Goal: Task Accomplishment & Management: Find specific page/section

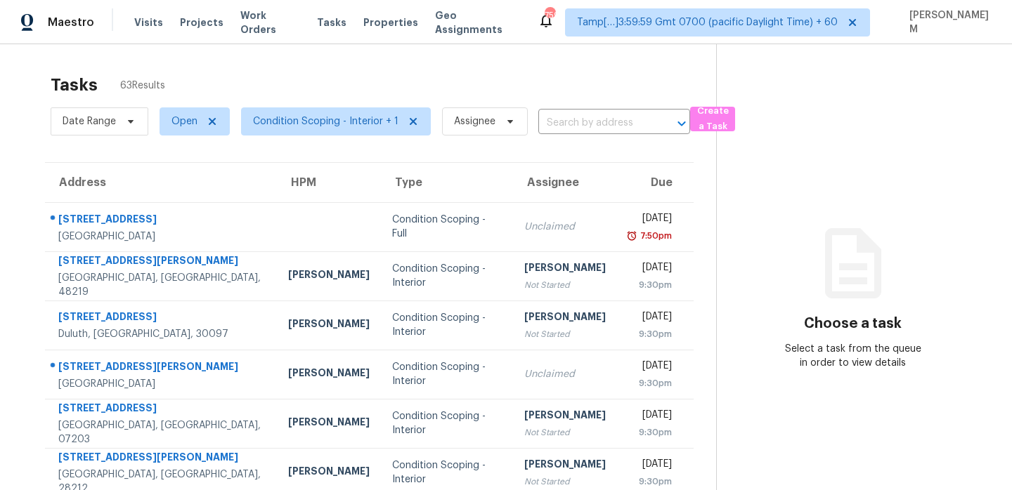
click at [585, 123] on input "text" at bounding box center [594, 123] width 112 height 22
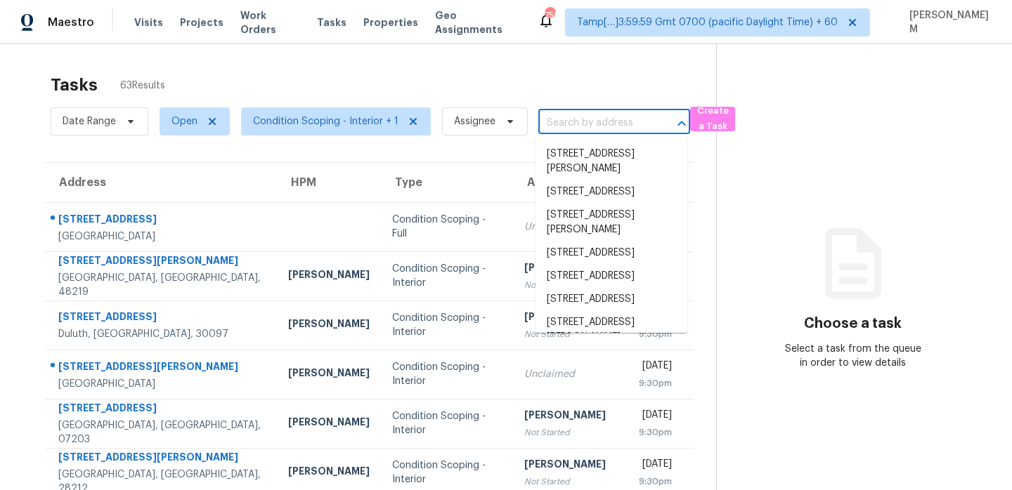
paste input "[STREET_ADDRESS][PERSON_NAME]"
type input "[STREET_ADDRESS][PERSON_NAME]"
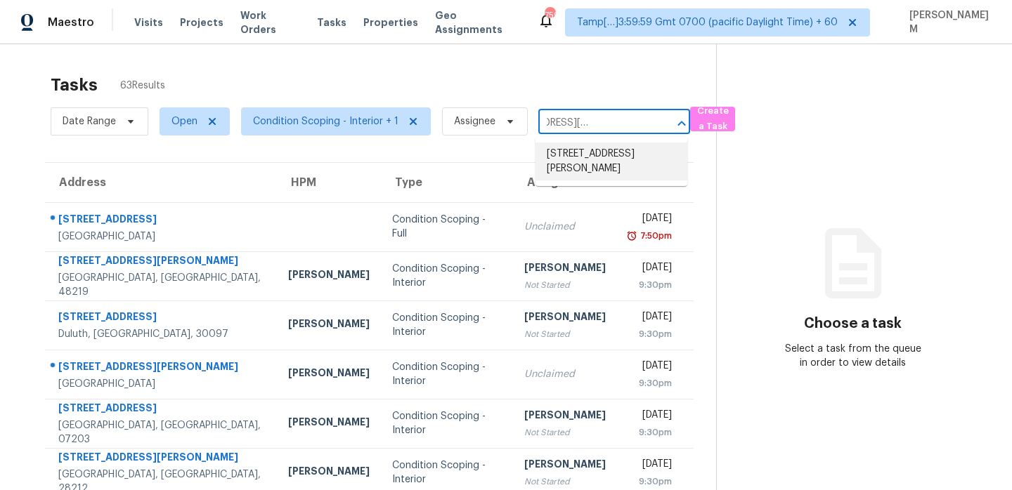
click at [590, 154] on li "[STREET_ADDRESS][PERSON_NAME]" at bounding box center [611, 162] width 152 height 38
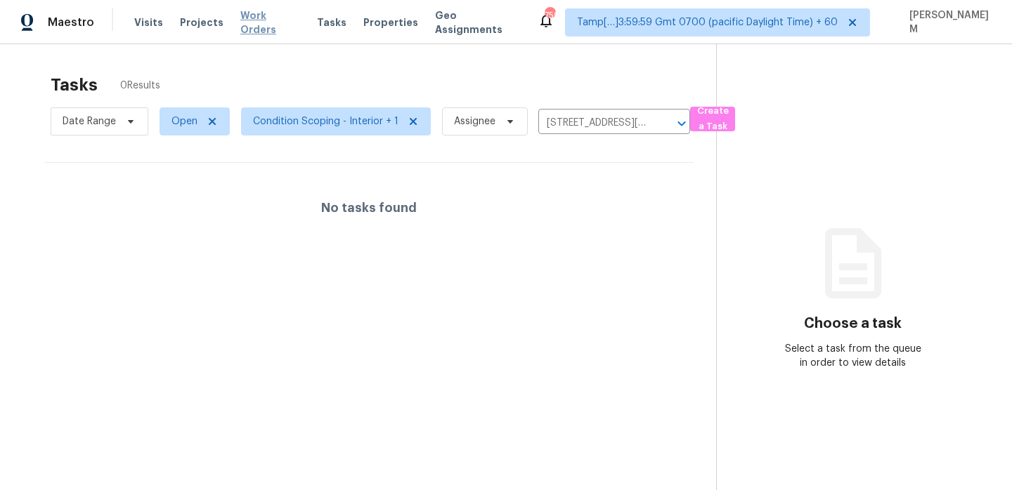
click at [261, 18] on span "Work Orders" at bounding box center [270, 22] width 60 height 28
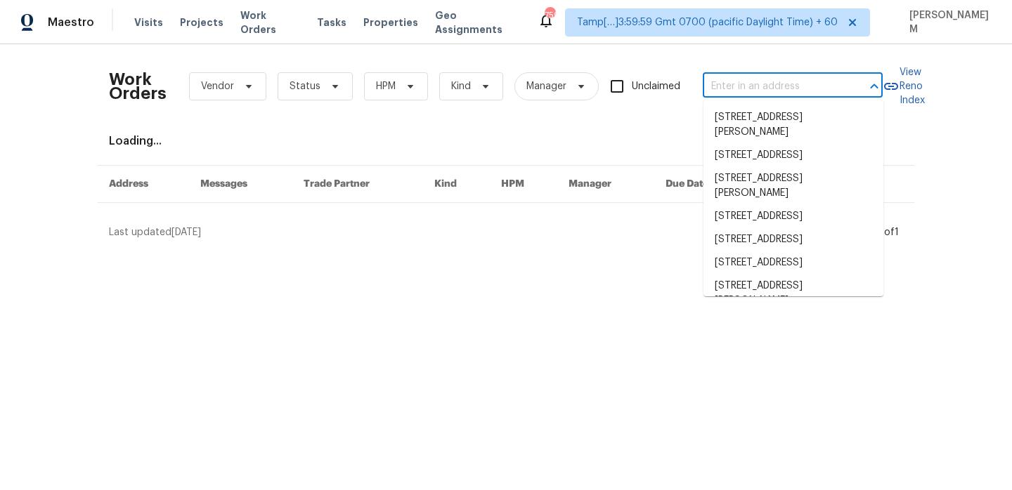
click at [756, 78] on input "text" at bounding box center [772, 87] width 140 height 22
paste input "[STREET_ADDRESS][PERSON_NAME]"
type input "[STREET_ADDRESS][PERSON_NAME]"
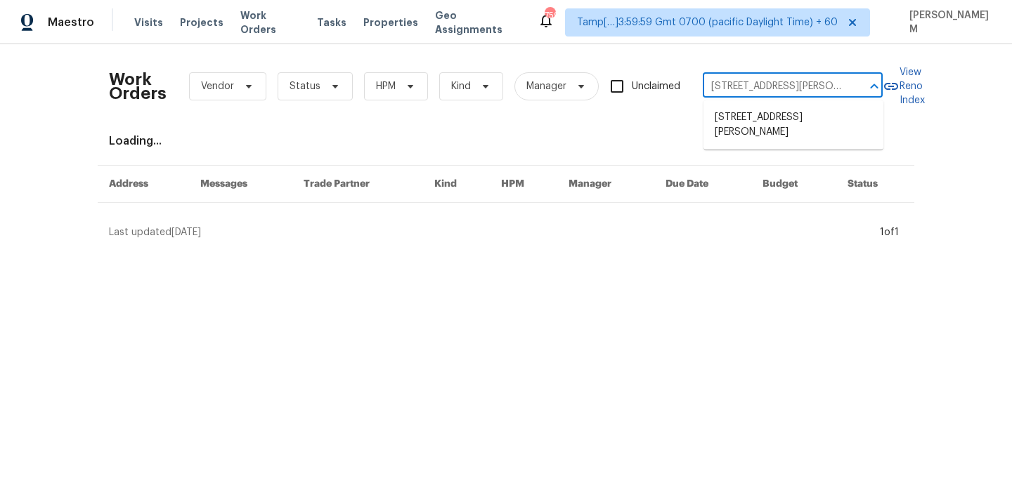
scroll to position [0, 49]
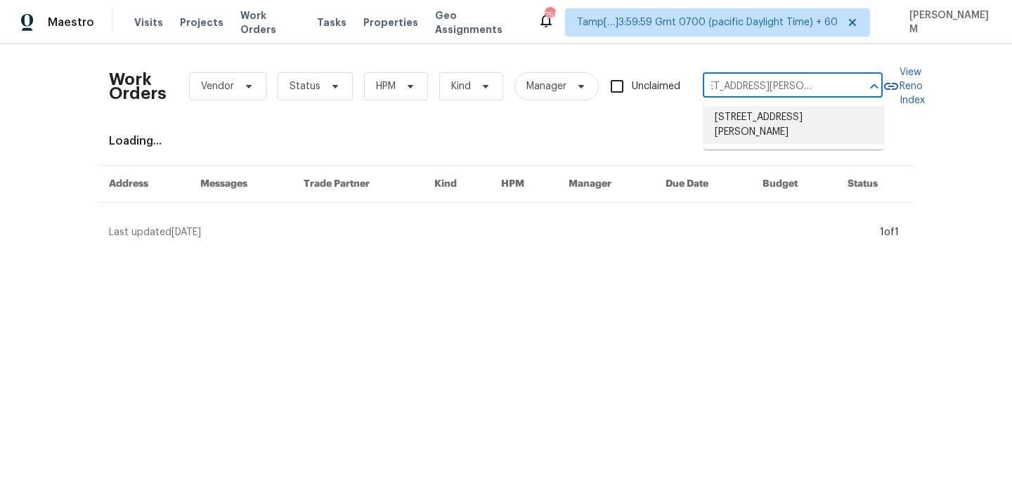
click at [777, 129] on li "[STREET_ADDRESS][PERSON_NAME]" at bounding box center [793, 125] width 180 height 38
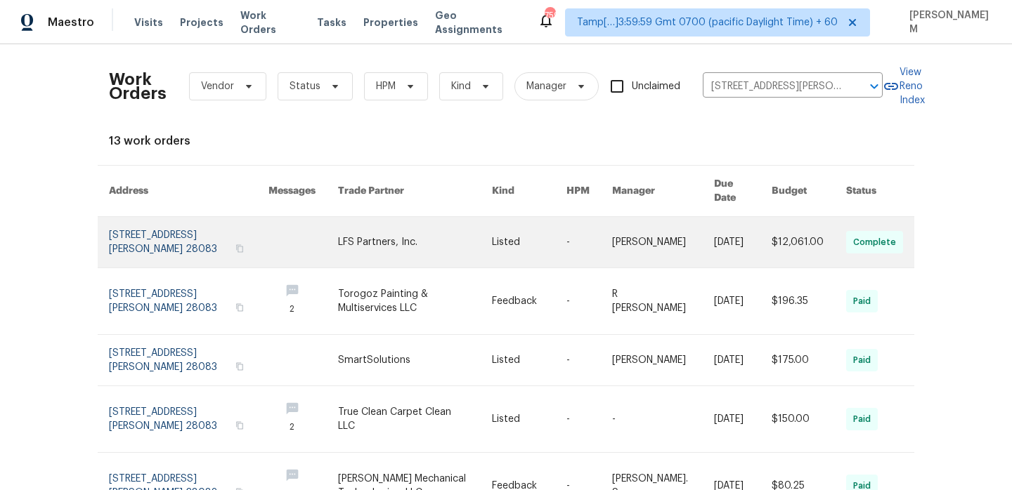
click at [616, 220] on td "[PERSON_NAME]" at bounding box center [652, 242] width 102 height 51
click at [562, 223] on td "-" at bounding box center [578, 242] width 46 height 51
click at [521, 222] on link at bounding box center [529, 242] width 74 height 51
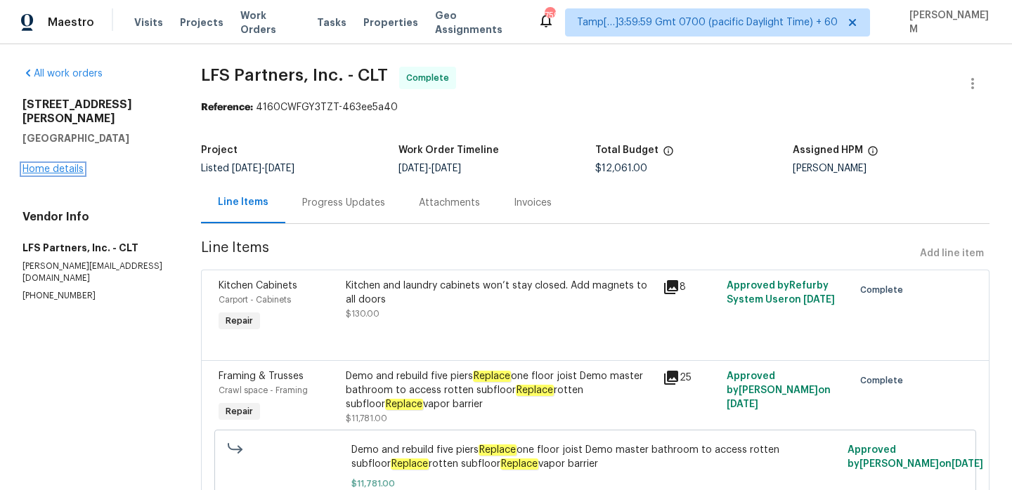
click at [68, 164] on link "Home details" at bounding box center [52, 169] width 61 height 10
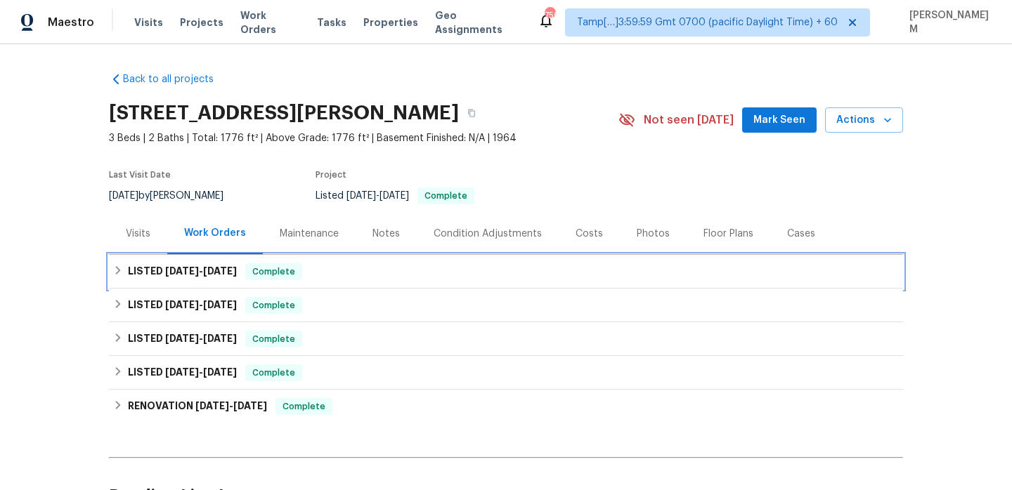
click at [325, 270] on div "LISTED [DATE] - [DATE] Complete" at bounding box center [505, 271] width 785 height 17
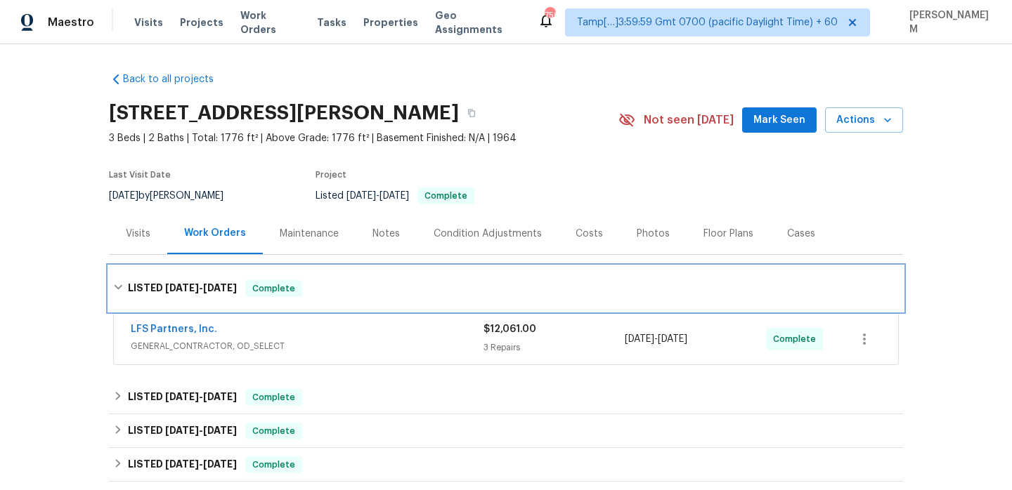
scroll to position [59, 0]
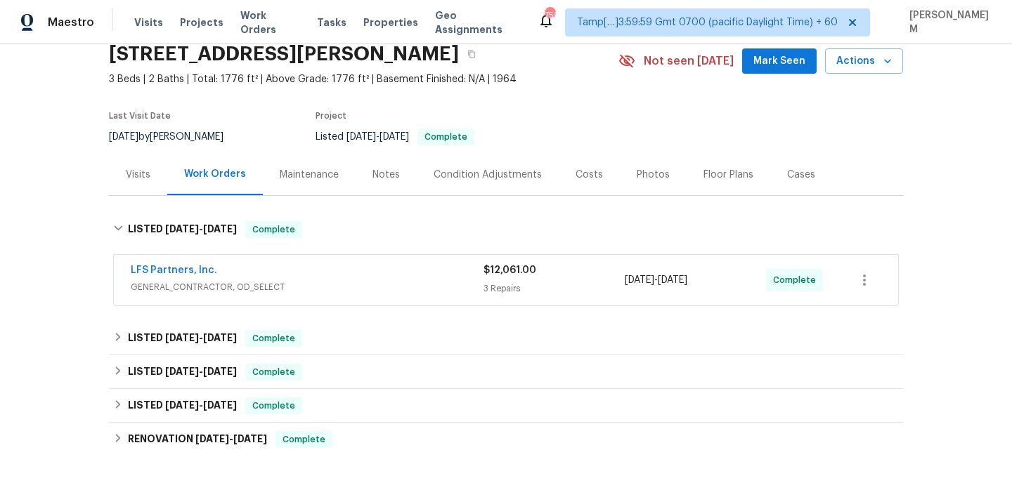
click at [339, 274] on div "LFS Partners, Inc." at bounding box center [307, 271] width 353 height 17
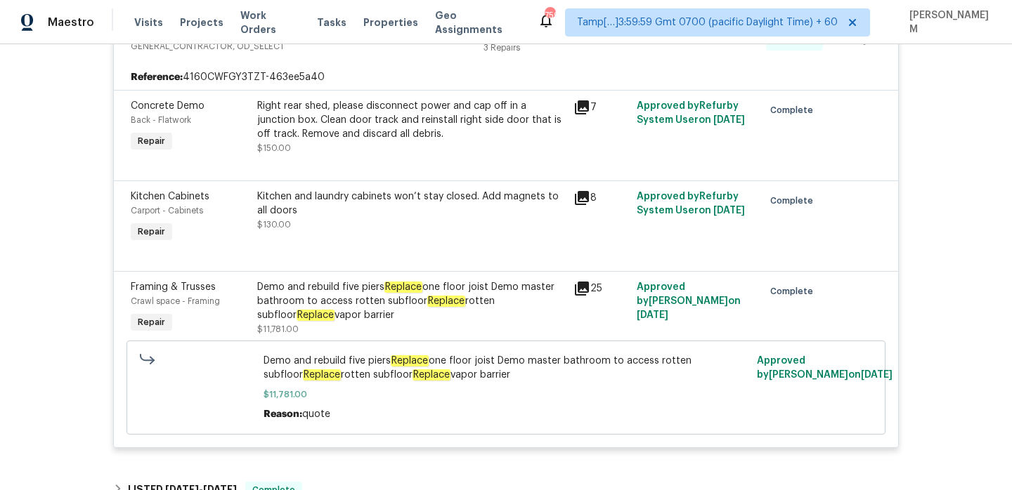
scroll to position [386, 0]
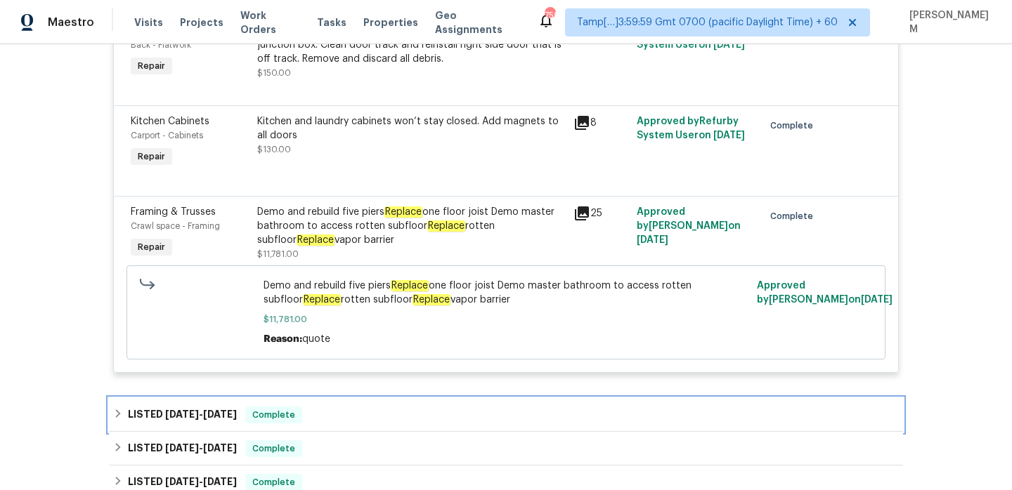
click at [337, 414] on div "LISTED [DATE] - [DATE] Complete" at bounding box center [505, 415] width 785 height 17
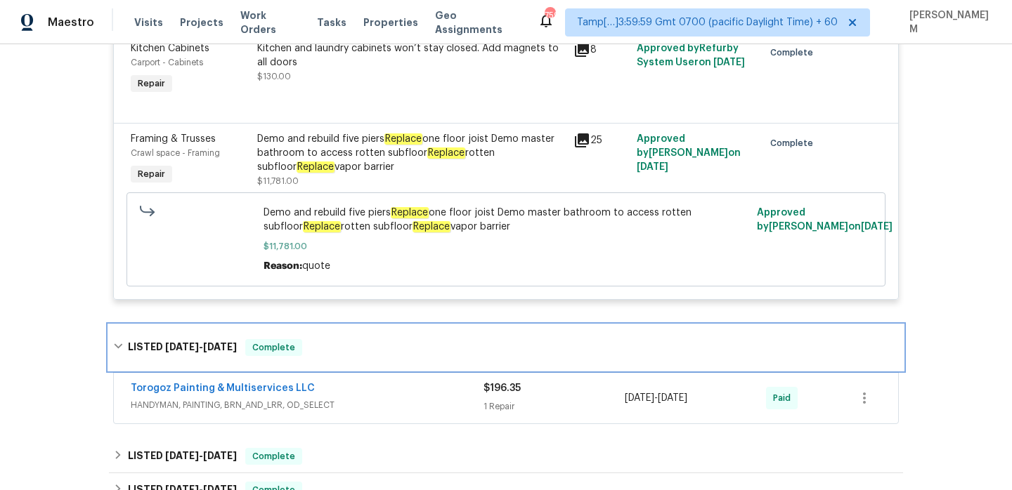
scroll to position [502, 0]
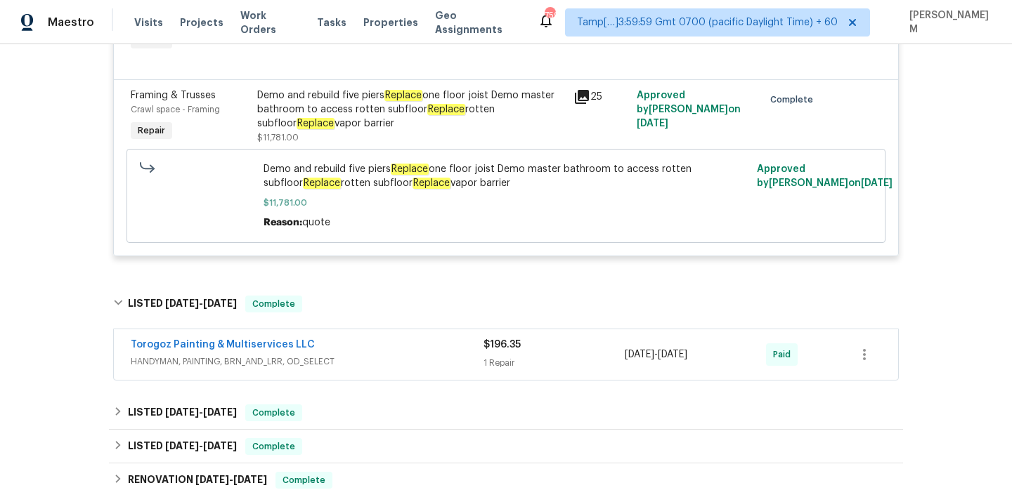
click at [365, 363] on span "HANDYMAN, PAINTING, BRN_AND_LRR, OD_SELECT" at bounding box center [307, 362] width 353 height 14
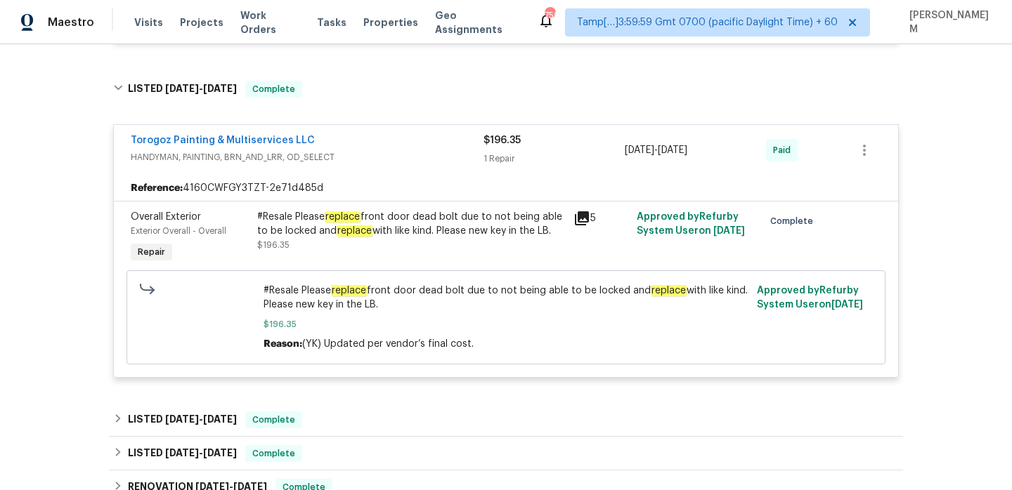
scroll to position [719, 0]
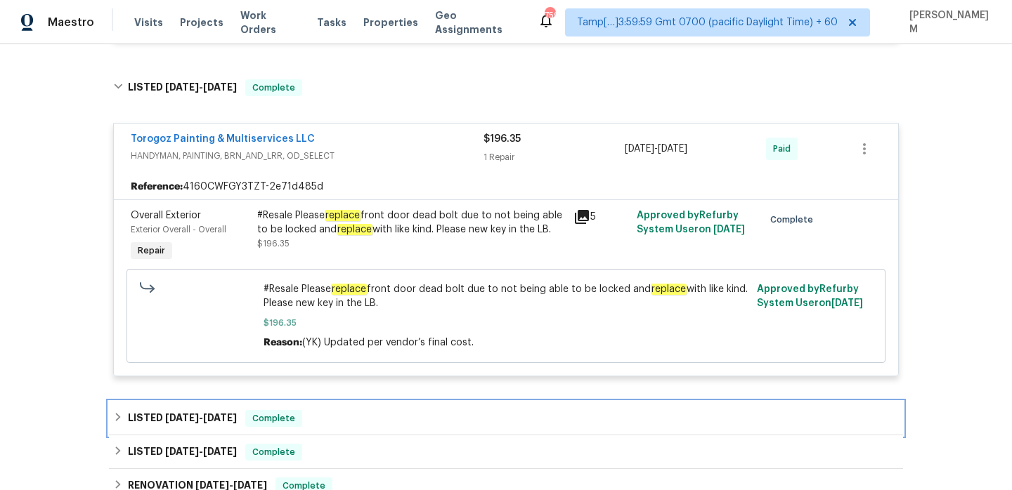
click at [348, 419] on div "LISTED [DATE] - [DATE] Complete" at bounding box center [505, 418] width 785 height 17
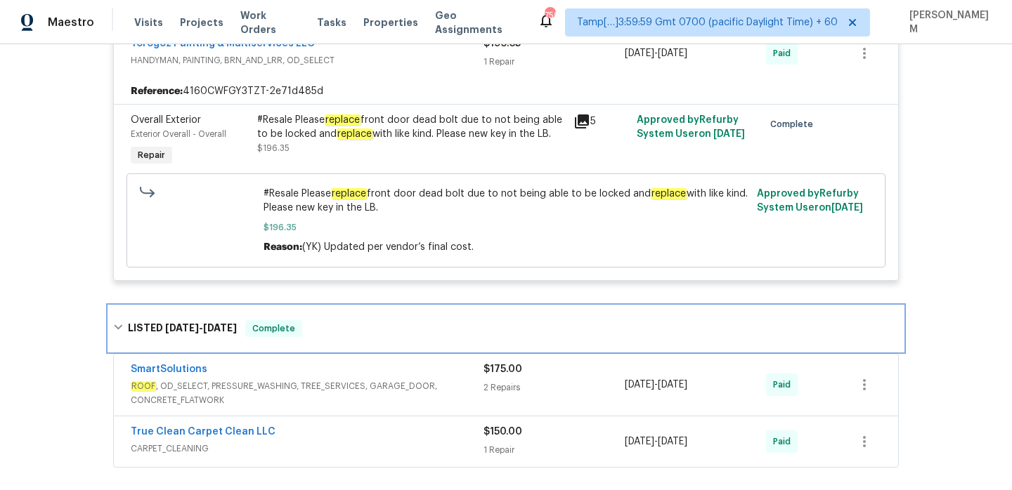
scroll to position [875, 0]
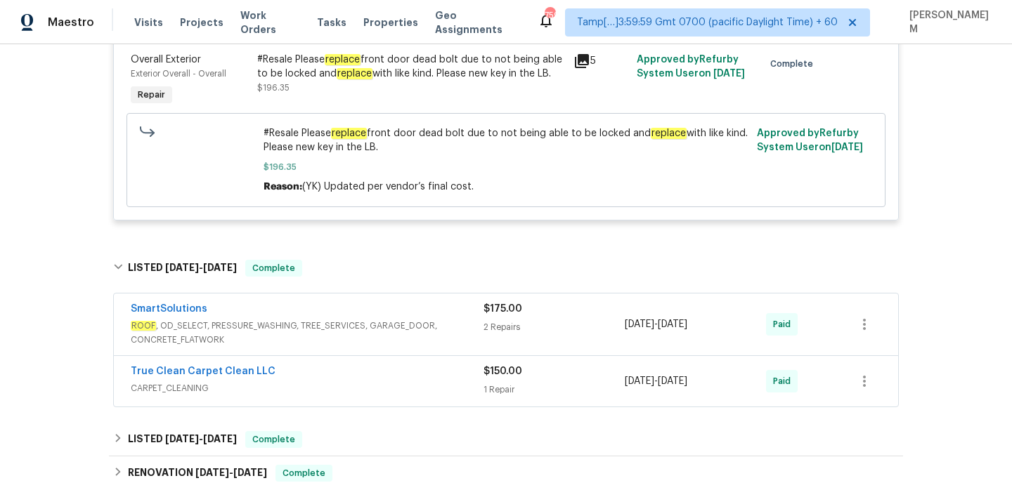
click at [341, 322] on span "ROOF , OD_SELECT, PRESSURE_WASHING, TREE_SERVICES, GARAGE_DOOR, CONCRETE_FLATWO…" at bounding box center [307, 333] width 353 height 28
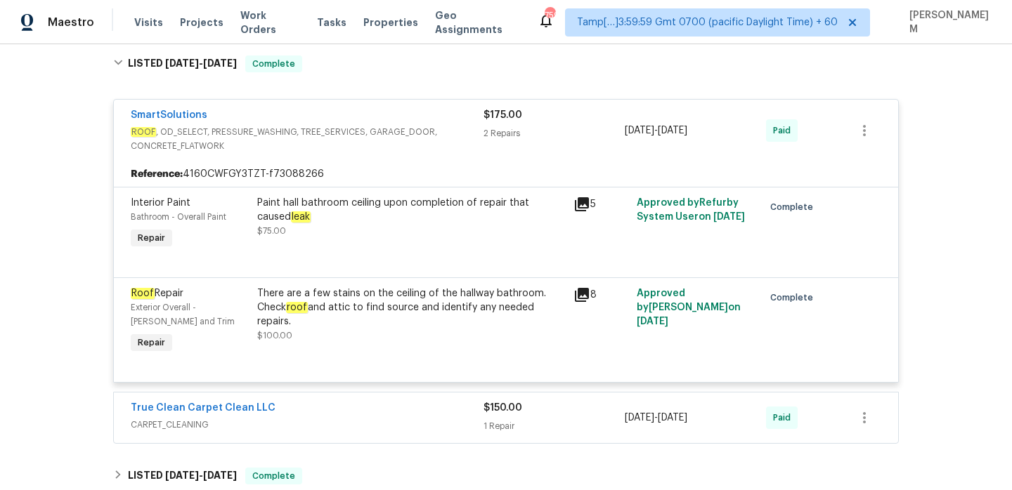
scroll to position [1090, 0]
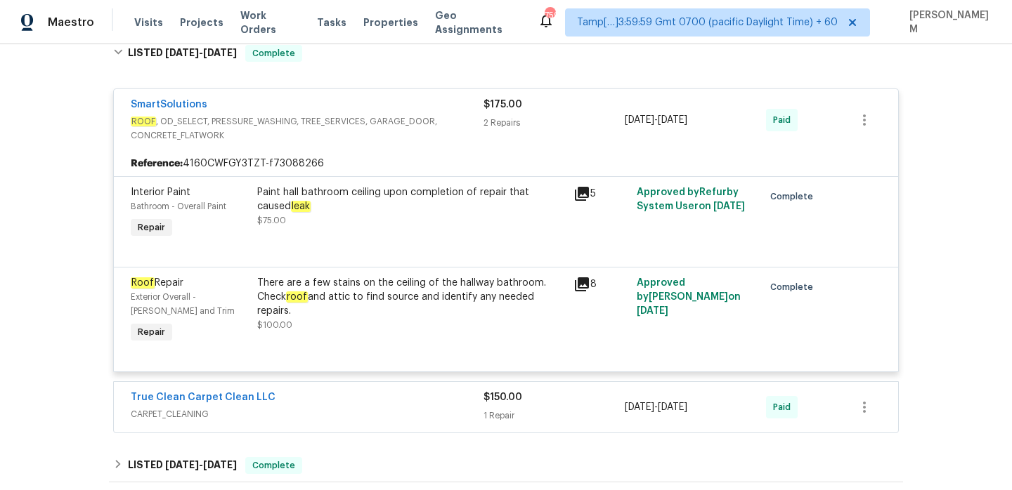
click at [396, 379] on div "SmartSolutions ROOF , OD_SELECT, PRESSURE_WASHING, TREE_SERVICES, GARAGE_DOOR, …" at bounding box center [505, 256] width 785 height 355
click at [396, 393] on div "True Clean Carpet Clean LLC" at bounding box center [307, 399] width 353 height 17
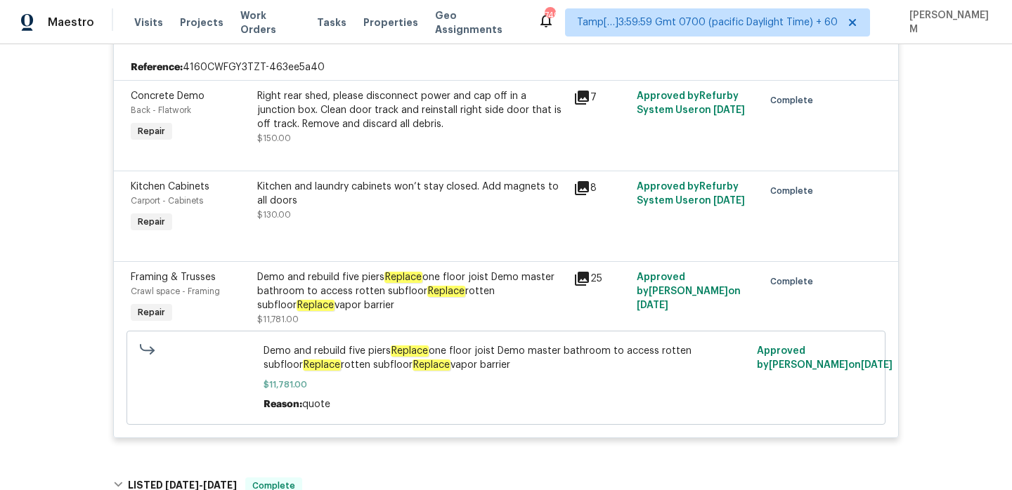
scroll to position [334, 0]
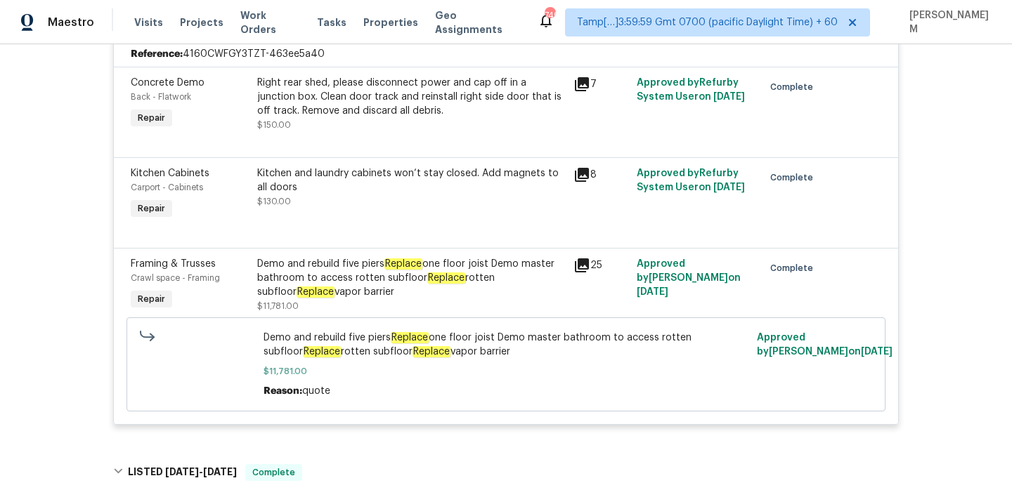
click at [447, 334] on span "Demo and rebuild five piers Replace one floor joist Demo master bathroom to acc…" at bounding box center [505, 345] width 485 height 28
drag, startPoint x: 433, startPoint y: 338, endPoint x: 496, endPoint y: 334, distance: 62.6
click at [496, 334] on span "Demo and rebuild five piers Replace one floor joist Demo master bathroom to acc…" at bounding box center [505, 345] width 485 height 28
copy span "one floor joist"
drag, startPoint x: 261, startPoint y: 353, endPoint x: 376, endPoint y: 355, distance: 114.5
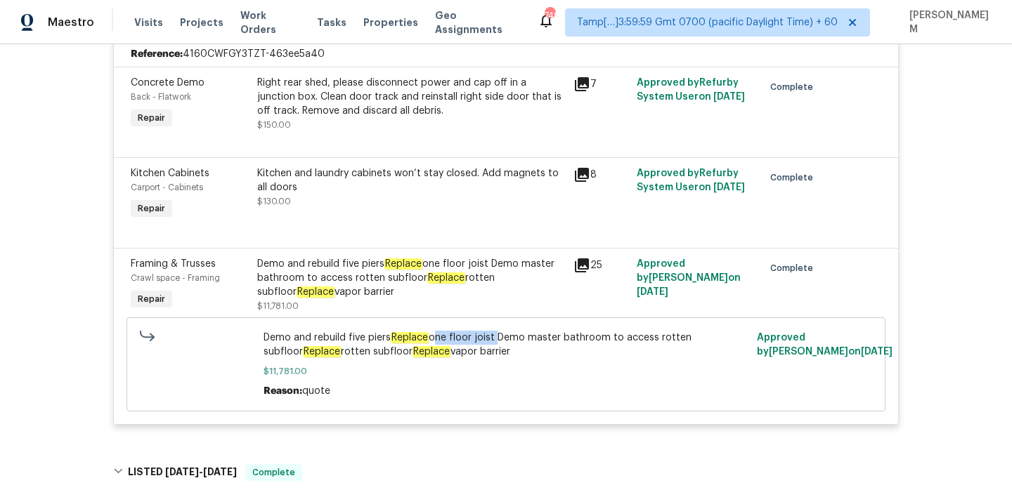
click at [376, 355] on div "Demo and rebuild five piers Replace one floor joist Demo master bathroom to acc…" at bounding box center [506, 365] width 494 height 76
copy span "Replace rotten subfloor"
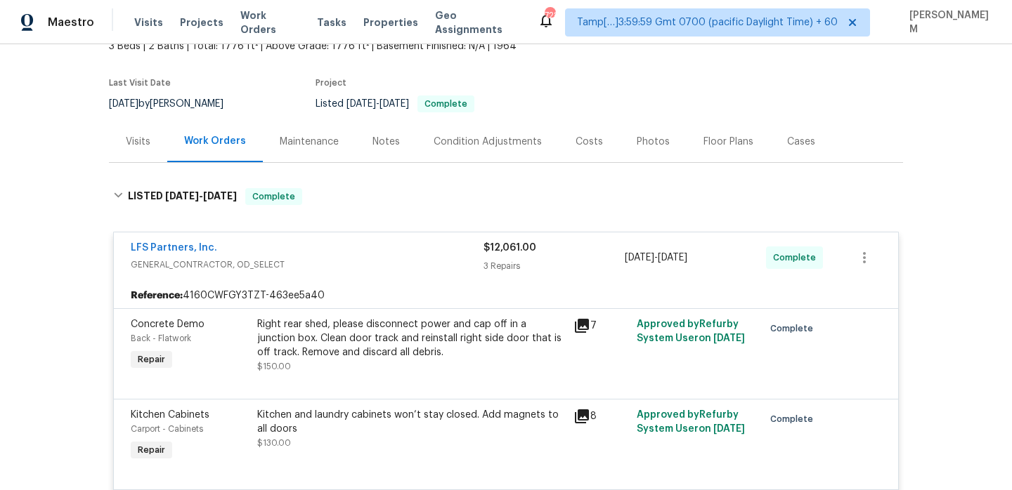
scroll to position [0, 0]
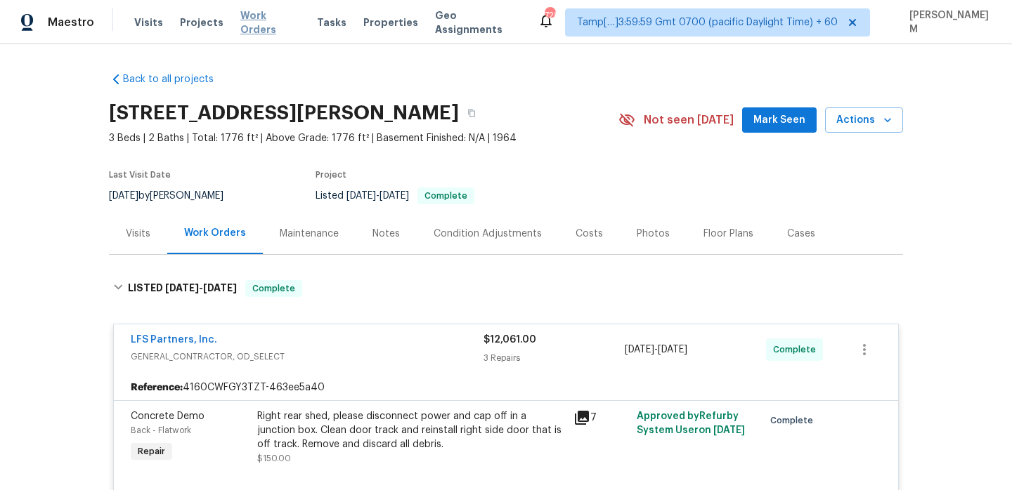
click at [267, 29] on span "Work Orders" at bounding box center [270, 22] width 60 height 28
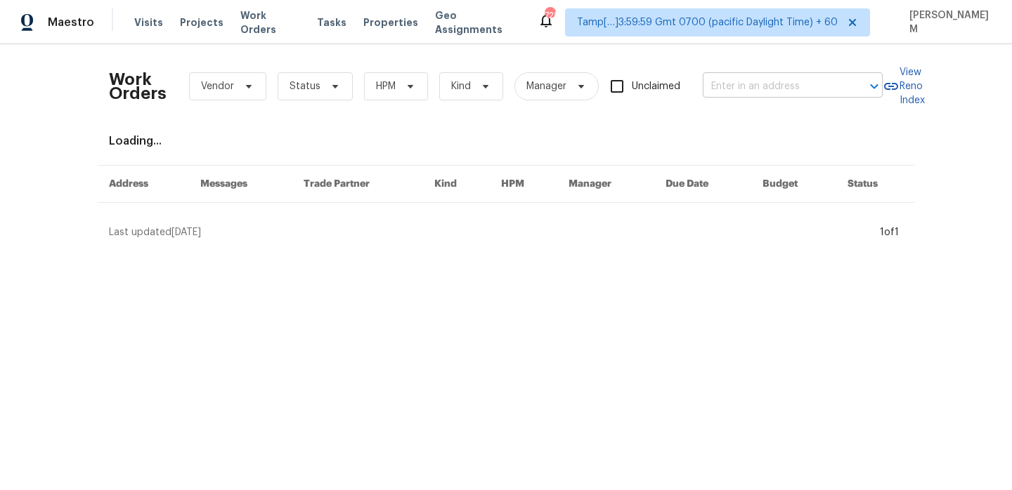
click at [750, 96] on input "text" at bounding box center [772, 87] width 140 height 22
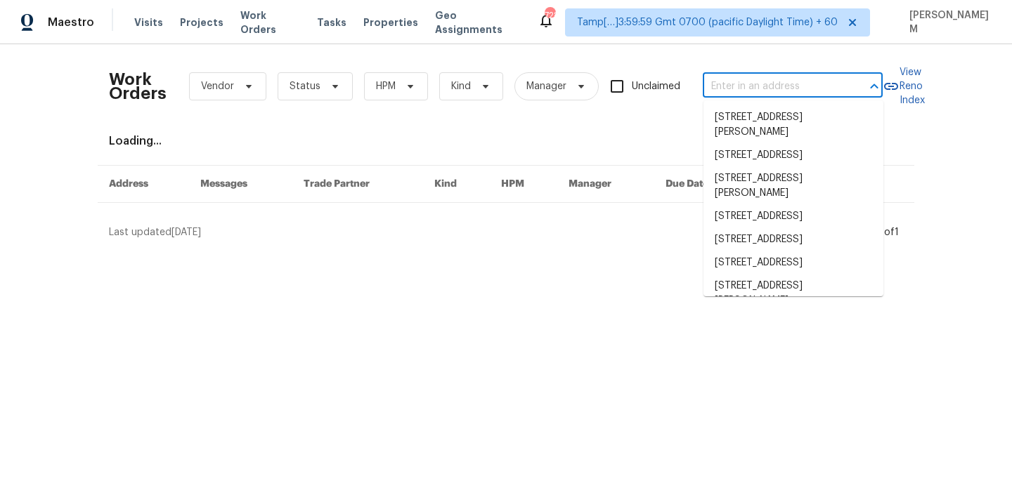
paste input "[STREET_ADDRESS][PERSON_NAME][PERSON_NAME]"
type input "[STREET_ADDRESS][PERSON_NAME][PERSON_NAME]"
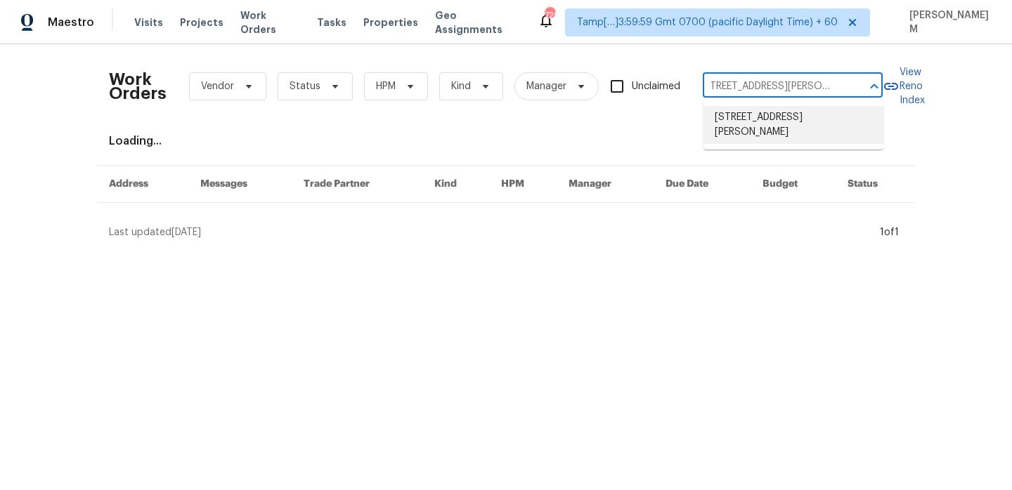
click at [780, 117] on li "[STREET_ADDRESS][PERSON_NAME]" at bounding box center [793, 125] width 180 height 38
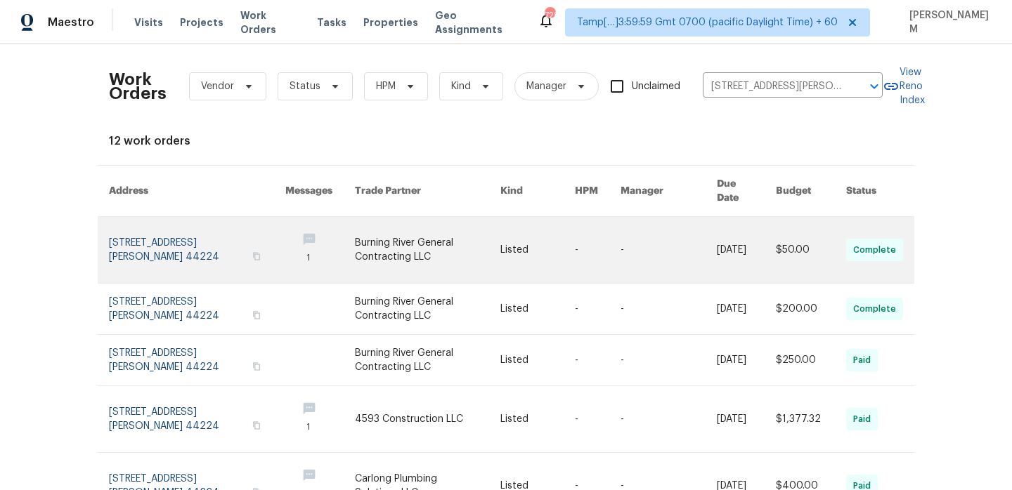
click at [521, 243] on link at bounding box center [537, 250] width 74 height 66
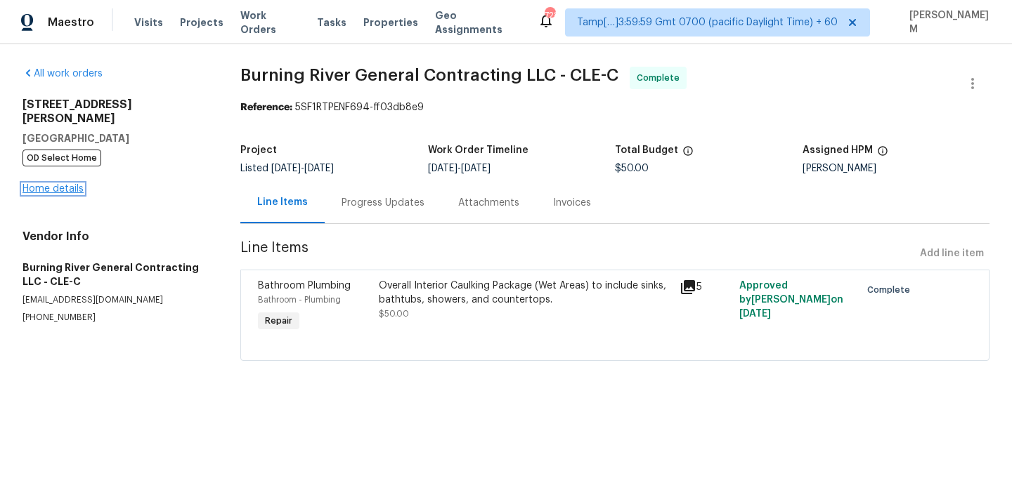
click at [66, 184] on link "Home details" at bounding box center [52, 189] width 61 height 10
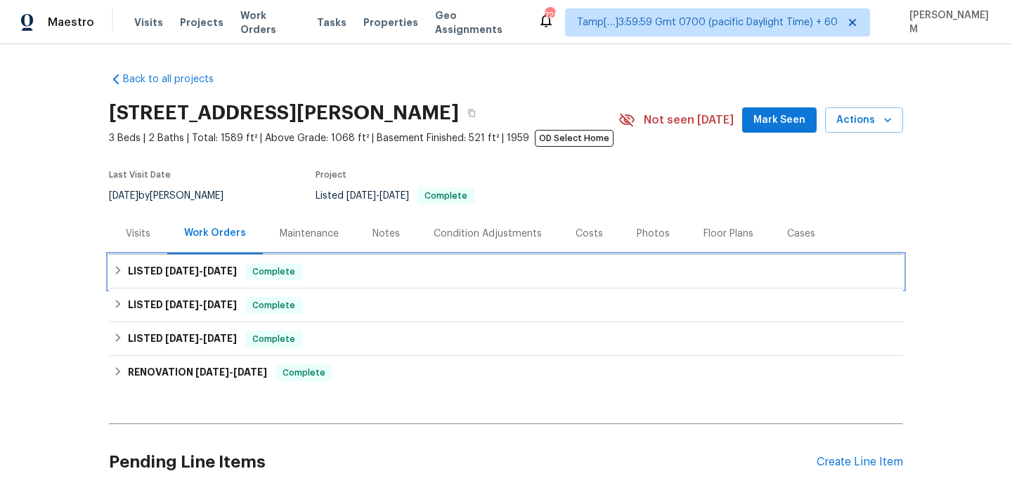
click at [437, 272] on div "LISTED [DATE] - [DATE] Complete" at bounding box center [505, 271] width 785 height 17
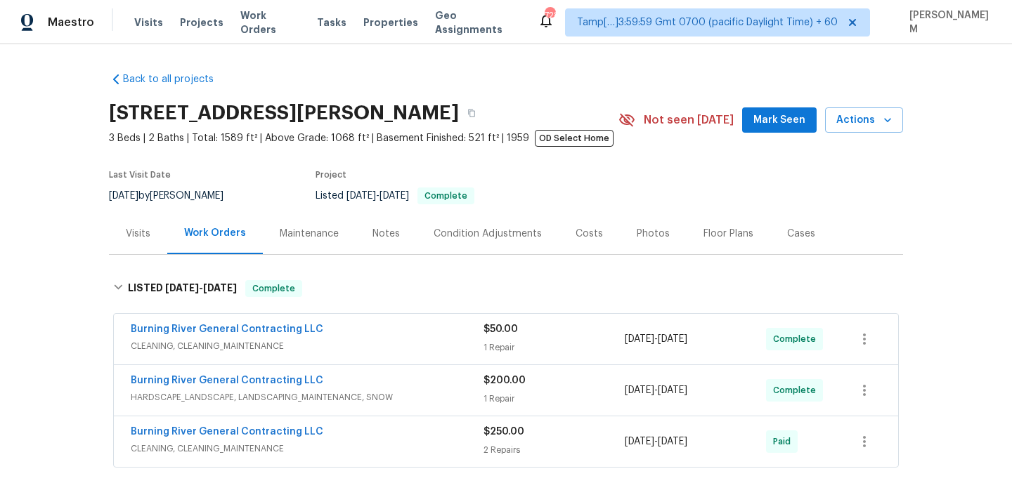
click at [462, 346] on span "CLEANING, CLEANING_MAINTENANCE" at bounding box center [307, 346] width 353 height 14
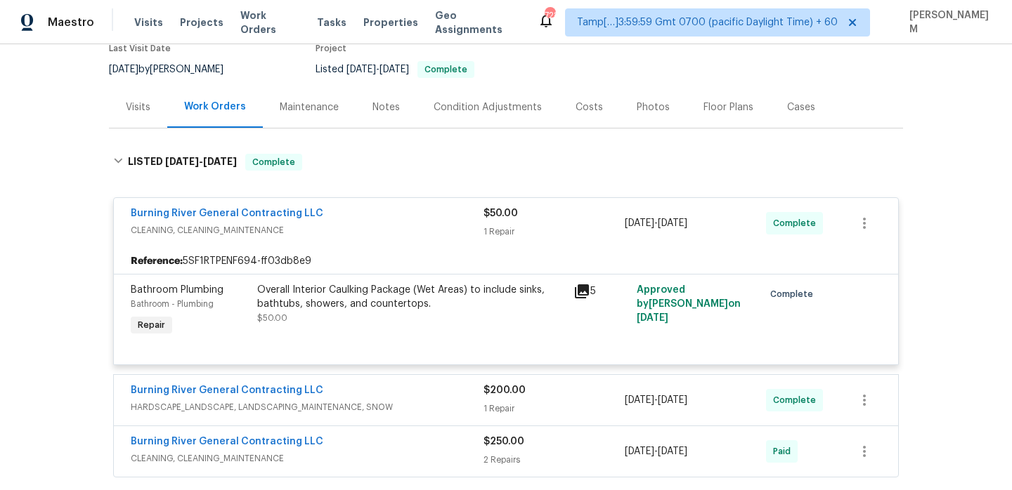
scroll to position [132, 0]
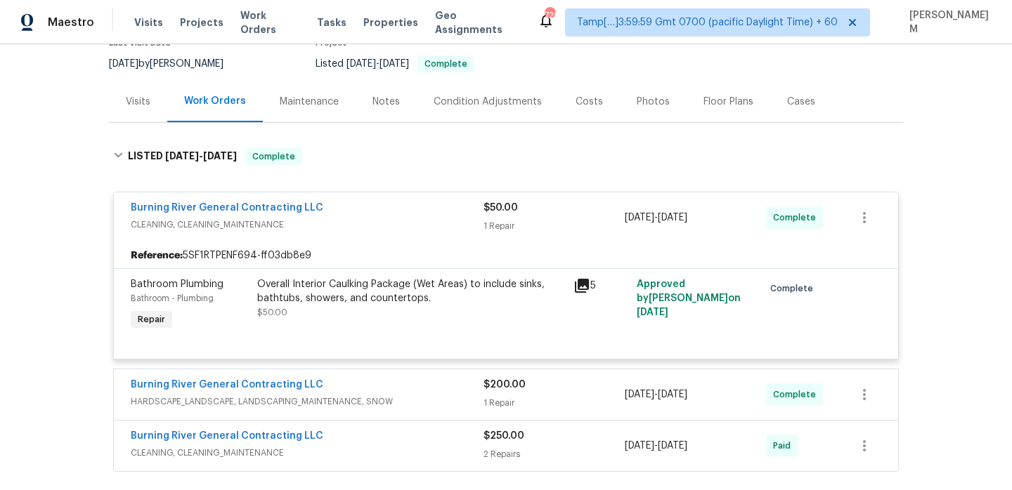
click at [426, 407] on span "HARDSCAPE_LANDSCAPE, LANDSCAPING_MAINTENANCE, SNOW" at bounding box center [307, 402] width 353 height 14
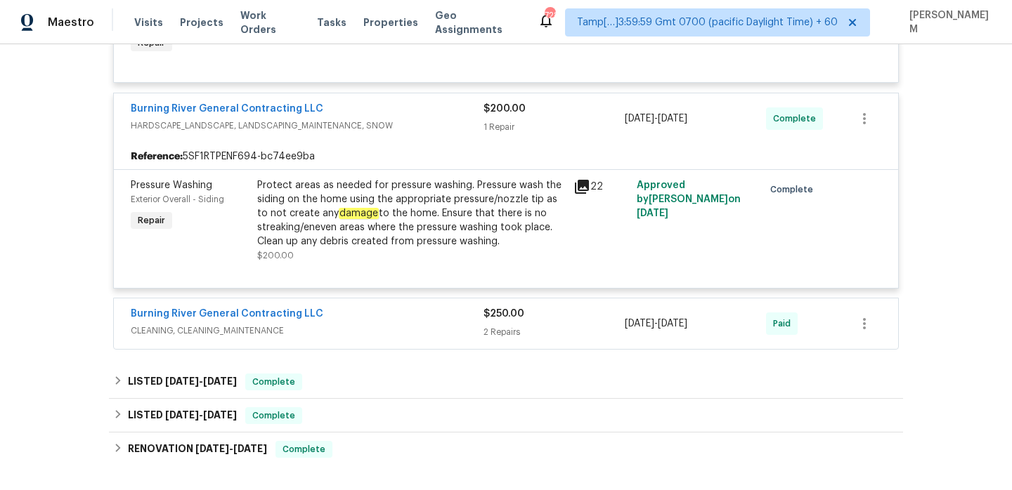
scroll to position [446, 0]
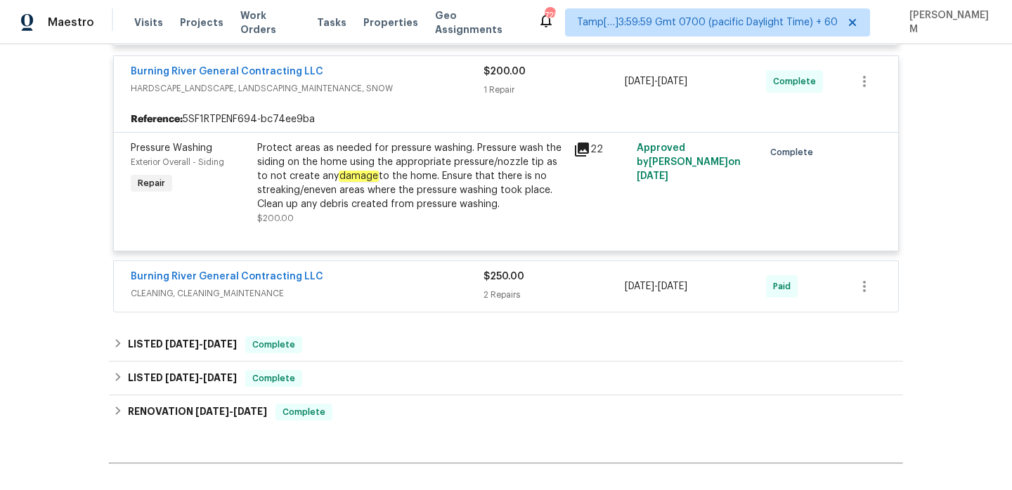
click at [378, 305] on div "Burning River General Contracting LLC CLEANING, CLEANING_MAINTENANCE $250.00 2 …" at bounding box center [506, 286] width 784 height 51
click at [385, 289] on span "CLEANING, CLEANING_MAINTENANCE" at bounding box center [307, 294] width 353 height 14
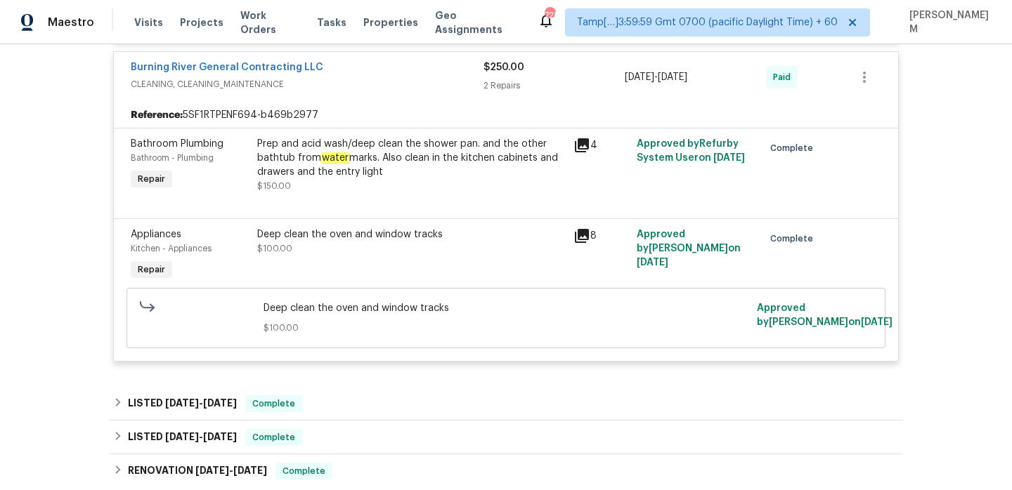
scroll to position [655, 0]
click at [410, 402] on div "LISTED [DATE] - [DATE] Complete" at bounding box center [505, 404] width 785 height 17
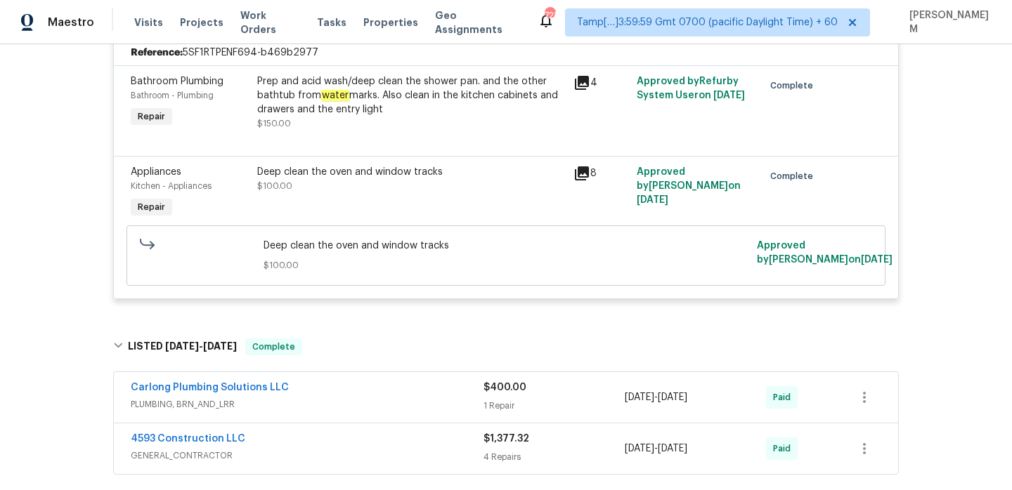
click at [405, 403] on span "PLUMBING, BRN_AND_LRR" at bounding box center [307, 405] width 353 height 14
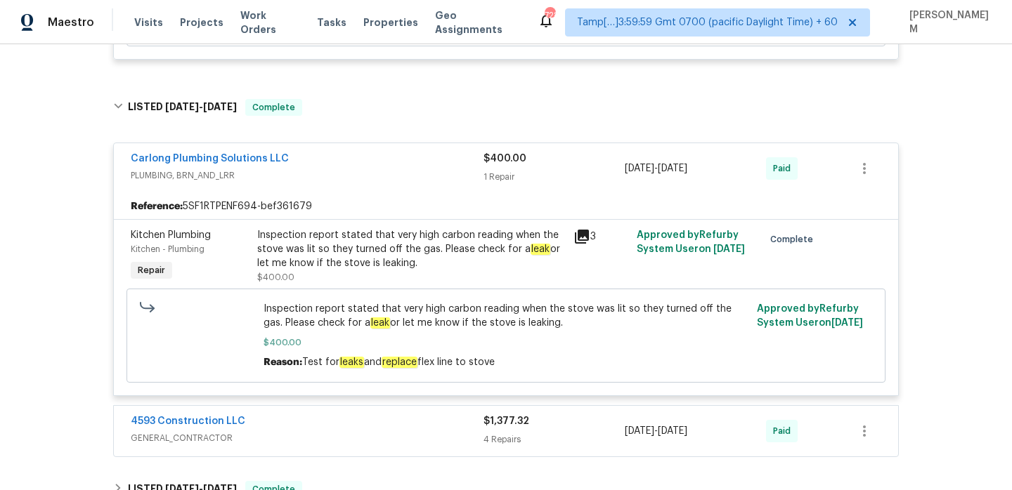
scroll to position [1000, 0]
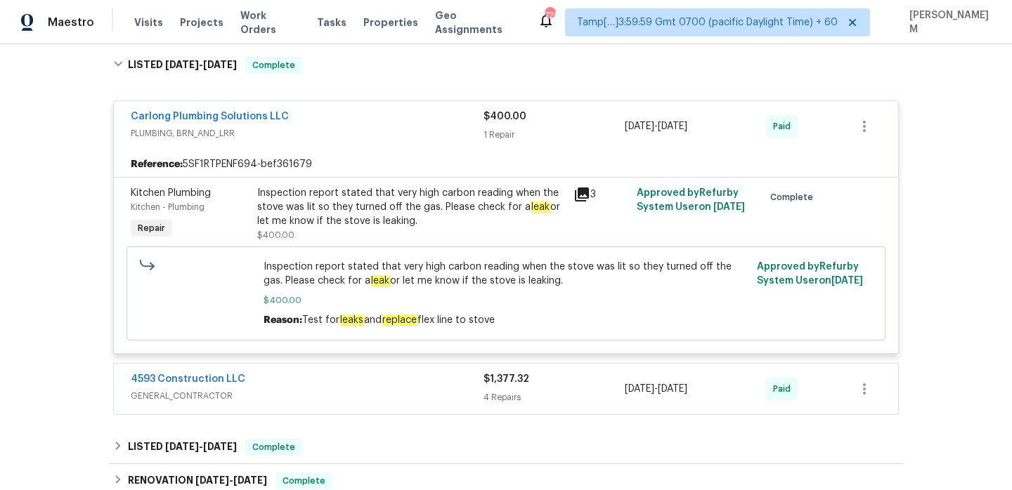
click at [390, 389] on div "4593 Construction LLC" at bounding box center [307, 380] width 353 height 17
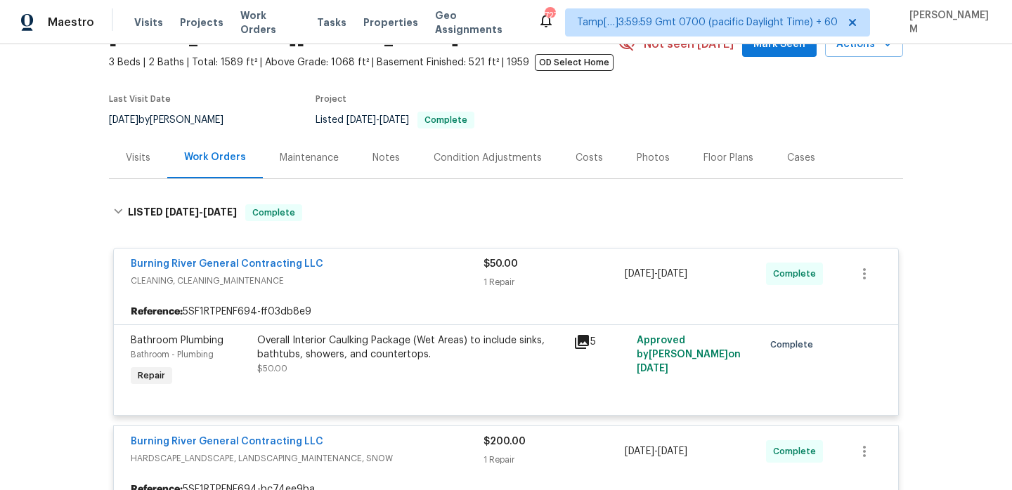
scroll to position [74, 0]
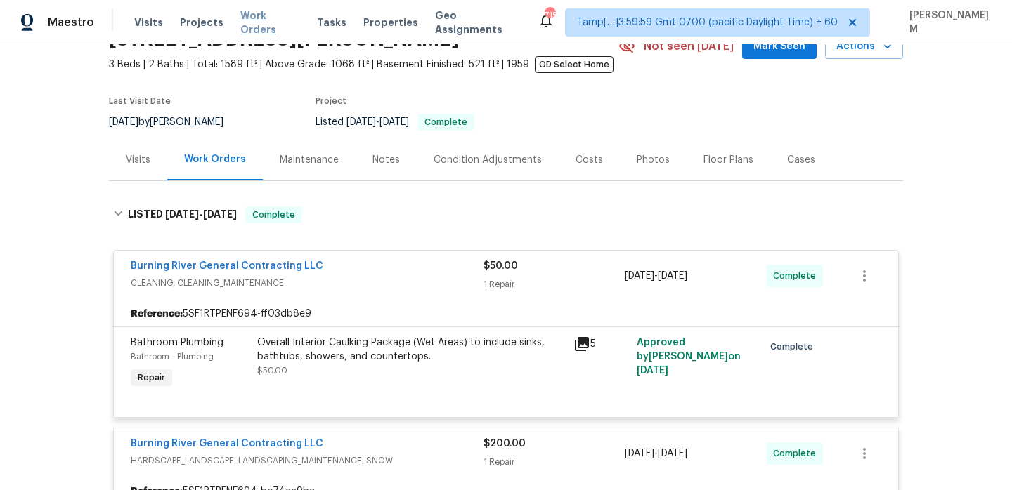
click at [261, 19] on span "Work Orders" at bounding box center [270, 22] width 60 height 28
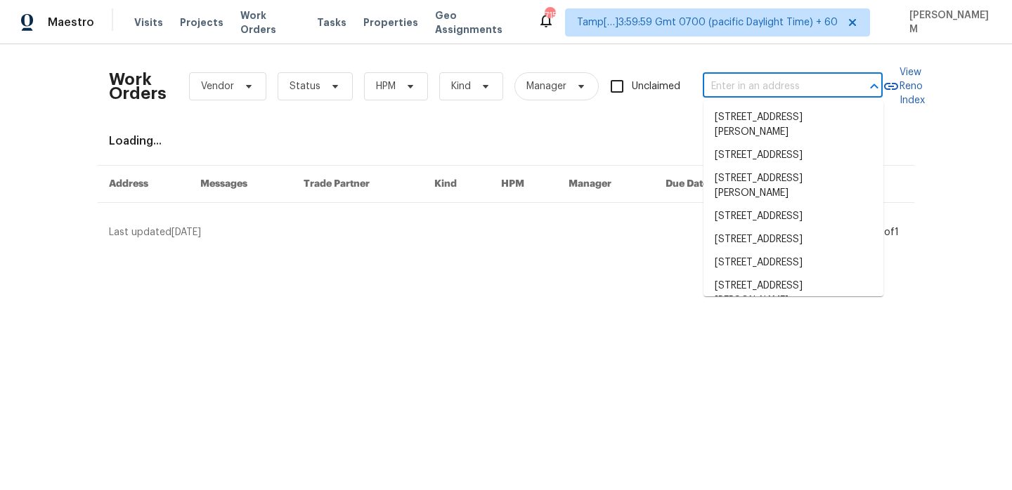
click at [742, 87] on input "text" at bounding box center [772, 87] width 140 height 22
paste input "[STREET_ADDRESS][PERSON_NAME]"
type input "[STREET_ADDRESS][PERSON_NAME]"
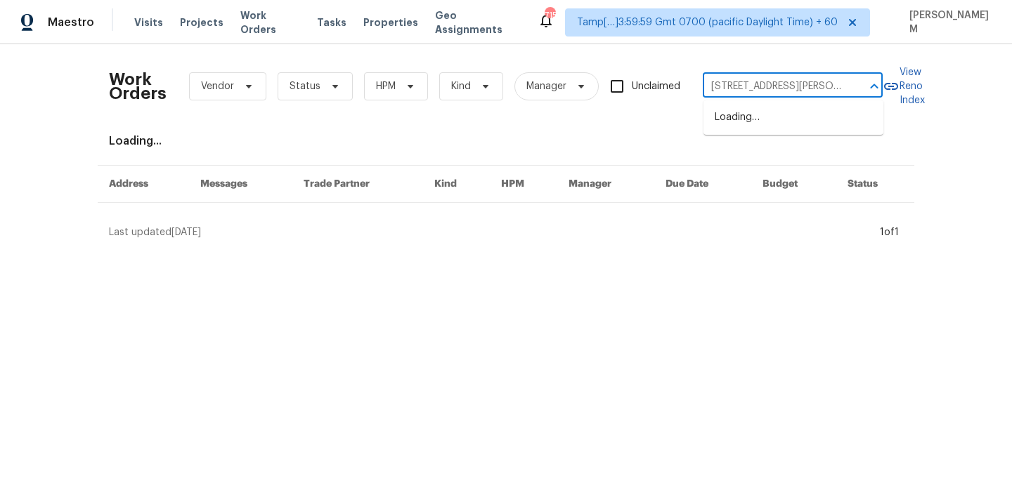
scroll to position [0, 6]
click at [733, 113] on li "[STREET_ADDRESS]" at bounding box center [793, 117] width 180 height 23
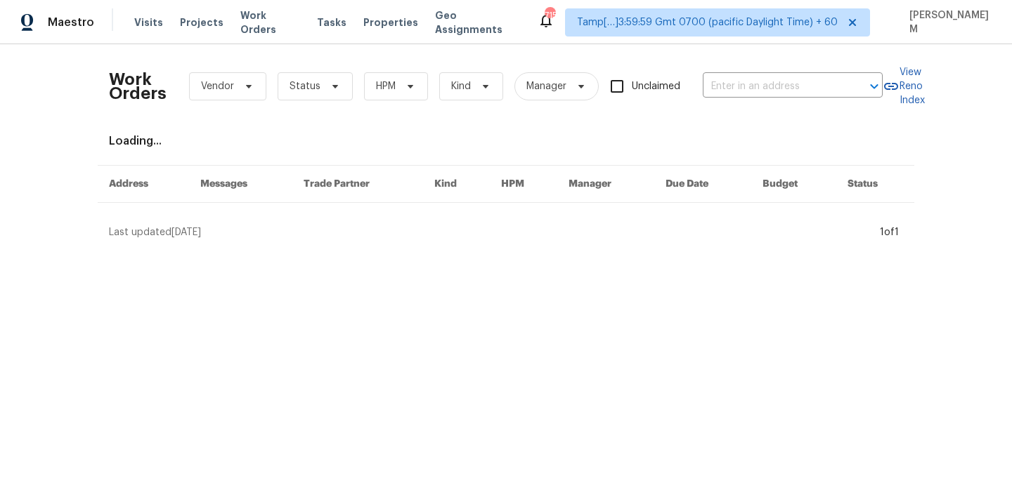
type input "[STREET_ADDRESS]"
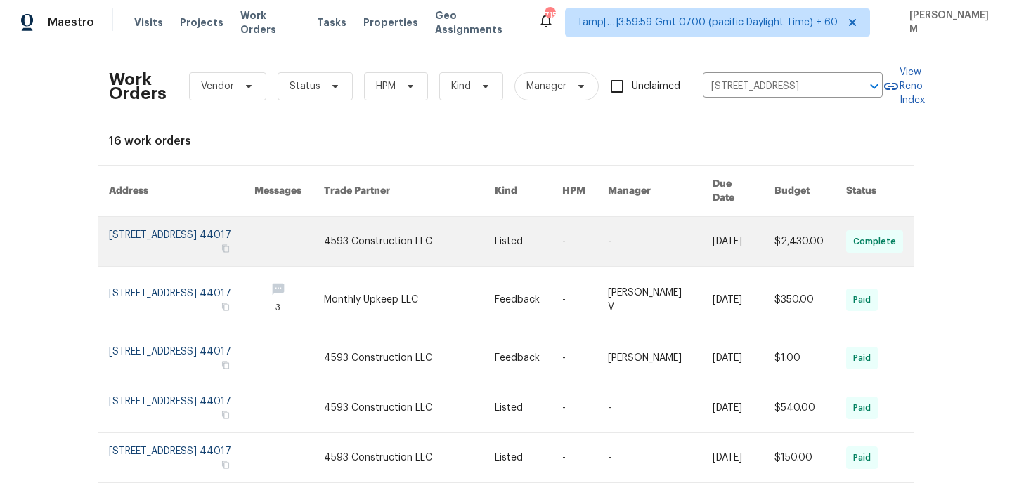
click at [633, 234] on link at bounding box center [660, 241] width 104 height 49
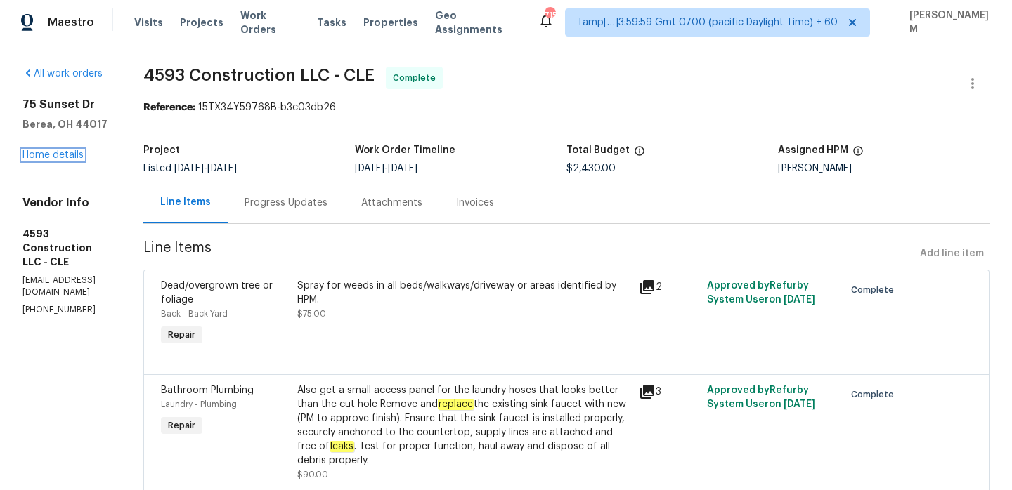
click at [77, 157] on link "Home details" at bounding box center [52, 155] width 61 height 10
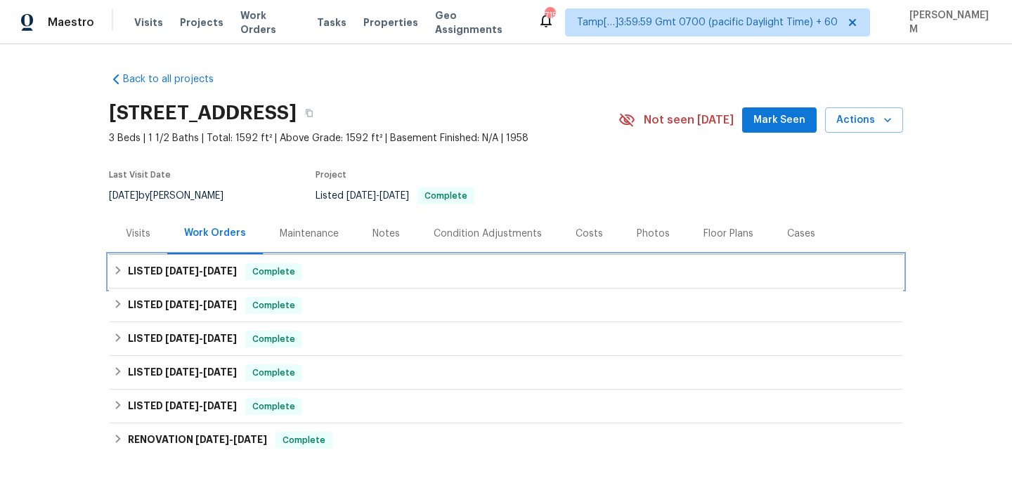
click at [308, 262] on div "LISTED [DATE] - [DATE] Complete" at bounding box center [506, 272] width 794 height 34
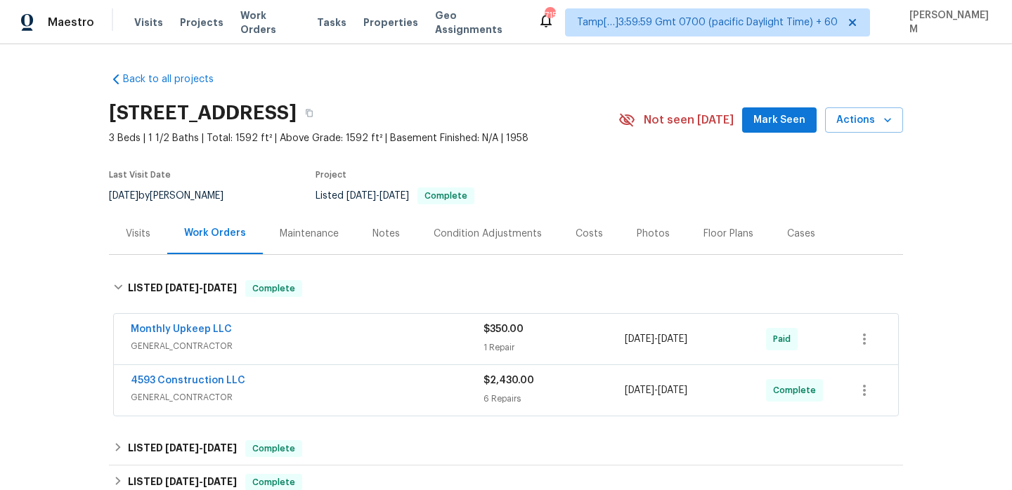
click at [311, 325] on div "Monthly Upkeep LLC" at bounding box center [307, 330] width 353 height 17
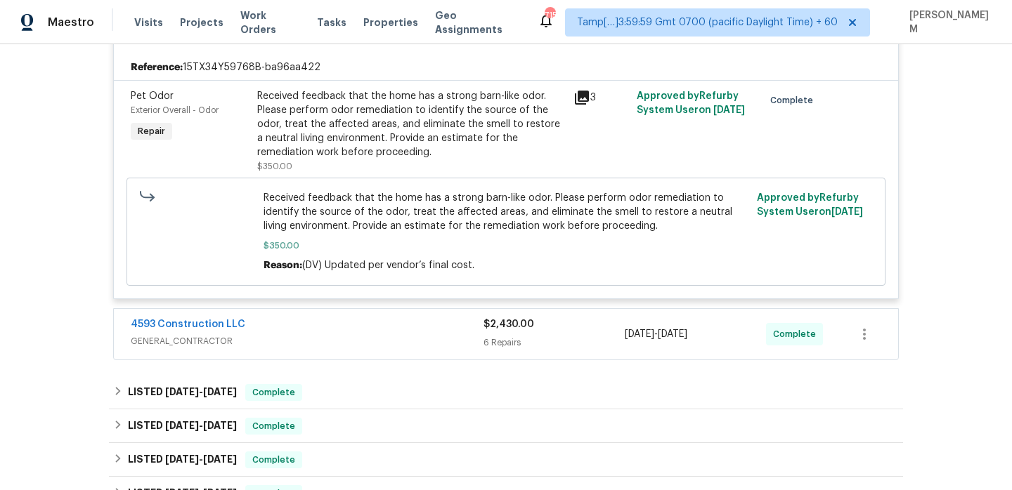
scroll to position [426, 0]
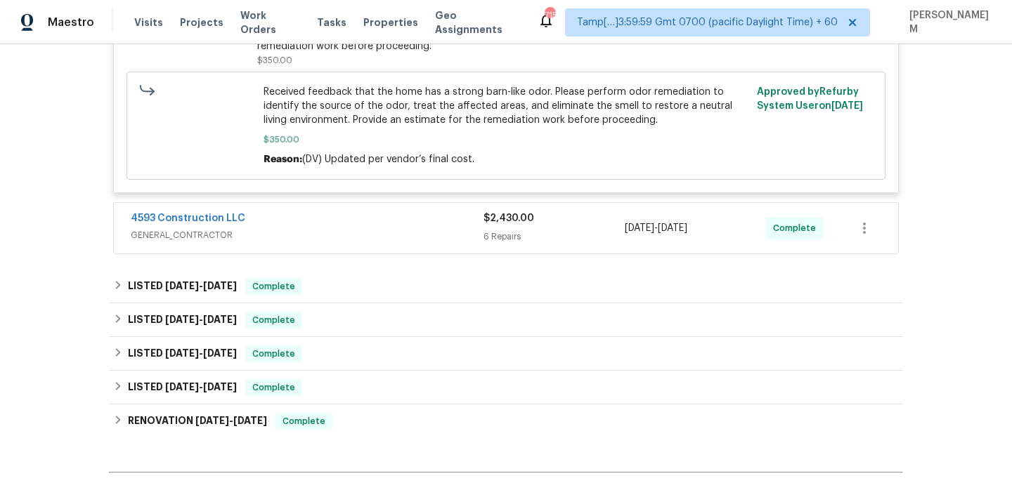
click at [372, 233] on span "GENERAL_CONTRACTOR" at bounding box center [307, 235] width 353 height 14
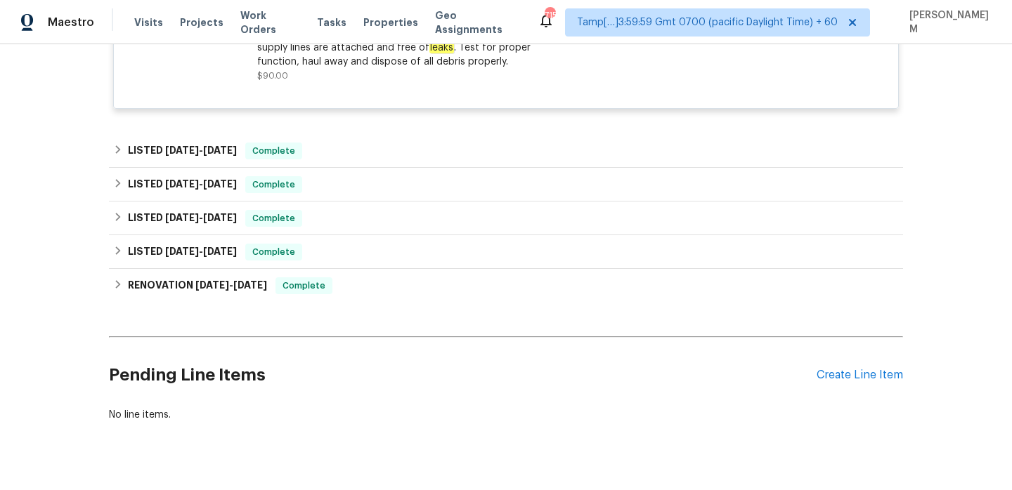
scroll to position [1406, 0]
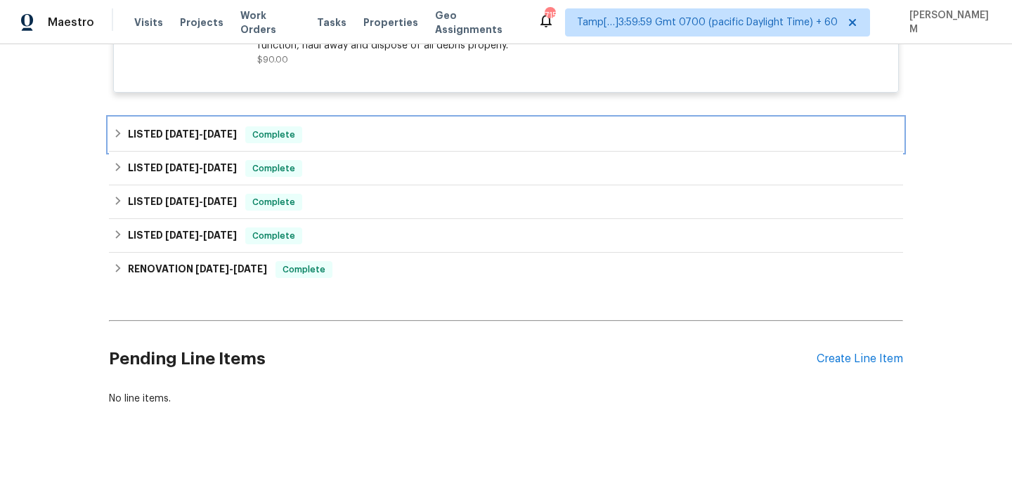
click at [348, 140] on div "LISTED [DATE] - [DATE] Complete" at bounding box center [505, 134] width 785 height 17
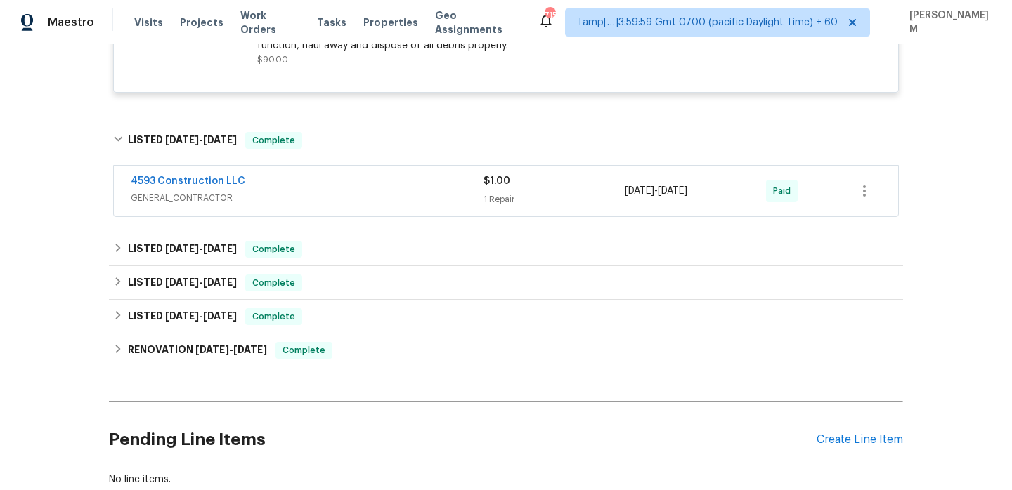
click at [351, 200] on span "GENERAL_CONTRACTOR" at bounding box center [307, 198] width 353 height 14
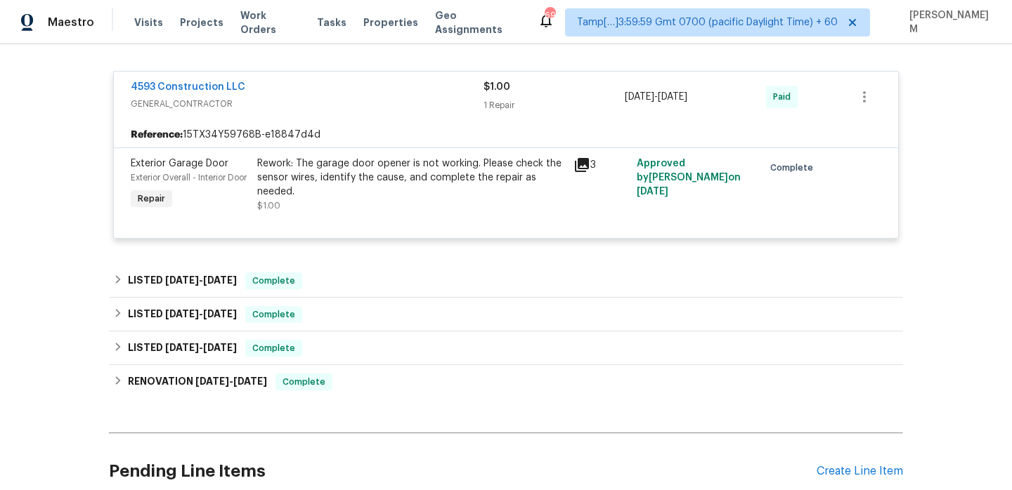
scroll to position [1515, 0]
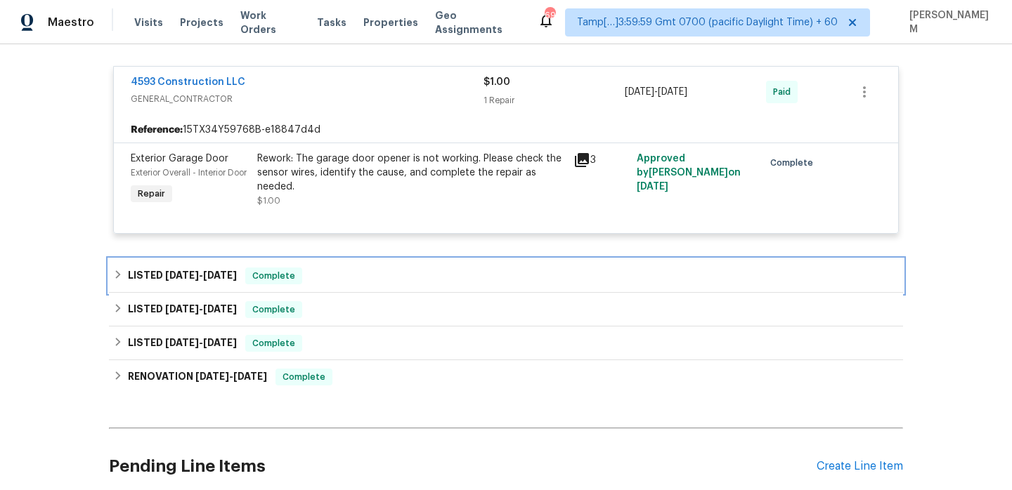
click at [440, 284] on div "LISTED [DATE] - [DATE] Complete" at bounding box center [505, 276] width 785 height 17
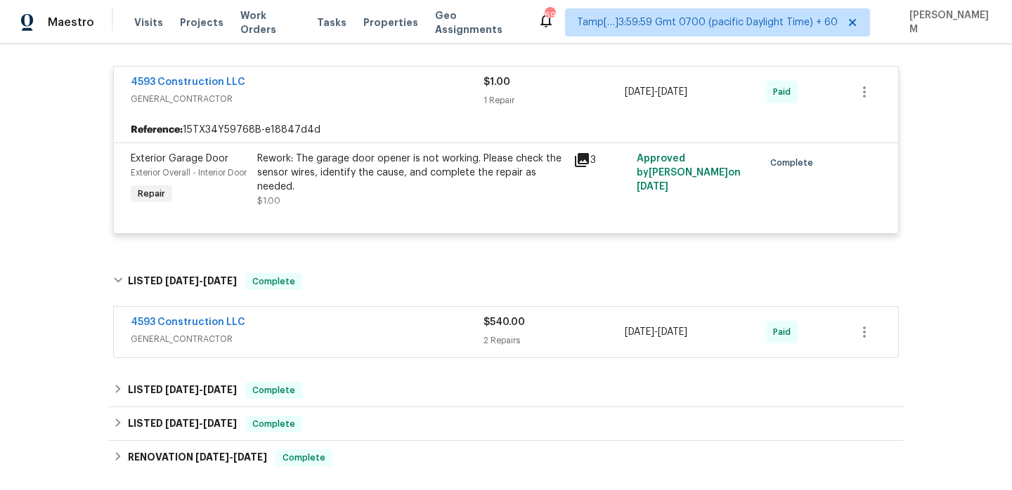
click at [441, 332] on div "4593 Construction LLC" at bounding box center [307, 323] width 353 height 17
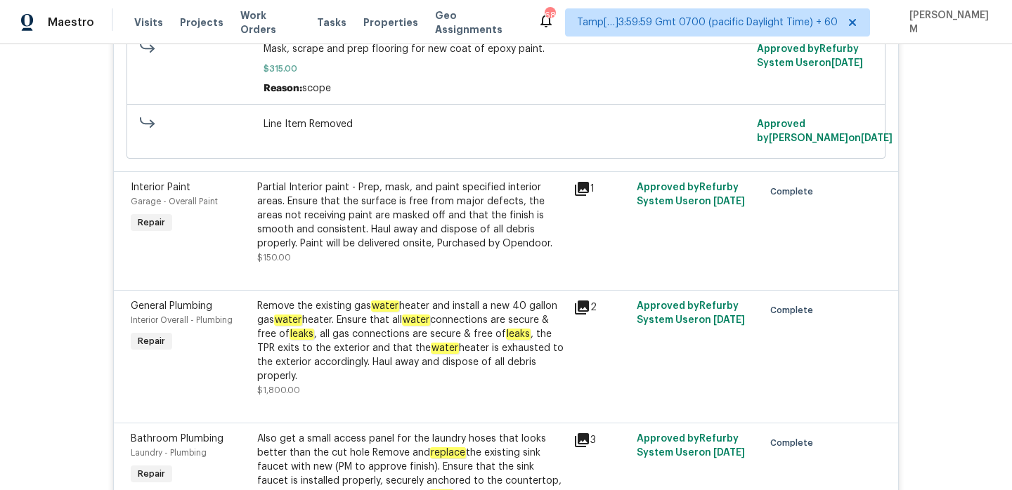
scroll to position [0, 0]
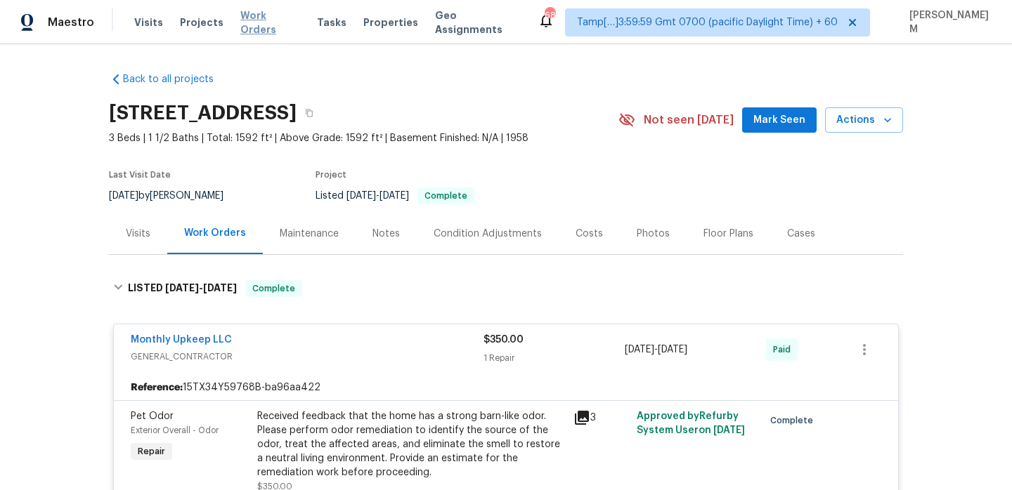
click at [282, 29] on span "Work Orders" at bounding box center [270, 22] width 60 height 28
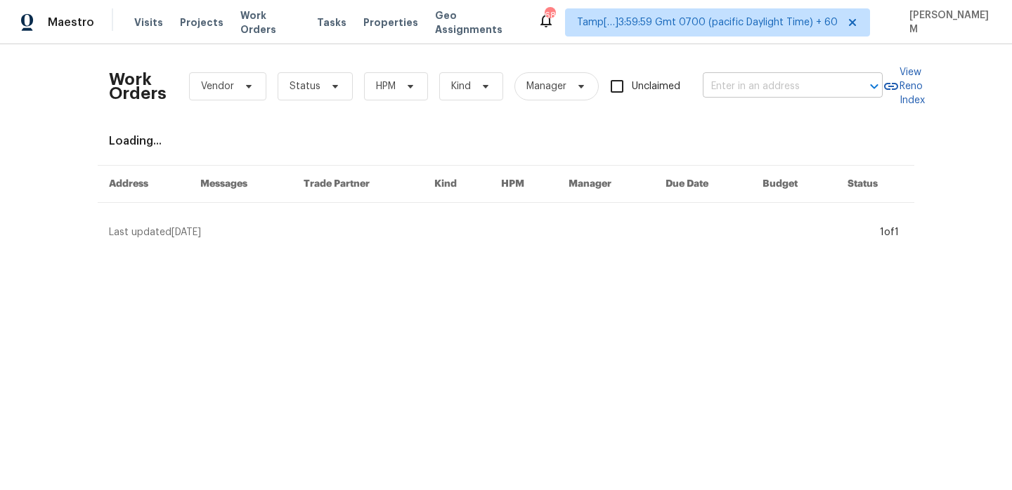
click at [789, 87] on input "text" at bounding box center [772, 87] width 140 height 22
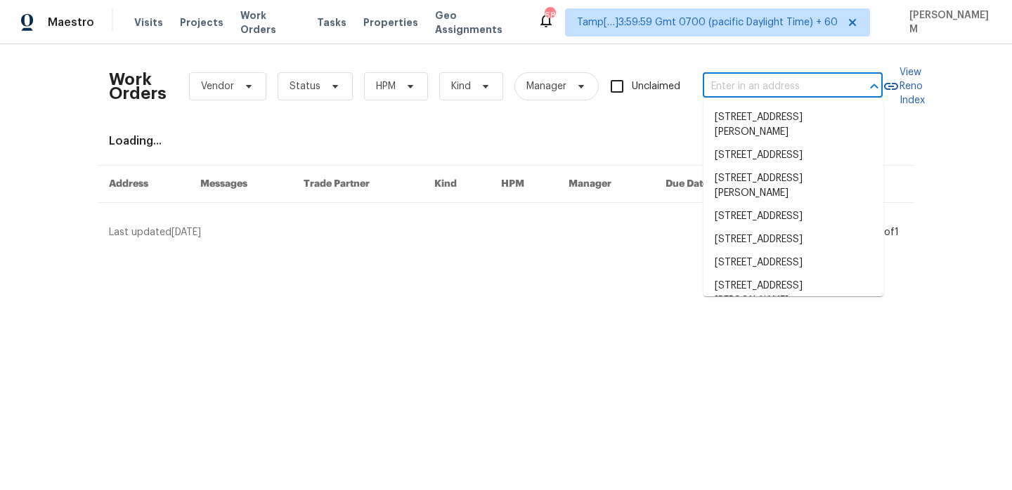
paste input "[STREET_ADDRESS]"
type input "[STREET_ADDRESS]"
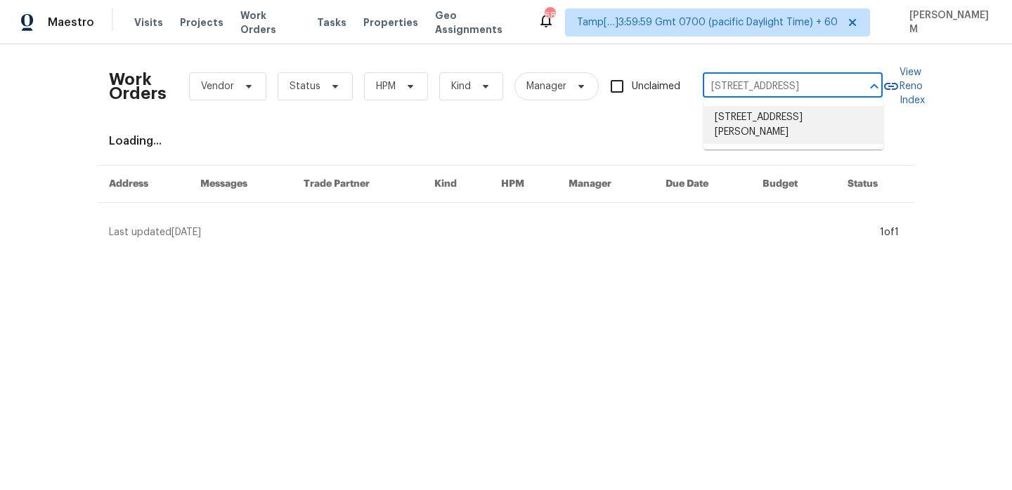
click at [764, 112] on li "[STREET_ADDRESS][PERSON_NAME]" at bounding box center [793, 125] width 180 height 38
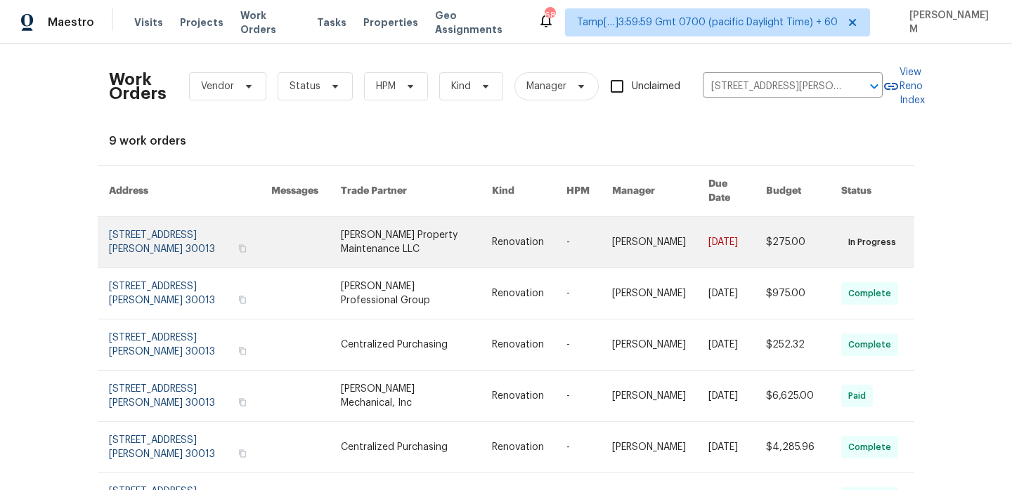
click at [627, 244] on link at bounding box center [660, 242] width 96 height 51
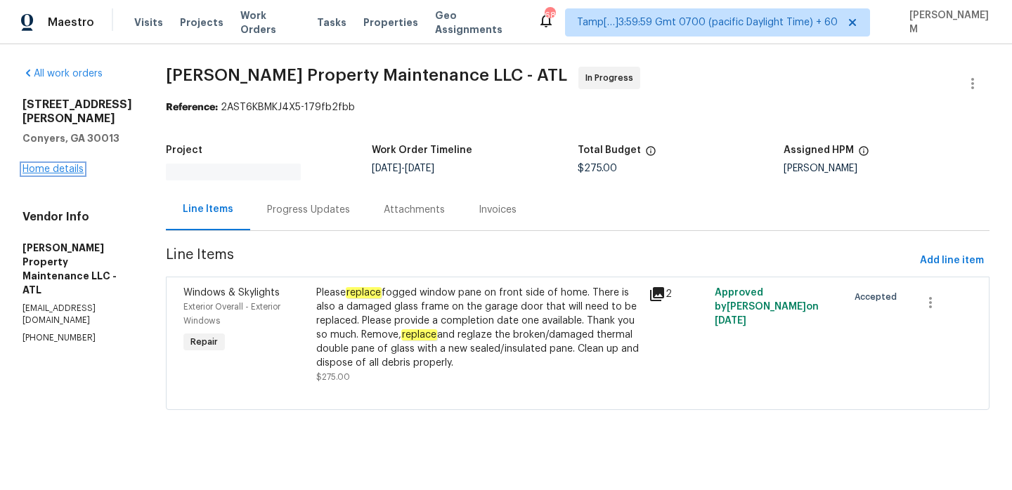
click at [48, 164] on link "Home details" at bounding box center [52, 169] width 61 height 10
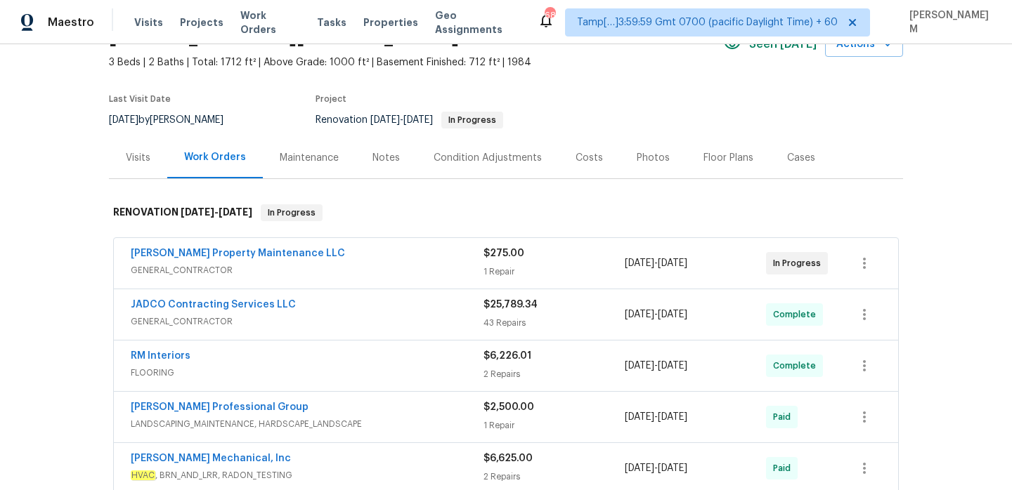
scroll to position [66, 0]
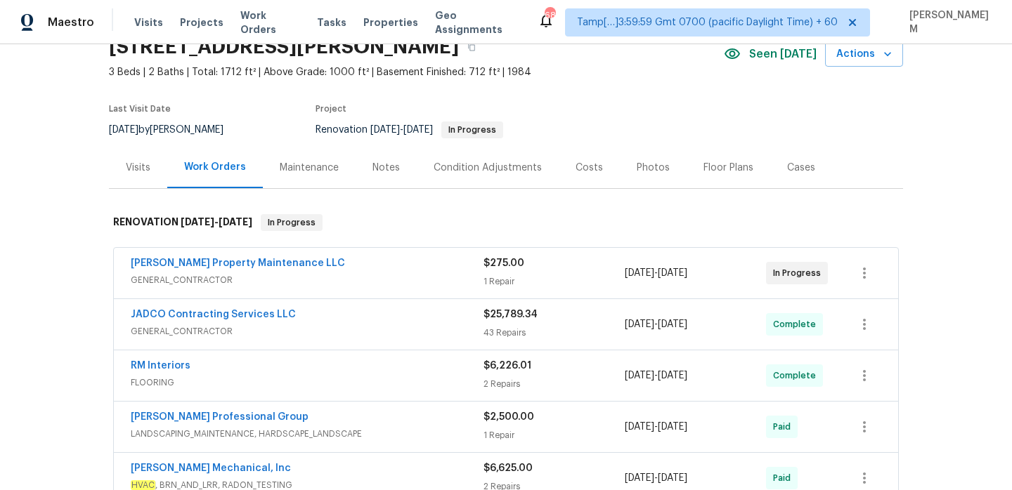
click at [390, 271] on div "[PERSON_NAME] Property Maintenance LLC" at bounding box center [307, 264] width 353 height 17
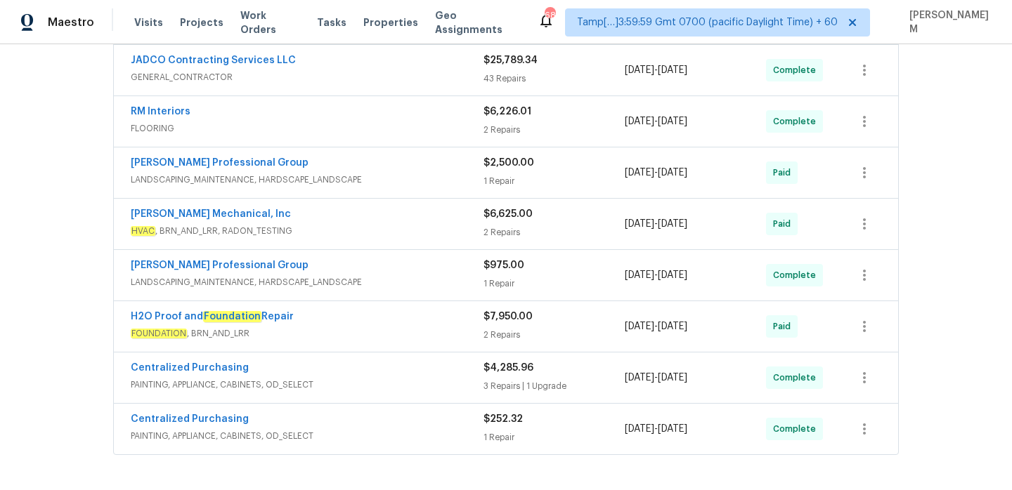
scroll to position [683, 0]
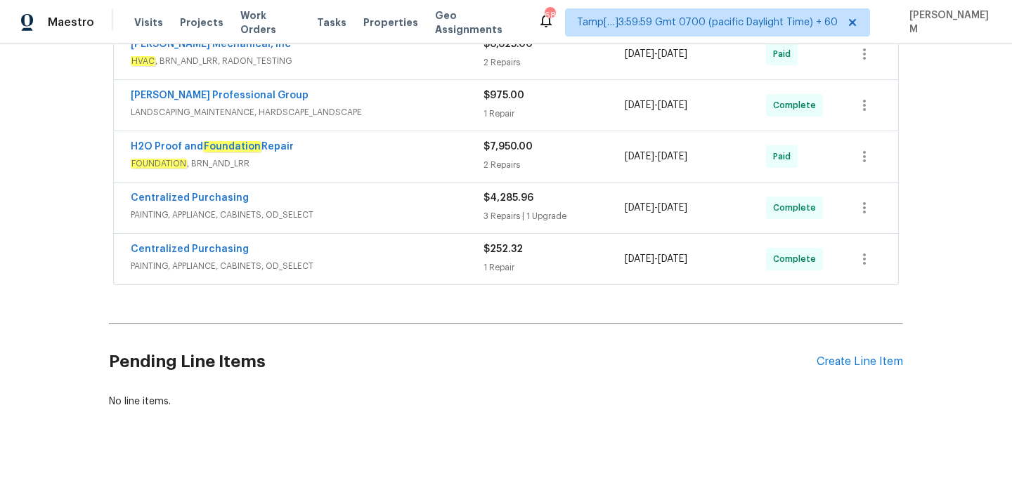
click at [397, 243] on div "Centralized Purchasing" at bounding box center [307, 250] width 353 height 17
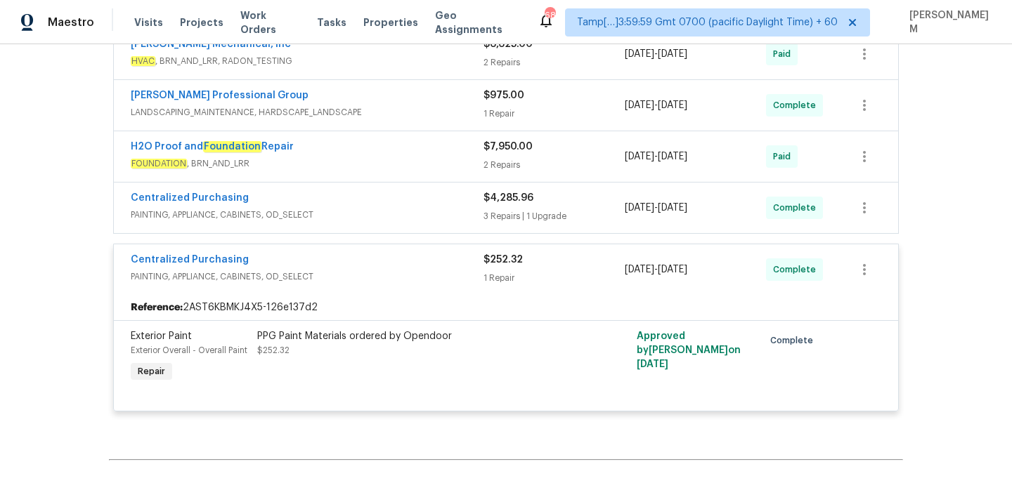
scroll to position [690, 0]
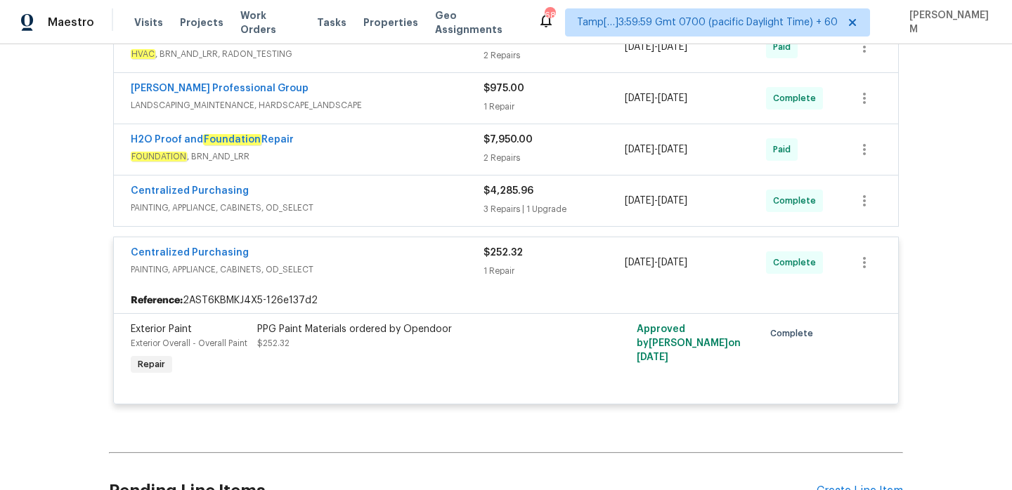
click at [418, 184] on div "Centralized Purchasing" at bounding box center [307, 192] width 353 height 17
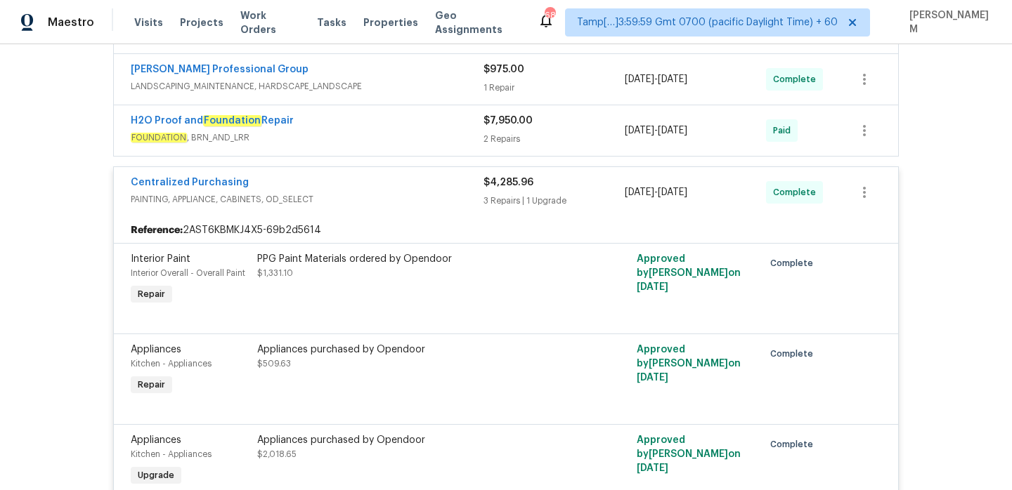
scroll to position [629, 0]
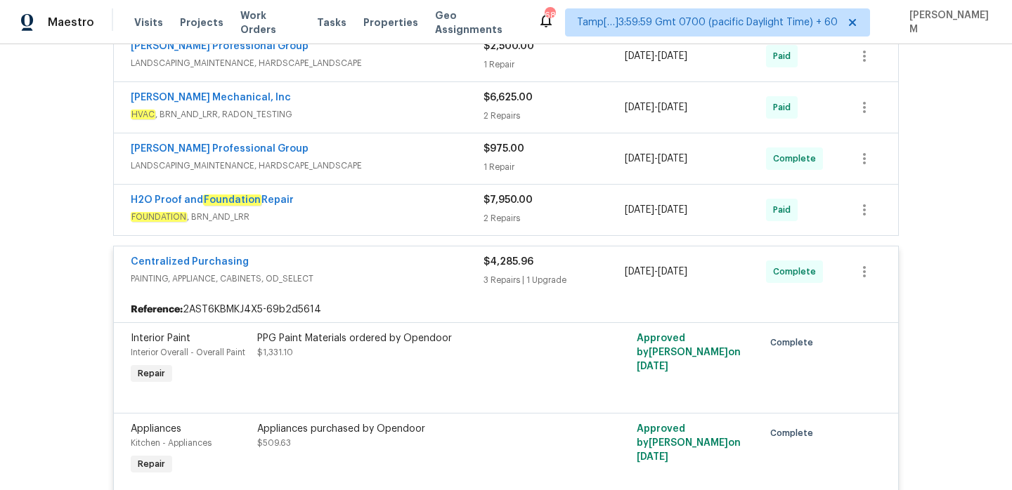
click at [401, 210] on span "FOUNDATION , BRN_AND_LRR" at bounding box center [307, 217] width 353 height 14
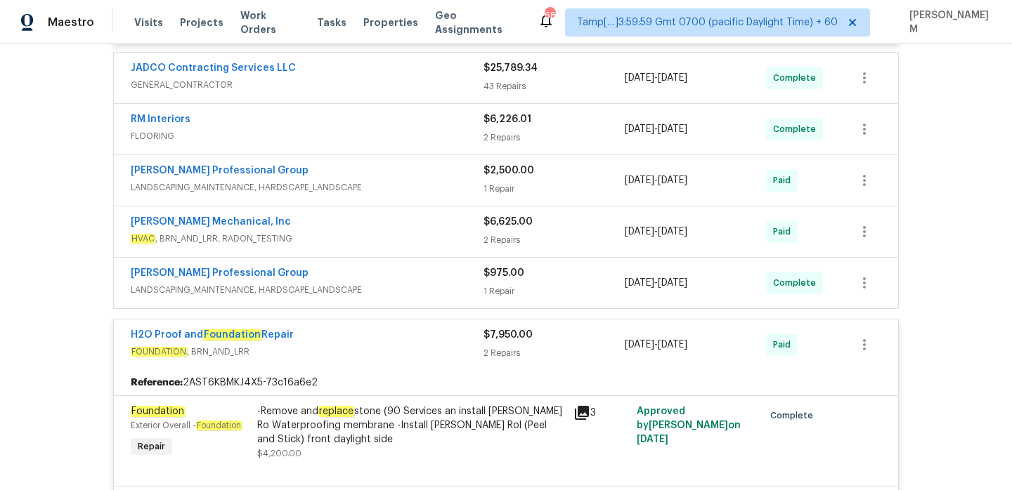
scroll to position [490, 0]
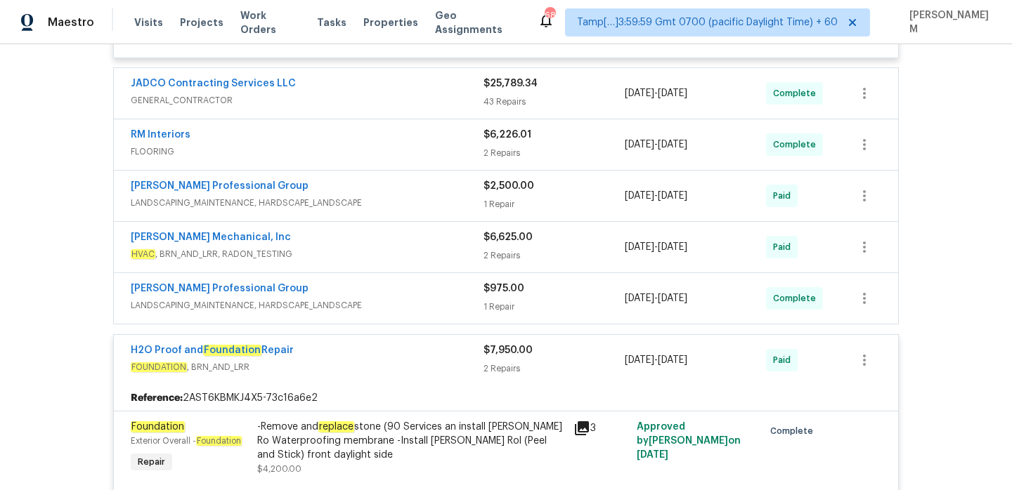
click at [424, 299] on span "LANDSCAPING_MAINTENANCE, HARDSCAPE_LANDSCAPE" at bounding box center [307, 306] width 353 height 14
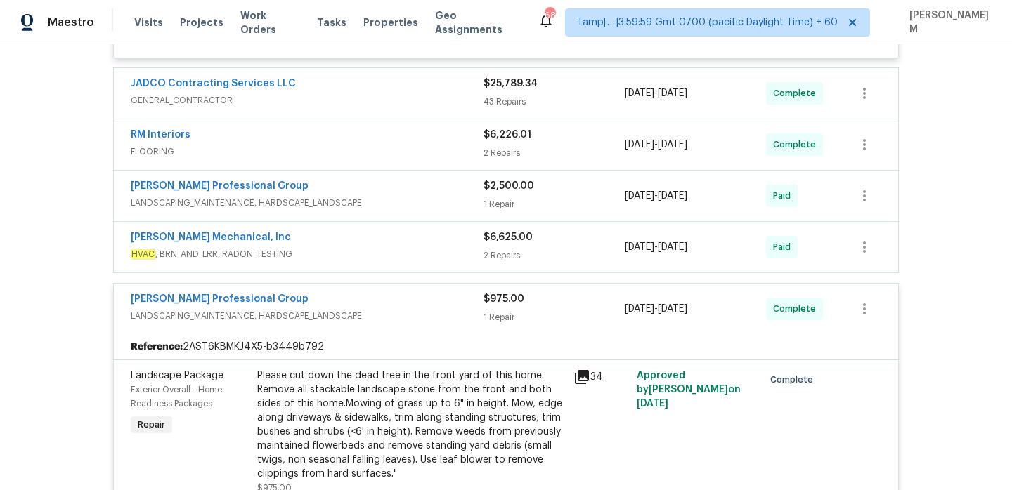
click at [418, 247] on span "HVAC , BRN_AND_LRR, RADON_TESTING" at bounding box center [307, 254] width 353 height 14
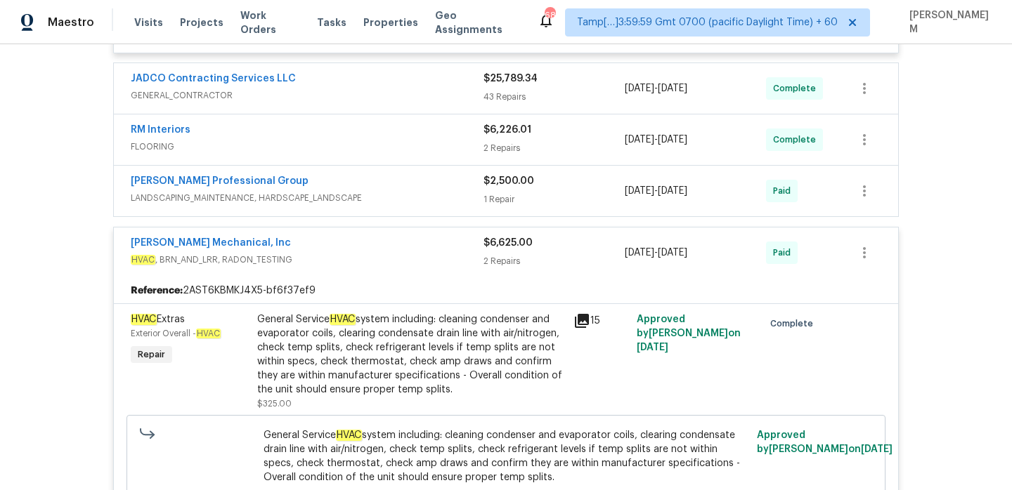
scroll to position [482, 0]
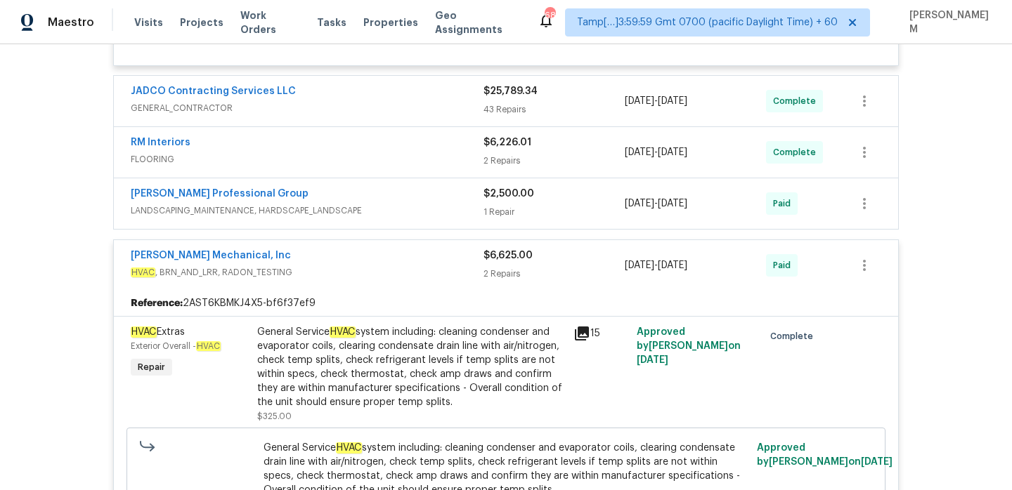
click at [421, 204] on span "LANDSCAPING_MAINTENANCE, HARDSCAPE_LANDSCAPE" at bounding box center [307, 211] width 353 height 14
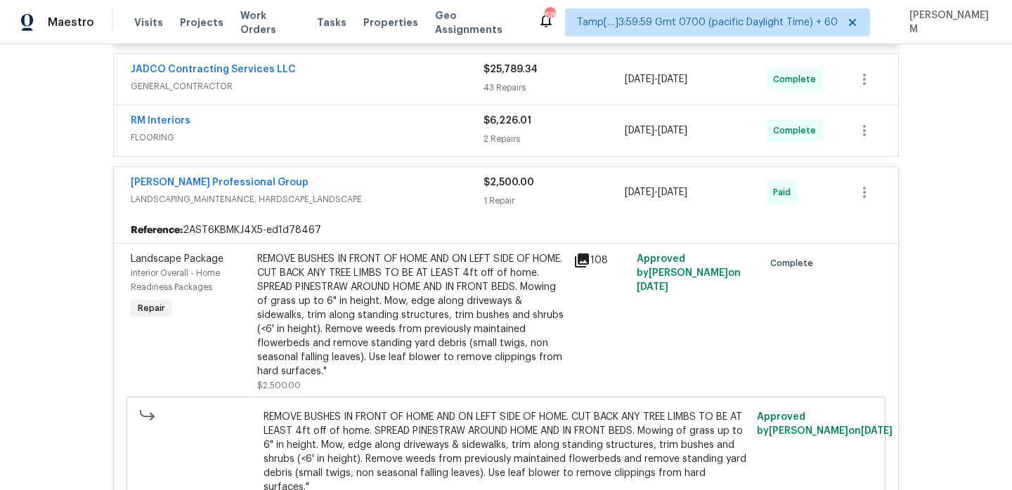
scroll to position [421, 0]
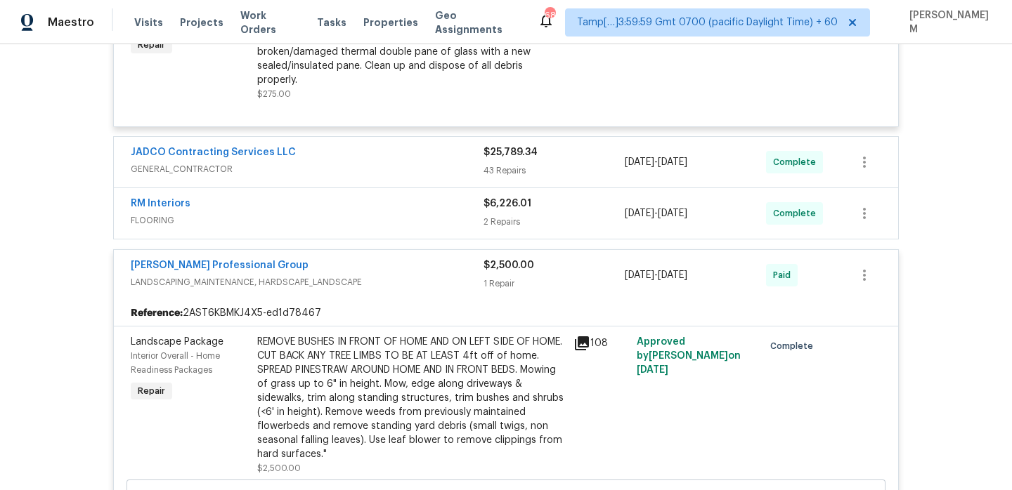
click at [425, 214] on span "FLOORING" at bounding box center [307, 221] width 353 height 14
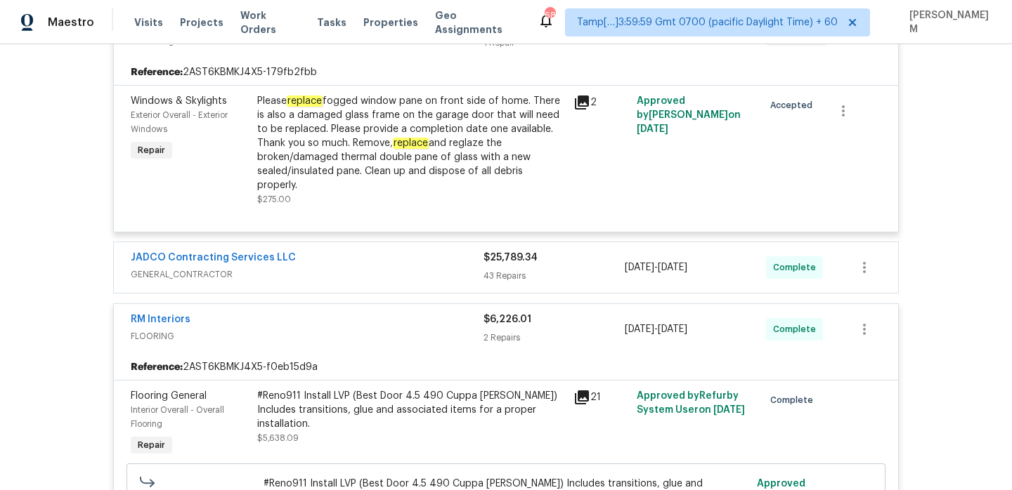
scroll to position [298, 0]
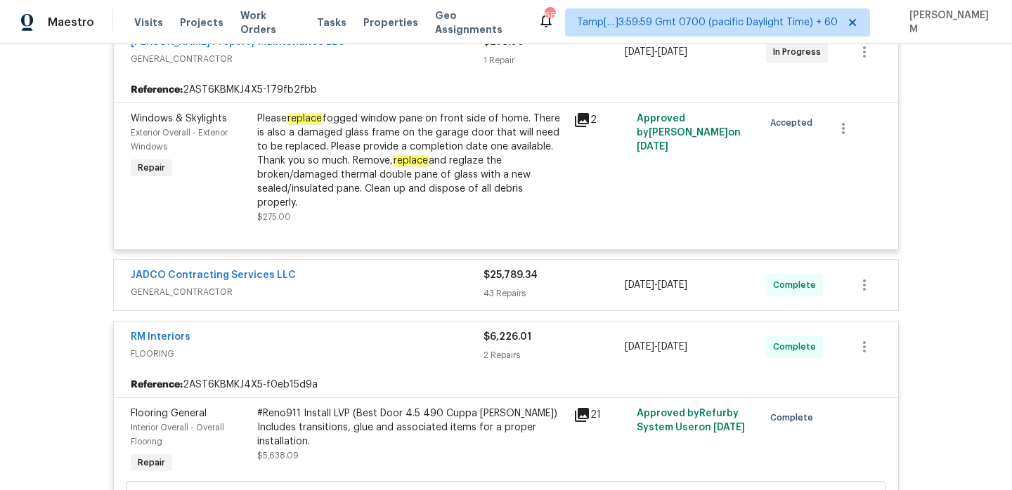
click at [437, 268] on div "JADCO Contracting Services LLC" at bounding box center [307, 276] width 353 height 17
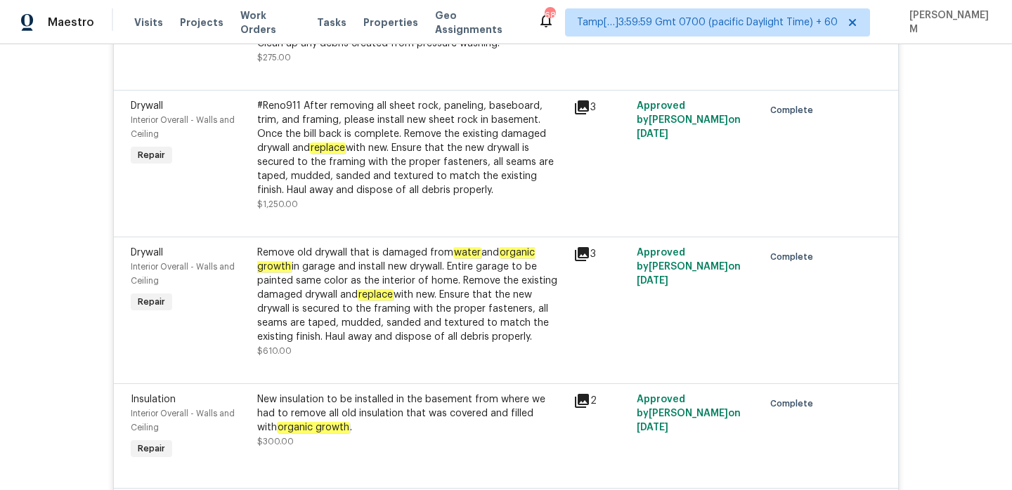
scroll to position [8170, 0]
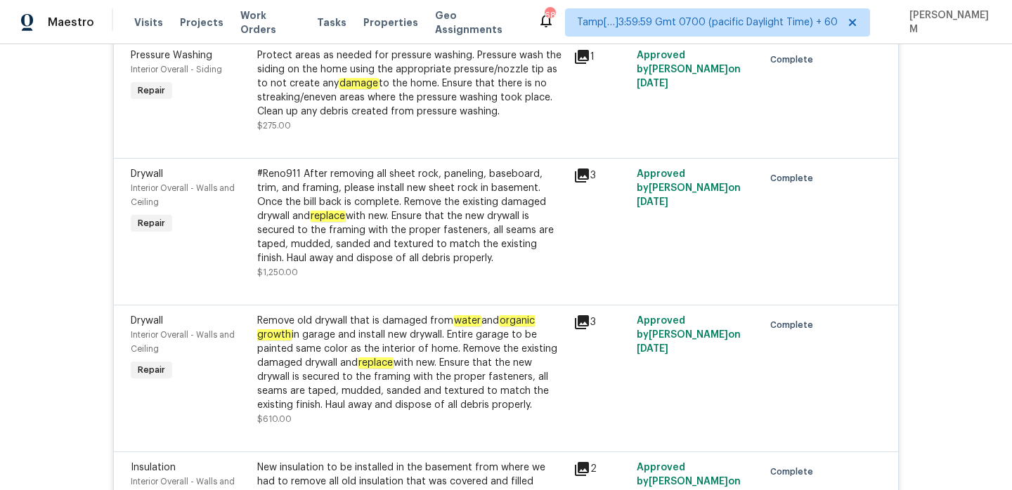
click at [407, 314] on div "Remove old drywall that is damaged from water and organic growth in garage and …" at bounding box center [411, 363] width 308 height 98
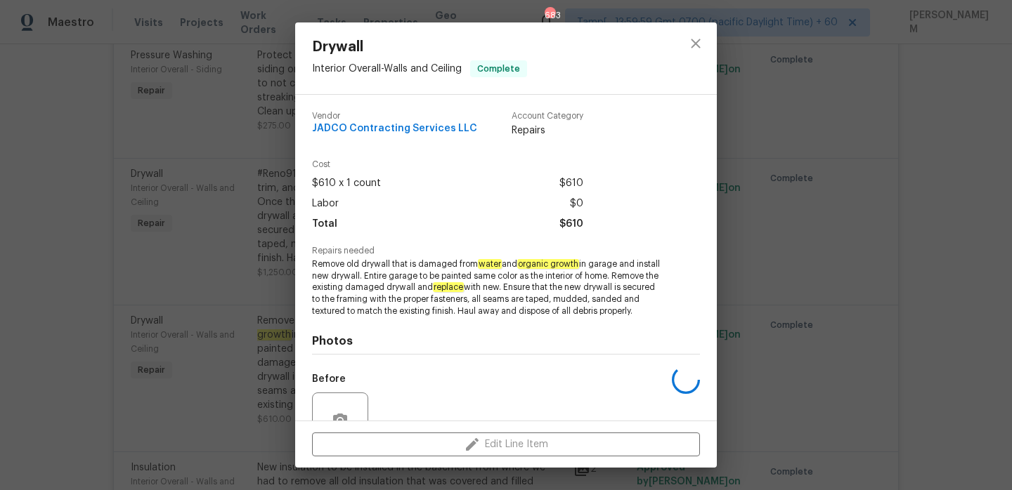
scroll to position [145, 0]
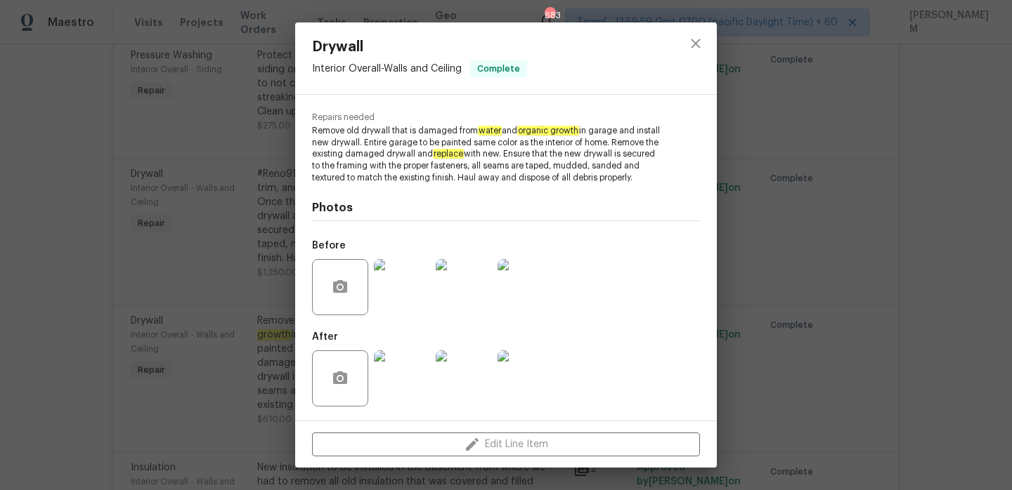
click at [398, 293] on img at bounding box center [402, 287] width 56 height 56
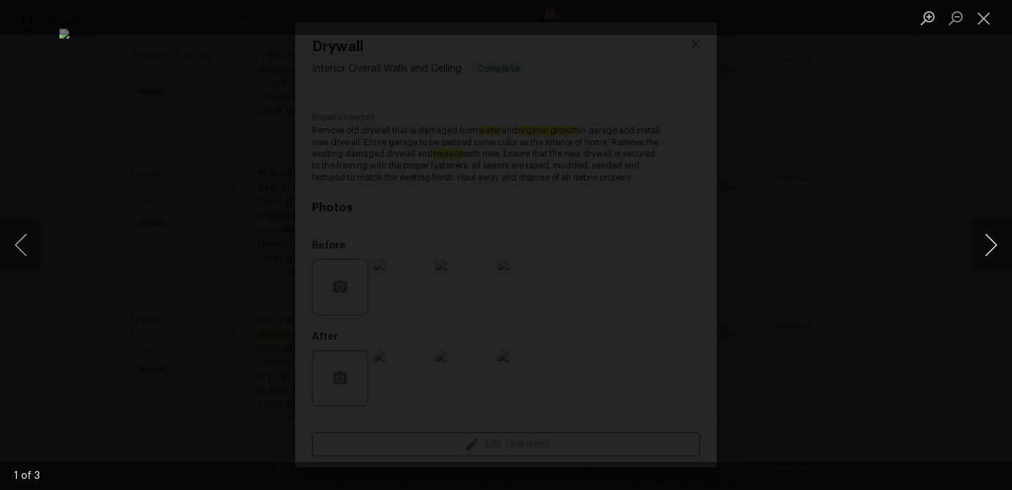
click at [981, 259] on button "Next image" at bounding box center [990, 245] width 42 height 56
click at [986, 25] on button "Close lightbox" at bounding box center [983, 18] width 28 height 25
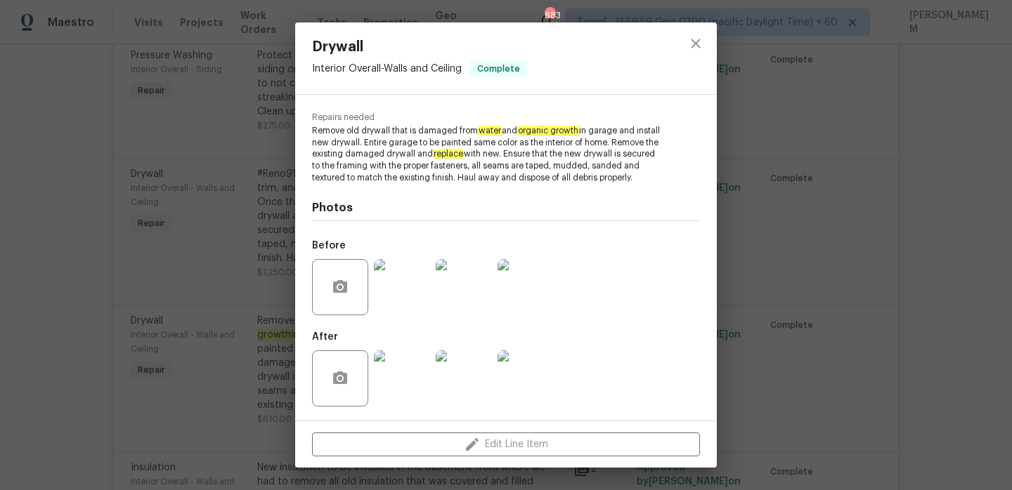
click at [407, 301] on img at bounding box center [402, 287] width 56 height 56
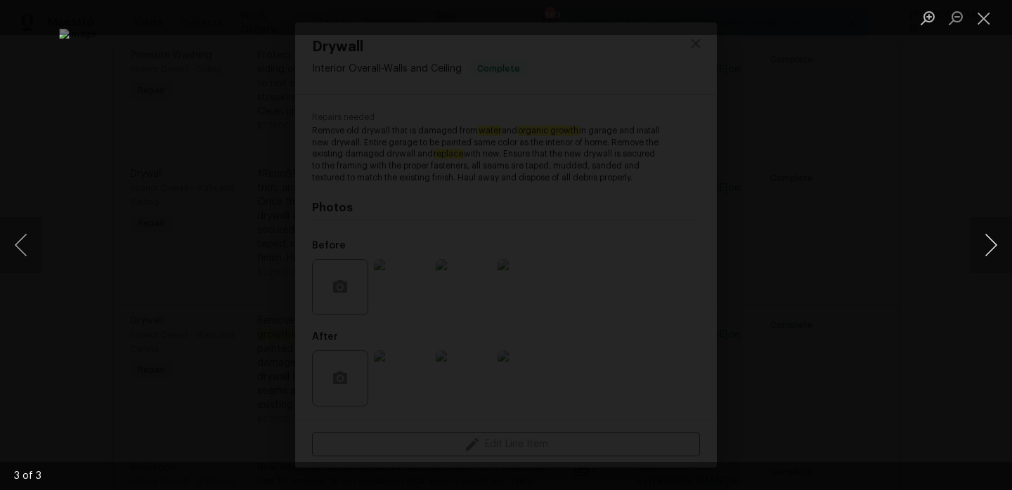
click at [988, 254] on button "Next image" at bounding box center [990, 245] width 42 height 56
click at [980, 18] on button "Close lightbox" at bounding box center [983, 18] width 28 height 25
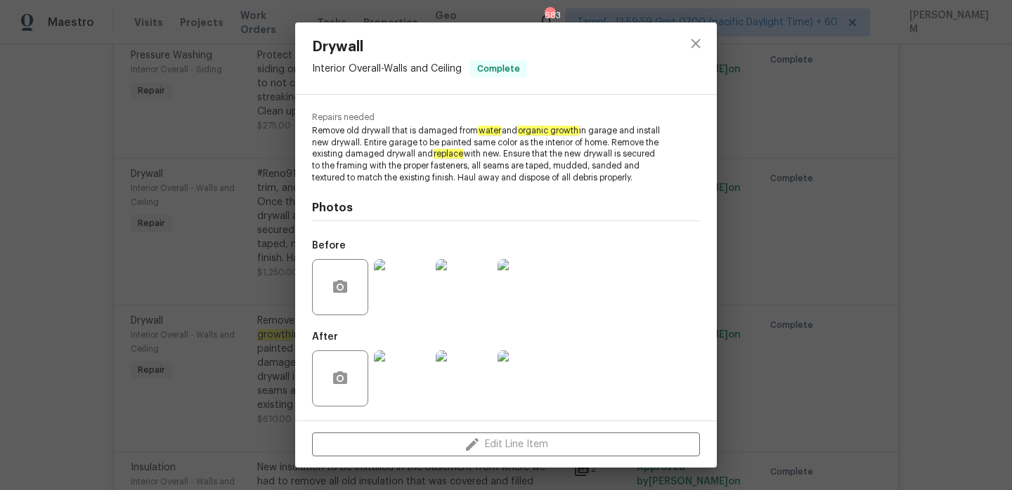
click at [278, 267] on div "Drywall Interior Overall - Walls and Ceiling Complete Vendor JADCO Contracting …" at bounding box center [506, 245] width 1012 height 490
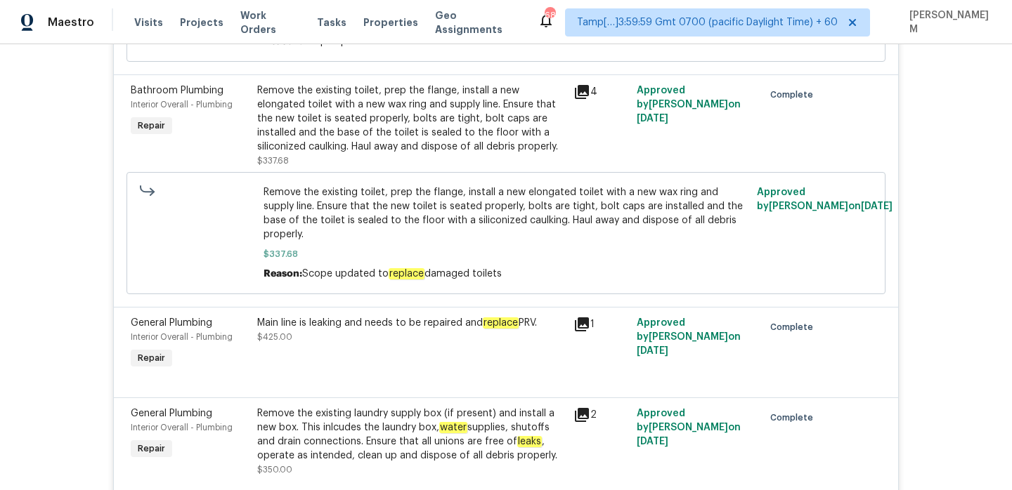
scroll to position [7424, 0]
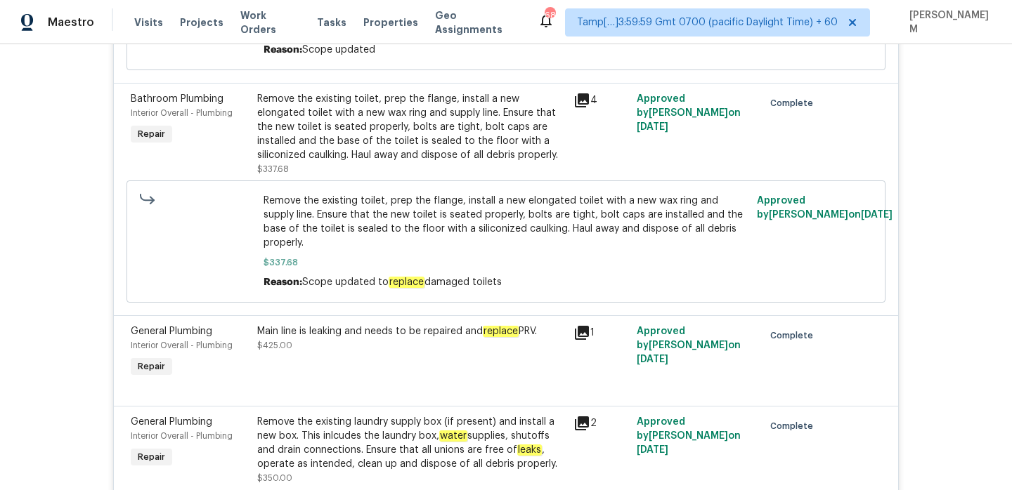
click at [450, 325] on div "Main line is leaking and needs to be repaired and replace PRV." at bounding box center [411, 332] width 308 height 14
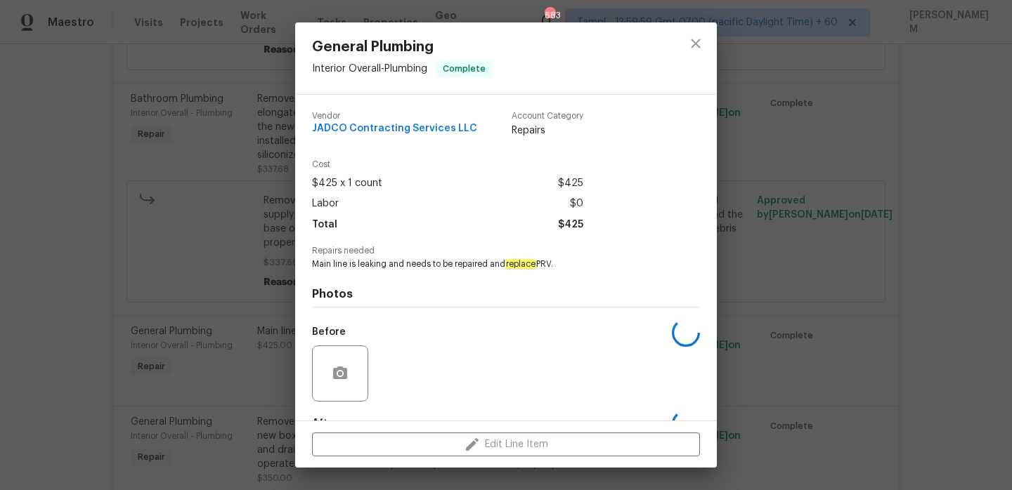
scroll to position [86, 0]
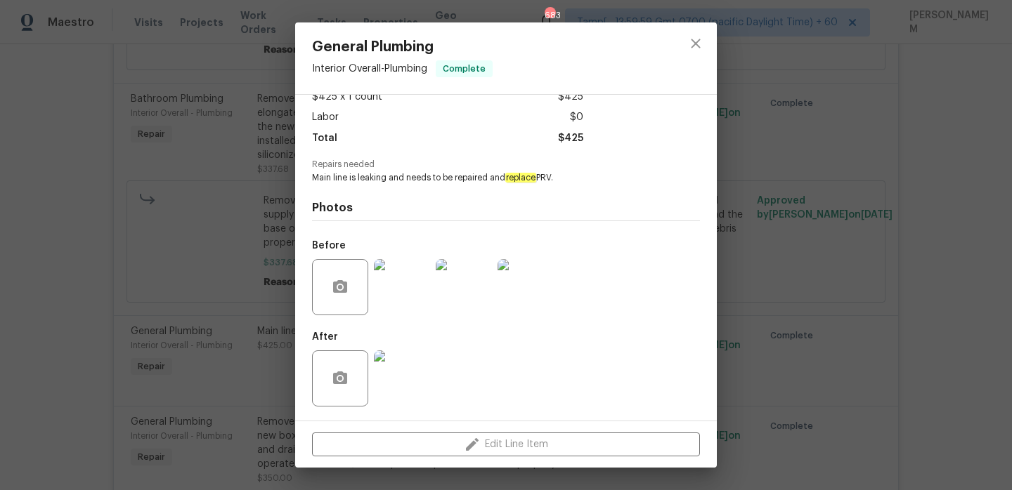
click at [405, 306] on img at bounding box center [402, 287] width 56 height 56
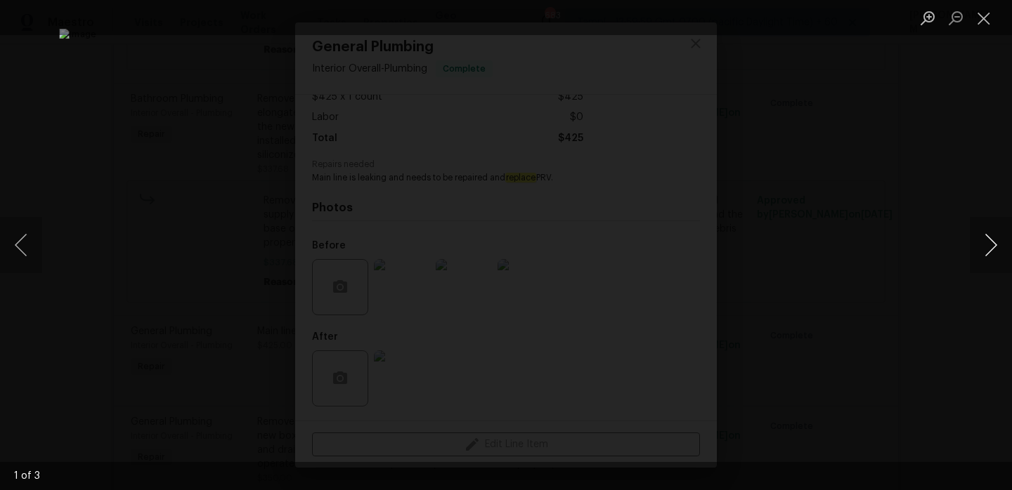
click at [982, 252] on button "Next image" at bounding box center [990, 245] width 42 height 56
click at [979, 15] on button "Close lightbox" at bounding box center [983, 18] width 28 height 25
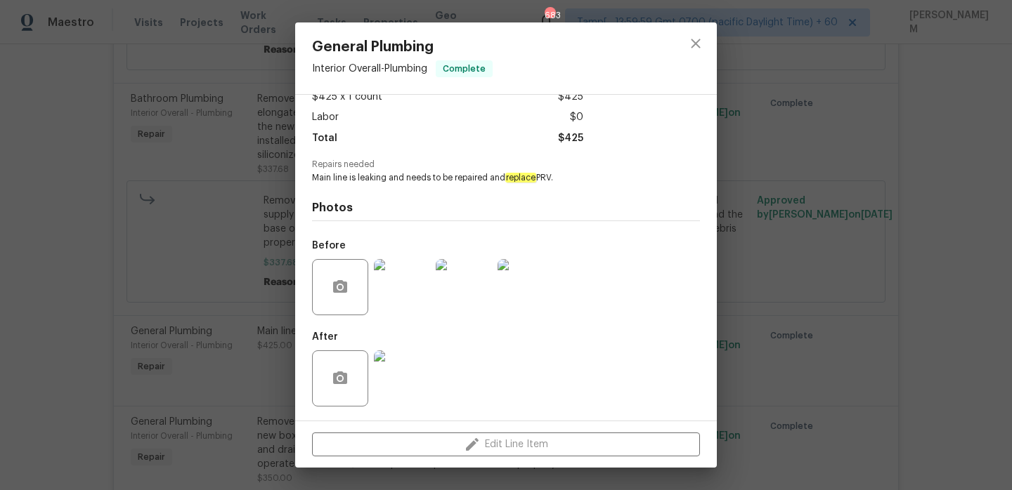
click at [404, 368] on img at bounding box center [402, 379] width 56 height 56
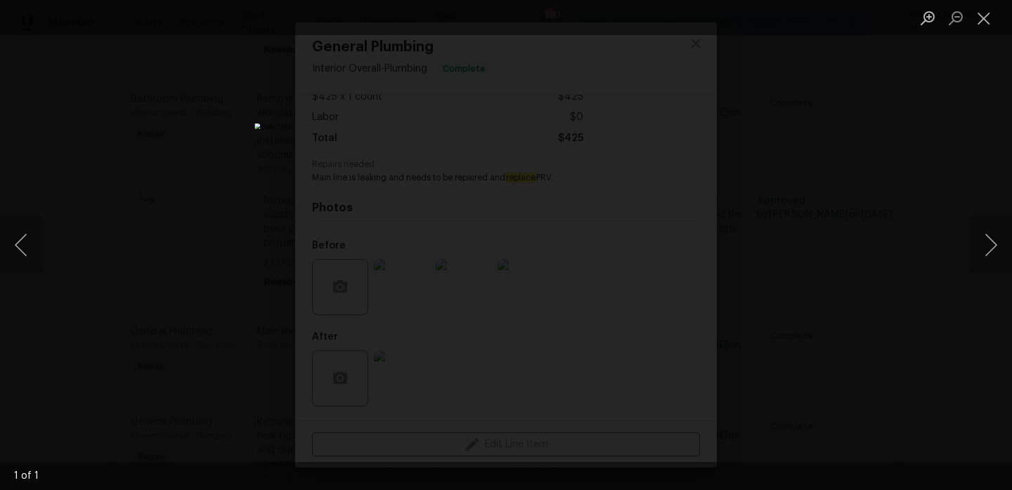
click at [179, 202] on div "Lightbox" at bounding box center [506, 245] width 1012 height 490
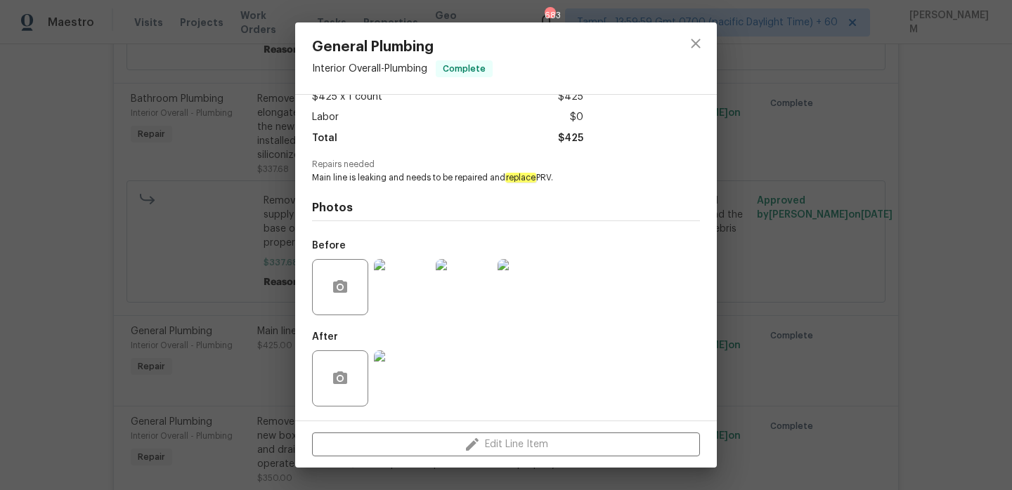
click at [186, 221] on div "General Plumbing Interior Overall - Plumbing Complete Vendor JADCO Contracting …" at bounding box center [506, 245] width 1012 height 490
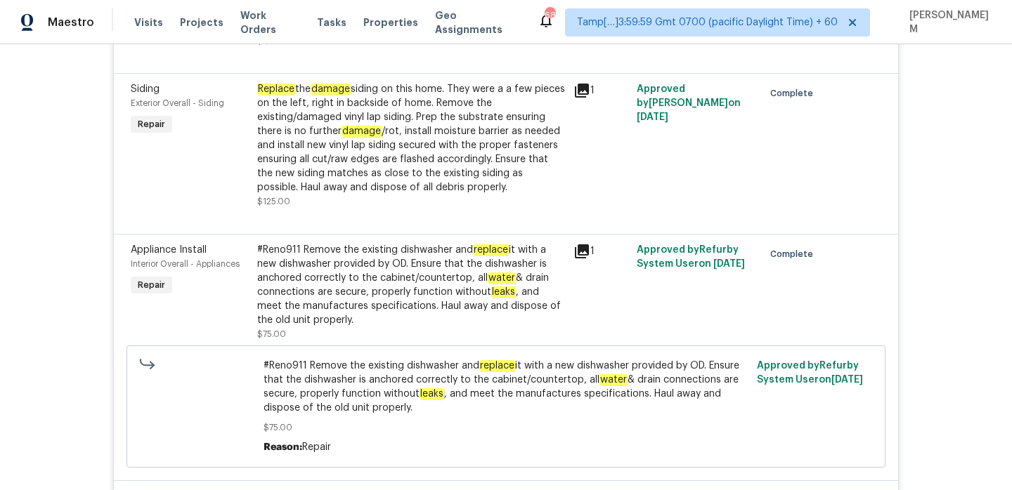
scroll to position [3694, 0]
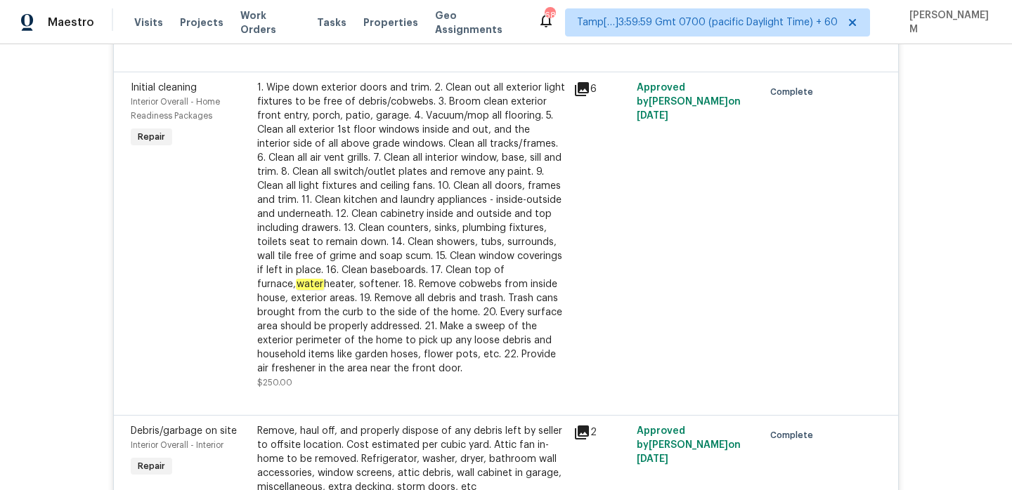
click at [405, 211] on div "1. Wipe down exterior doors and trim. 2. Clean out all exterior light fixtures …" at bounding box center [411, 228] width 308 height 295
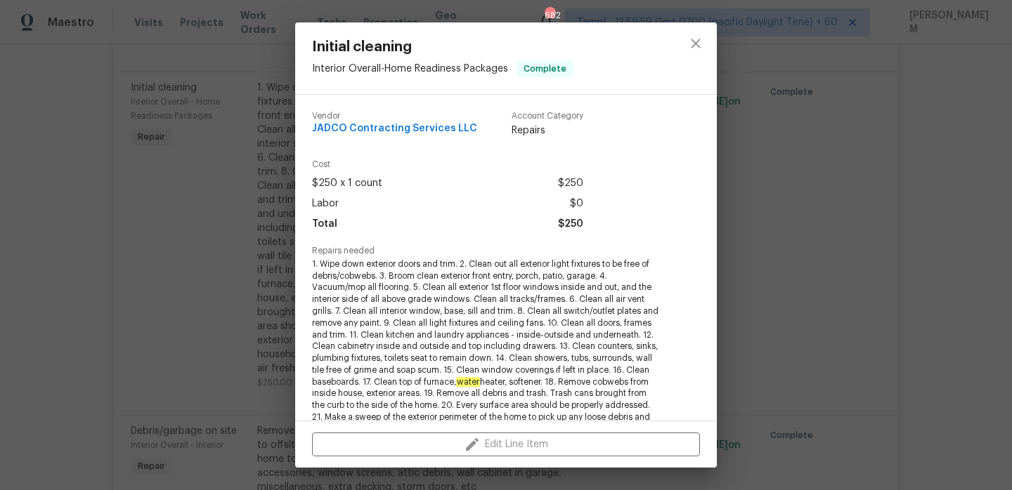
scroll to position [263, 0]
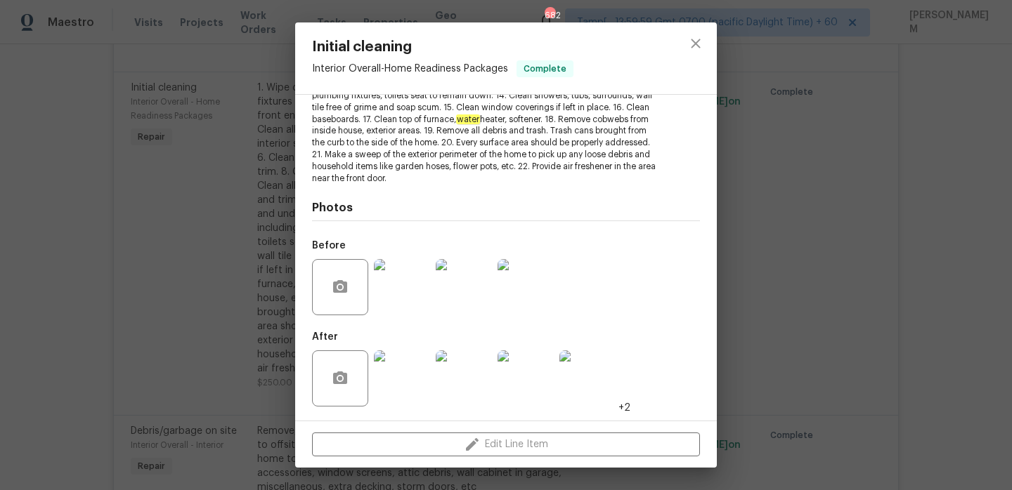
click at [216, 261] on div "Initial cleaning Interior Overall - Home Readiness Packages Complete Vendor JAD…" at bounding box center [506, 245] width 1012 height 490
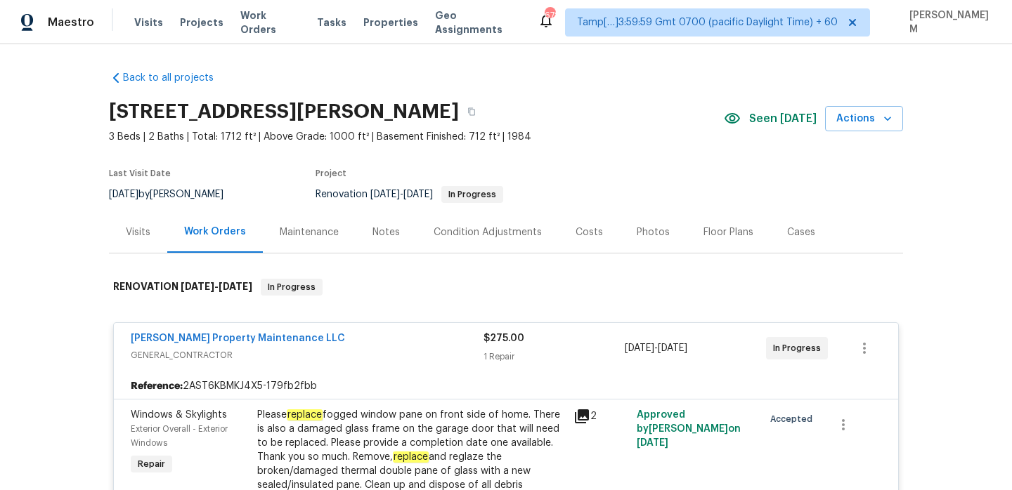
scroll to position [0, 0]
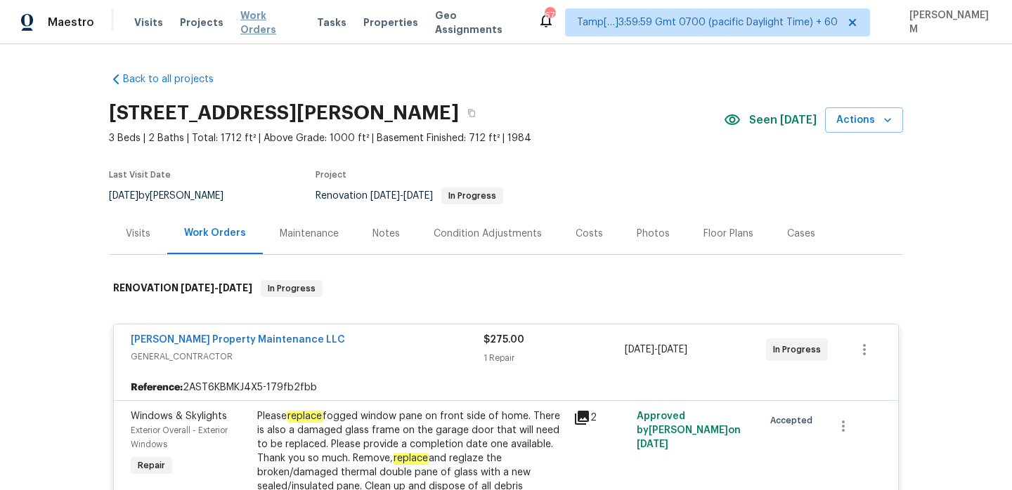
click at [247, 28] on span "Work Orders" at bounding box center [270, 22] width 60 height 28
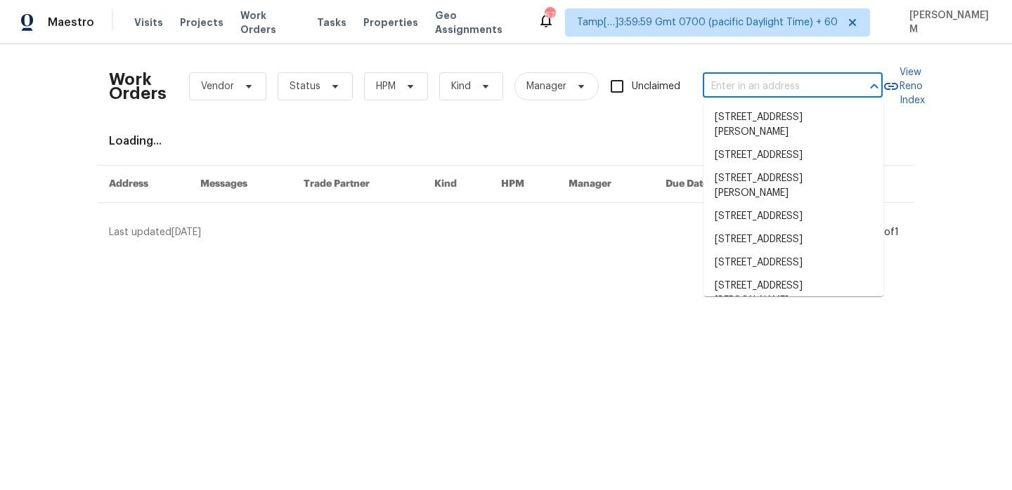
click at [737, 78] on input "text" at bounding box center [772, 87] width 140 height 22
paste input "502 S [STREET_ADDRESS]"
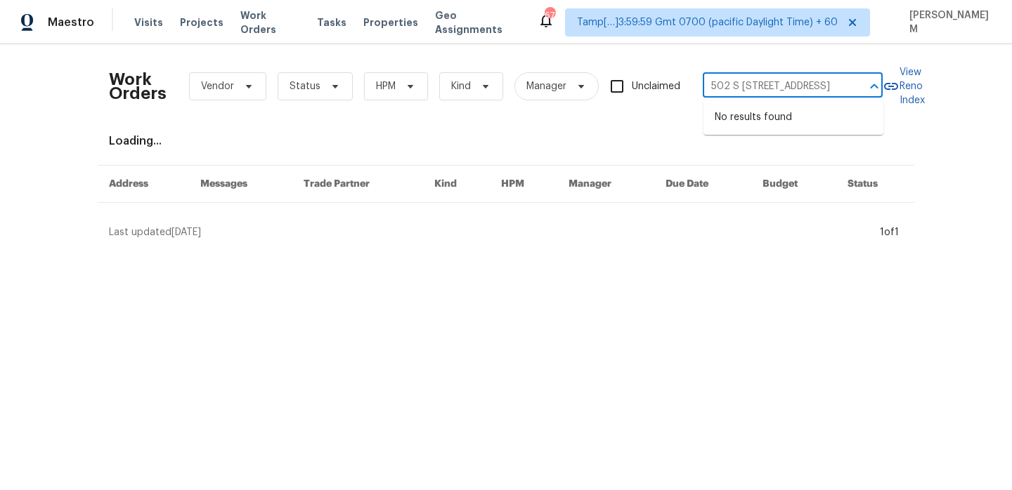
drag, startPoint x: 753, startPoint y: 90, endPoint x: 930, endPoint y: 117, distance: 179.0
click at [927, 115] on div "Work Orders Vendor Status HPM Kind Manager Unclaimed [STREET_ADDRESS] ​ View Re…" at bounding box center [506, 147] width 1012 height 207
type input "502 S 1040 E American Fork"
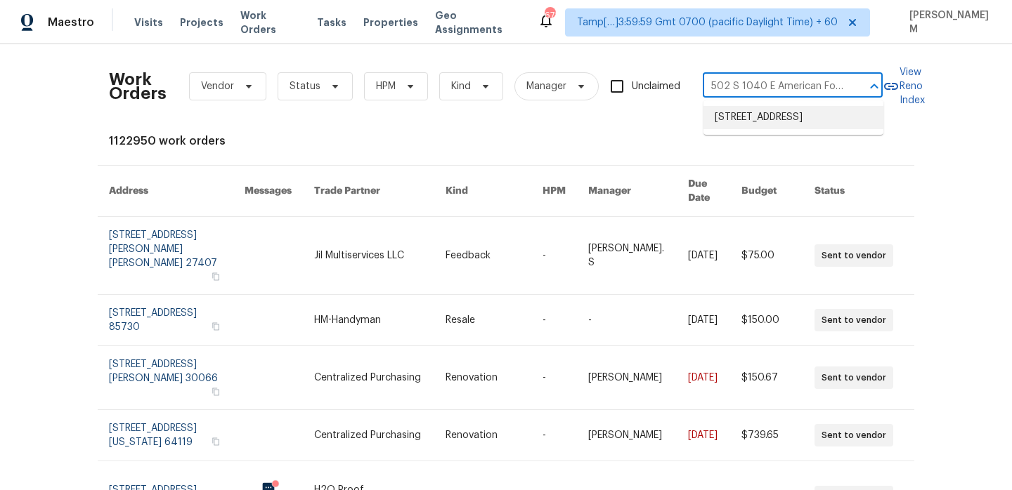
click at [835, 124] on li "[STREET_ADDRESS]" at bounding box center [793, 117] width 180 height 23
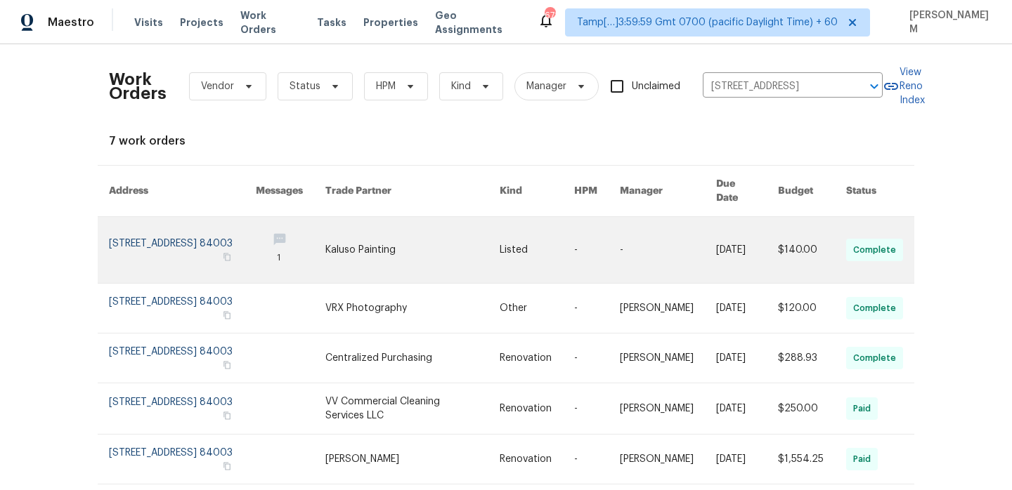
click at [565, 236] on link at bounding box center [536, 250] width 74 height 66
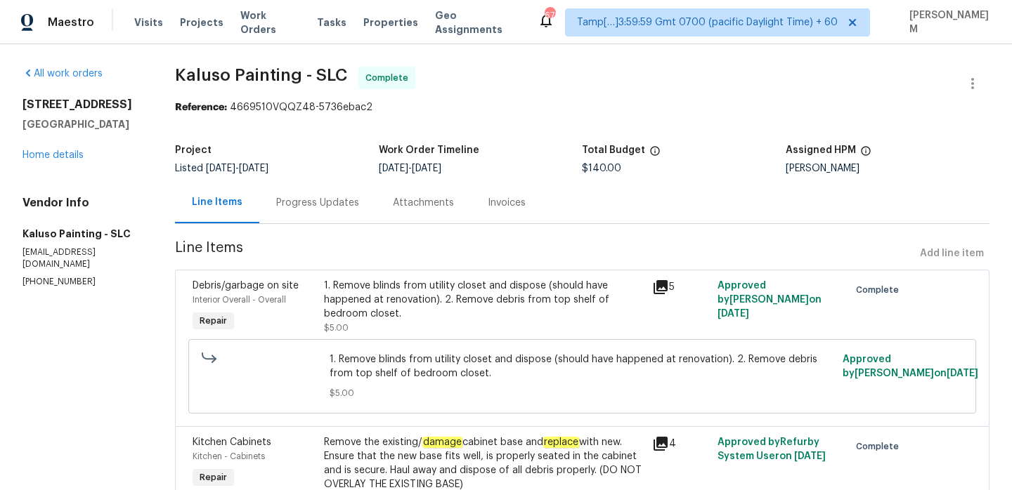
click at [64, 159] on div "[STREET_ADDRESS] Home details" at bounding box center [81, 130] width 119 height 65
click at [64, 160] on link "Home details" at bounding box center [52, 155] width 61 height 10
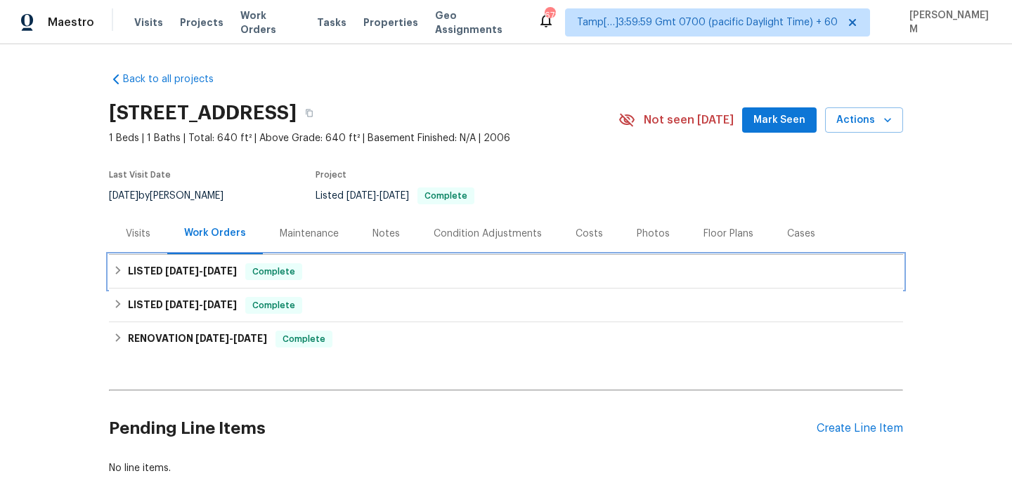
click at [384, 275] on div "LISTED [DATE] - [DATE] Complete" at bounding box center [505, 271] width 785 height 17
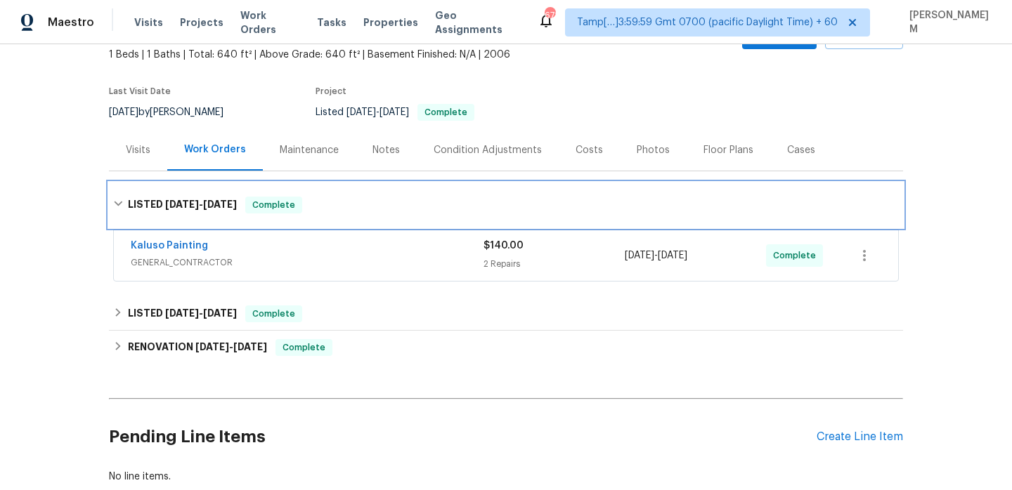
scroll to position [123, 0]
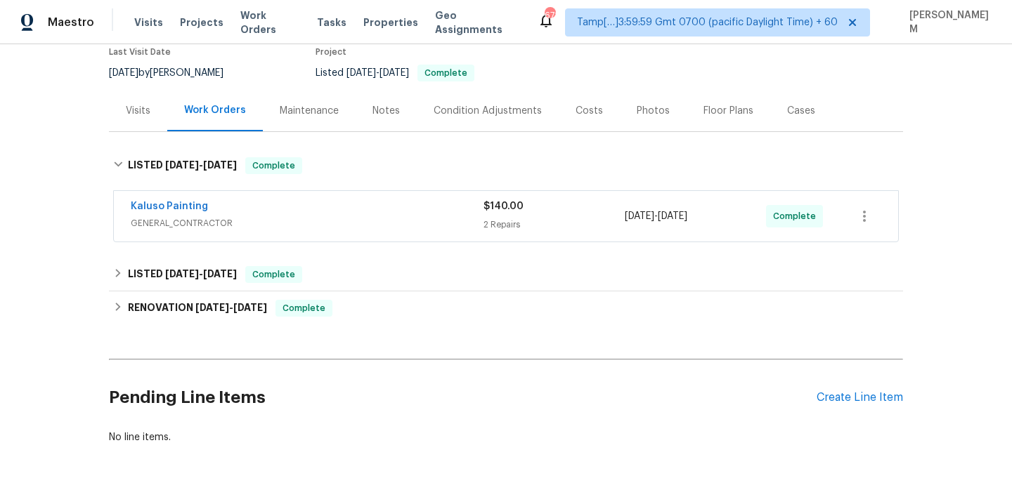
click at [378, 221] on span "GENERAL_CONTRACTOR" at bounding box center [307, 223] width 353 height 14
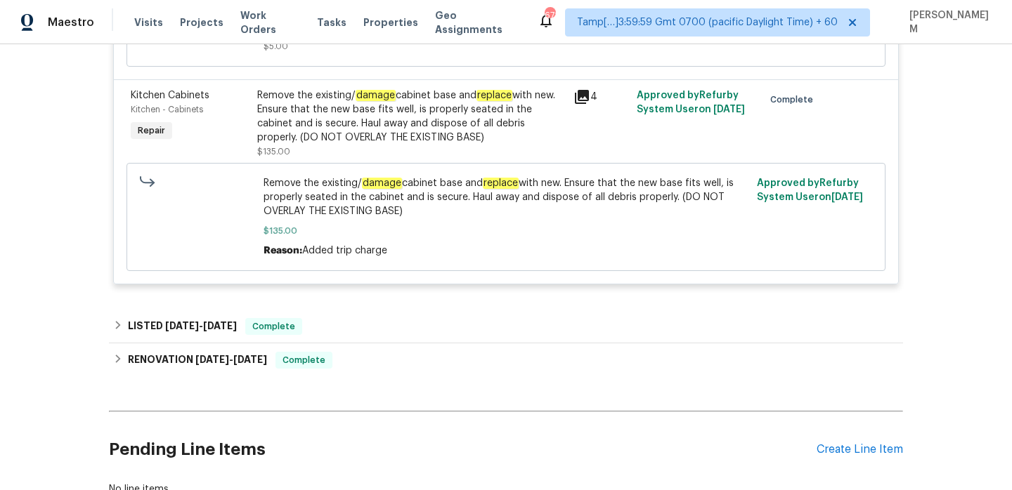
scroll to position [486, 0]
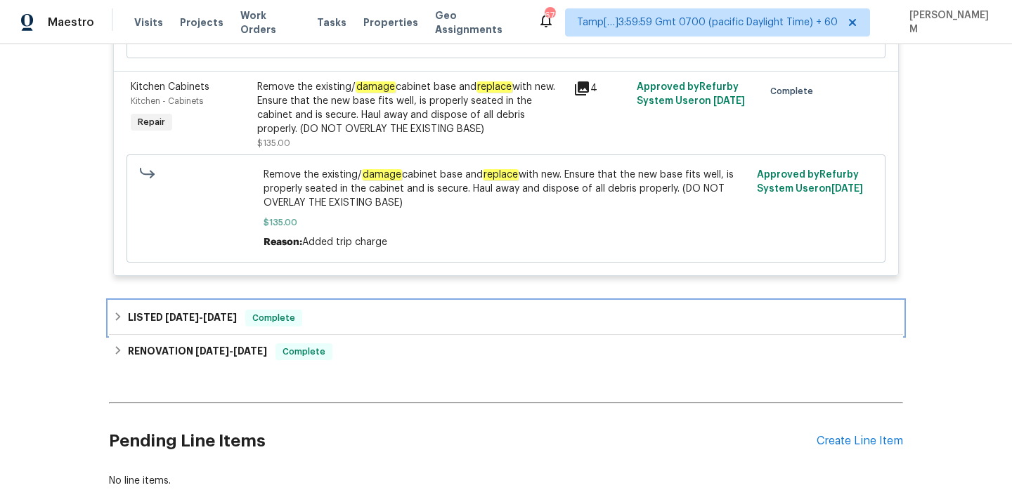
click at [380, 312] on div "LISTED [DATE] - [DATE] Complete" at bounding box center [505, 318] width 785 height 17
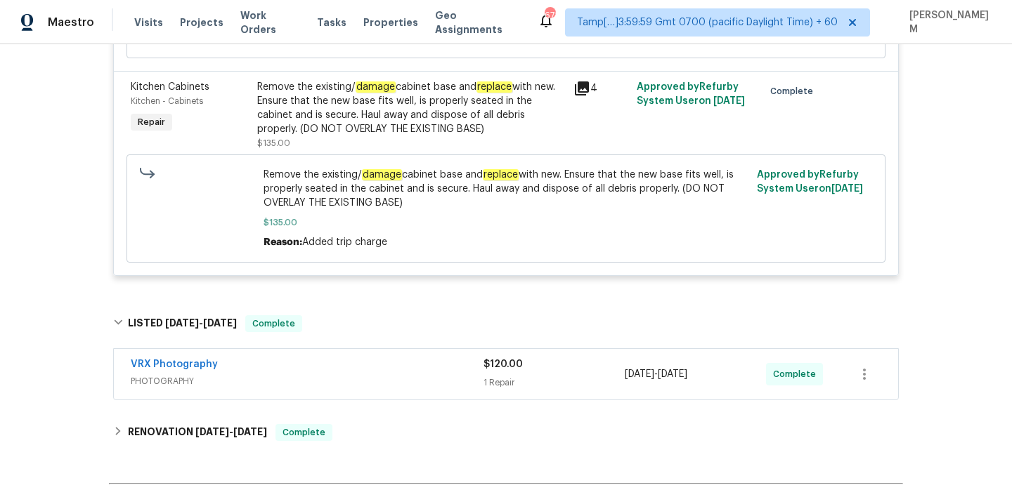
click at [398, 380] on span "PHOTOGRAPHY" at bounding box center [307, 381] width 353 height 14
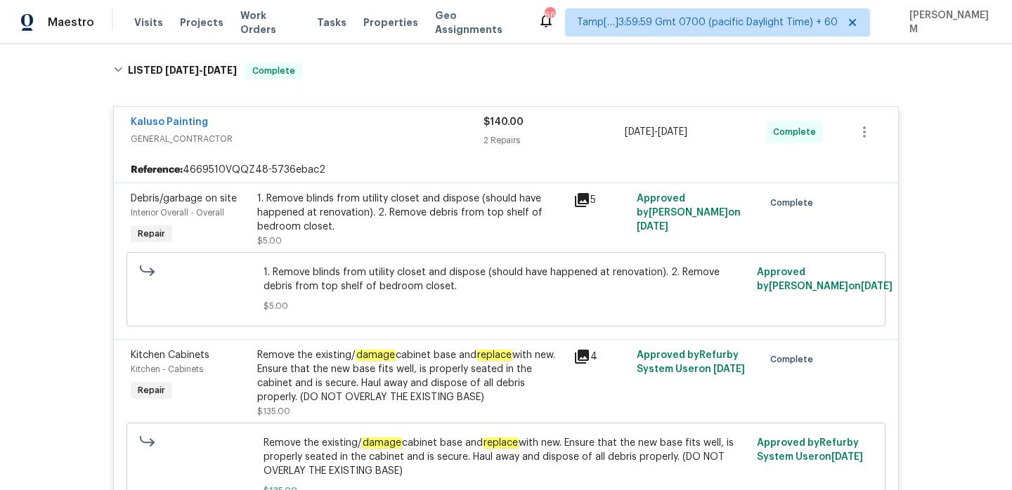
scroll to position [0, 0]
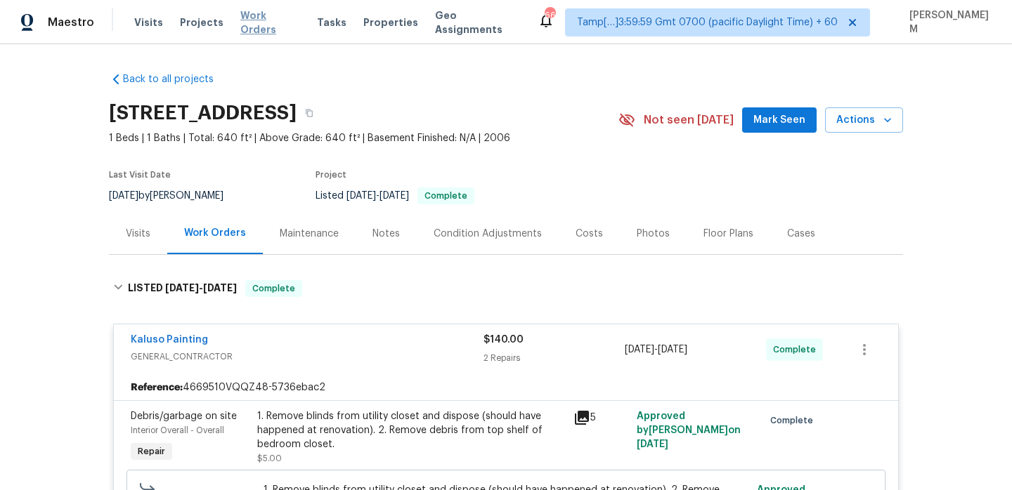
click at [285, 19] on span "Work Orders" at bounding box center [270, 22] width 60 height 28
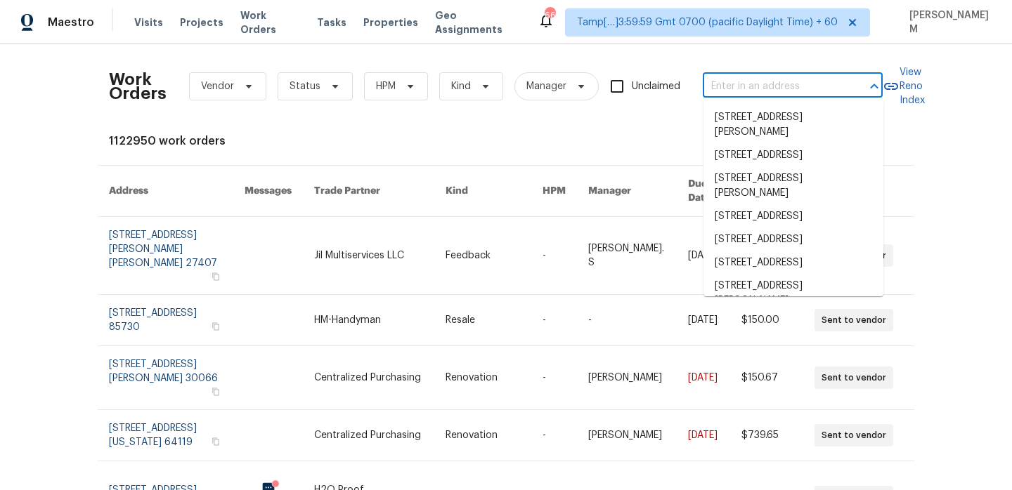
click at [729, 82] on input "text" at bounding box center [772, 87] width 140 height 22
paste input "[STREET_ADDRESS]"
type input "[STREET_ADDRESS]"
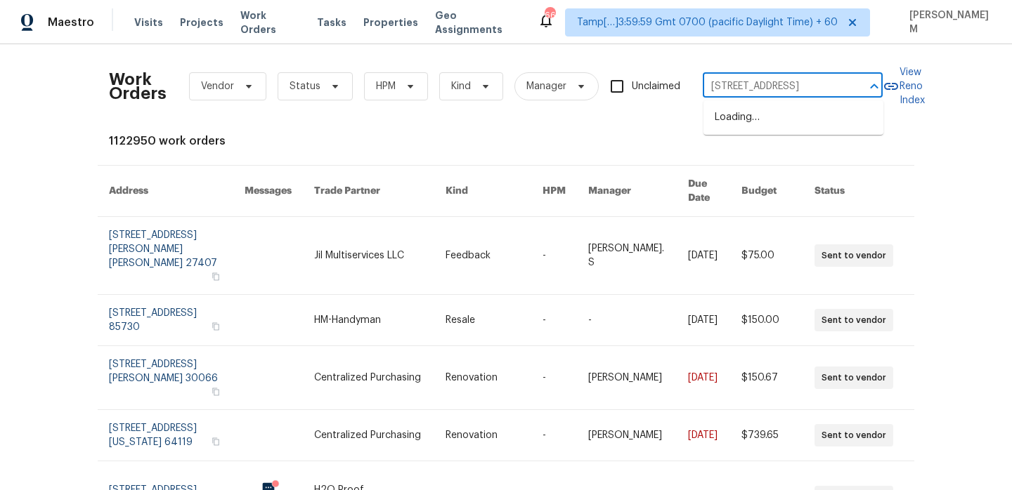
scroll to position [0, 112]
click at [768, 125] on li "[STREET_ADDRESS]" at bounding box center [793, 117] width 180 height 23
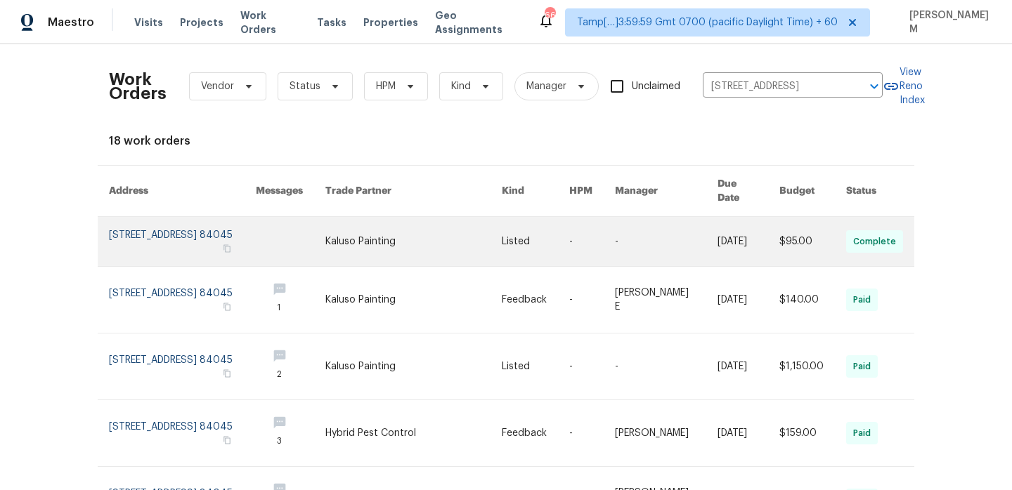
click at [582, 240] on td "-" at bounding box center [581, 242] width 46 height 50
click at [500, 230] on link at bounding box center [413, 241] width 176 height 49
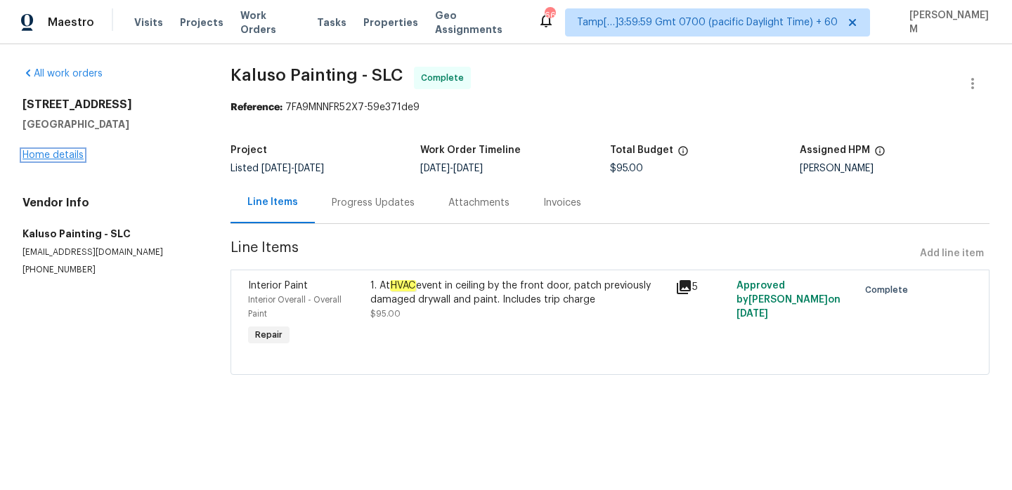
click at [63, 151] on link "Home details" at bounding box center [52, 155] width 61 height 10
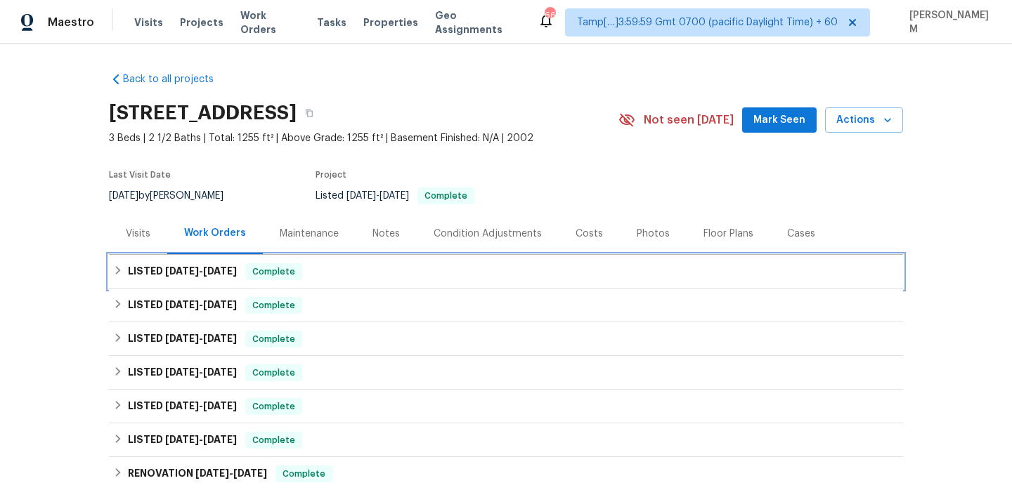
click at [380, 280] on div "LISTED [DATE] - [DATE] Complete" at bounding box center [505, 271] width 785 height 17
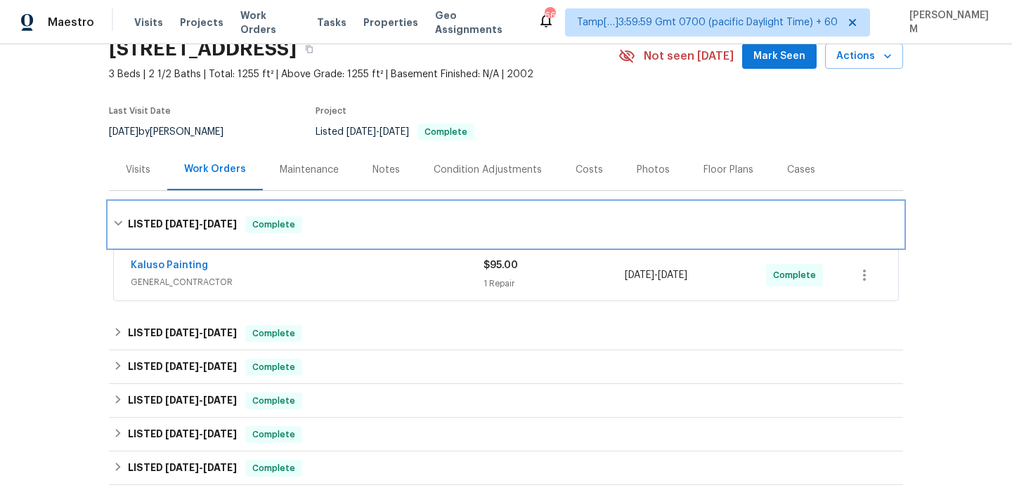
scroll to position [81, 0]
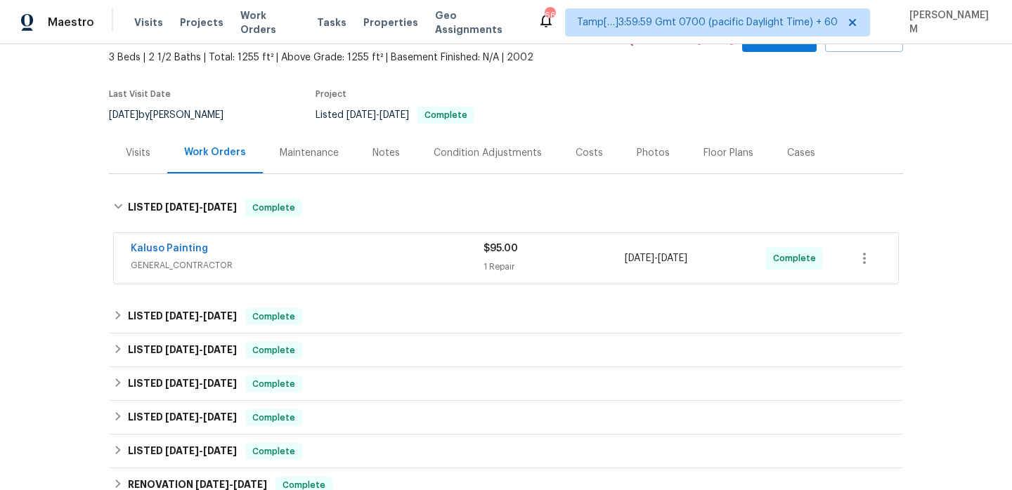
click at [380, 259] on div "Kaluso Painting" at bounding box center [307, 250] width 353 height 17
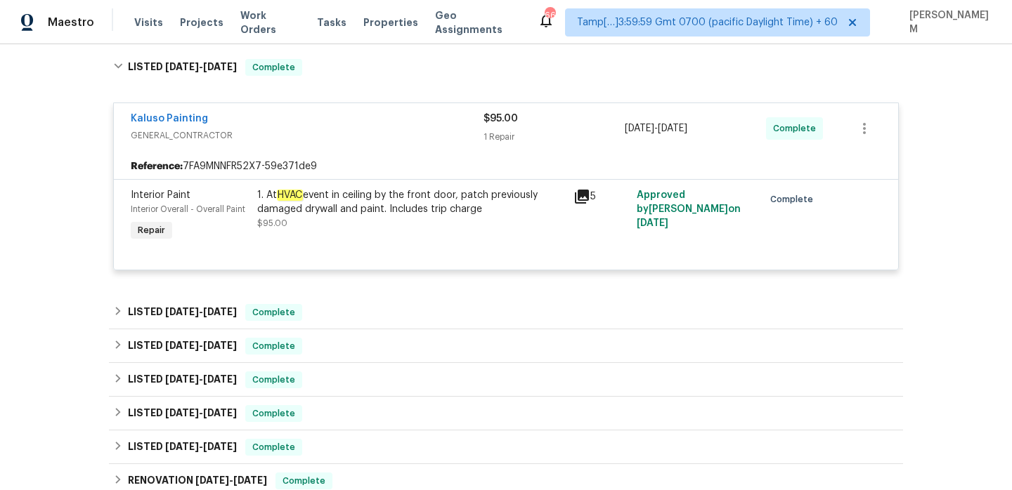
scroll to position [254, 0]
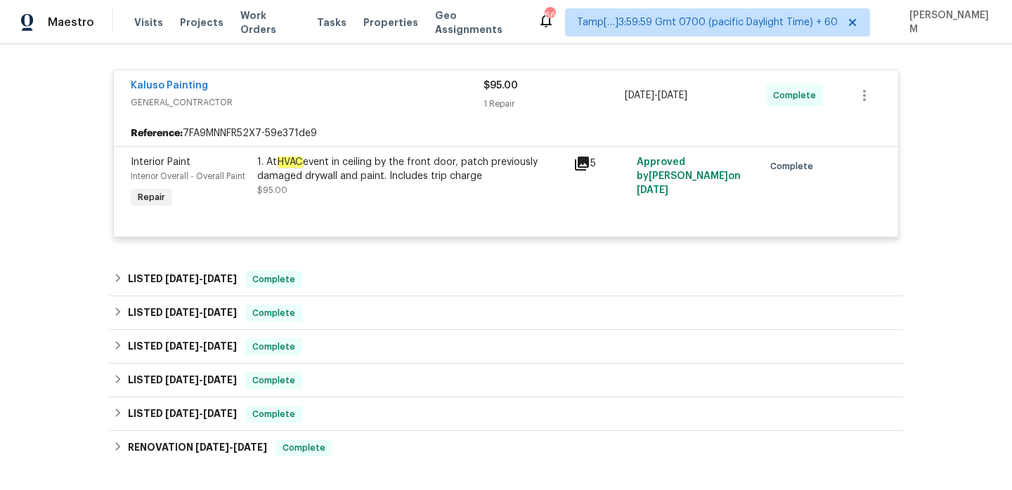
click at [438, 183] on div "1. At HVAC event in ceiling by the front door, patch previously damaged drywall…" at bounding box center [411, 169] width 308 height 28
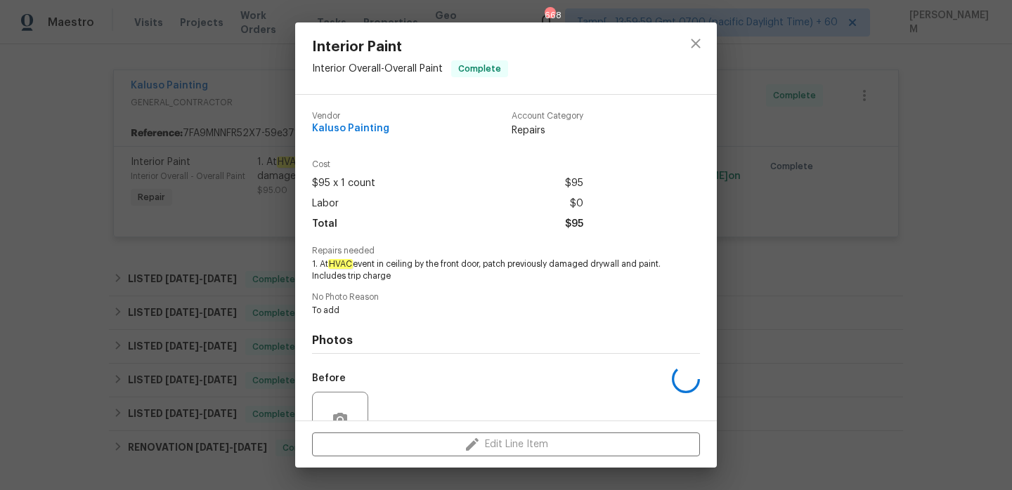
scroll to position [133, 0]
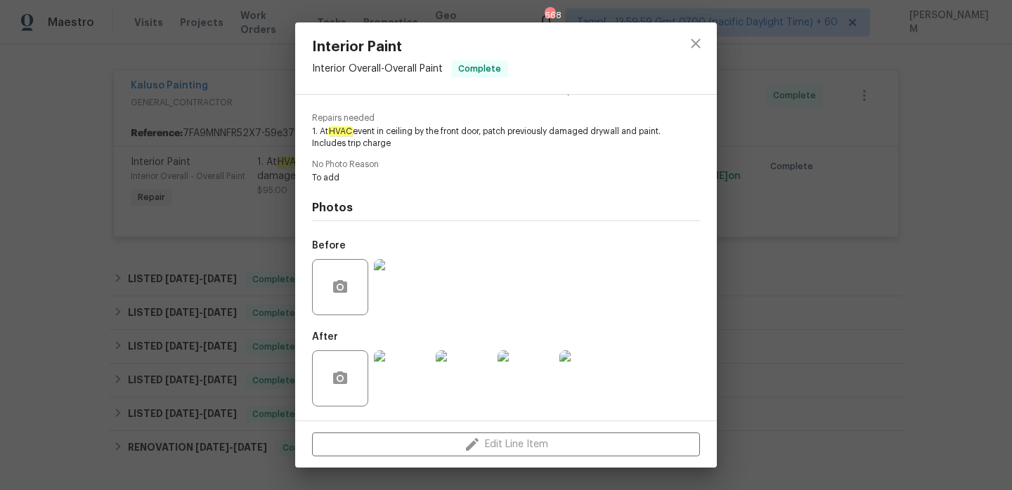
click at [406, 292] on img at bounding box center [402, 287] width 56 height 56
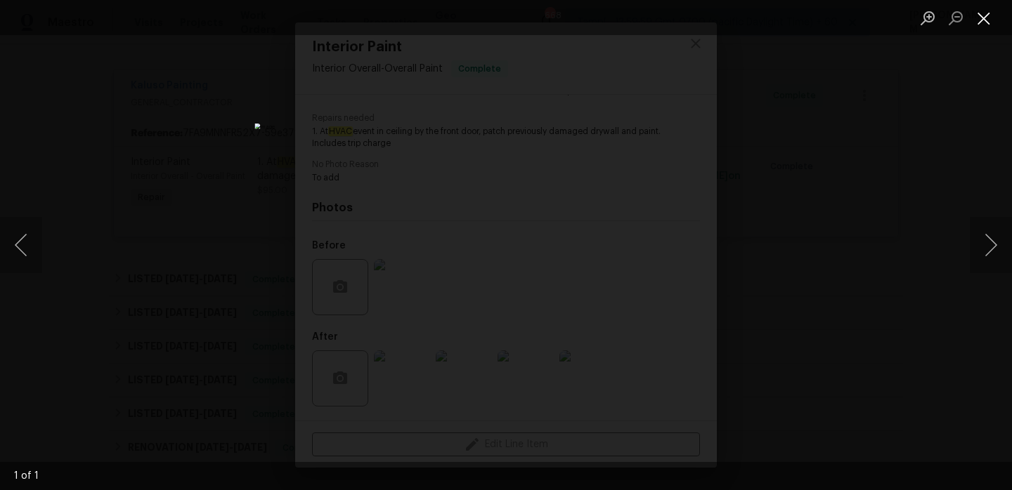
click at [972, 22] on button "Close lightbox" at bounding box center [983, 18] width 28 height 25
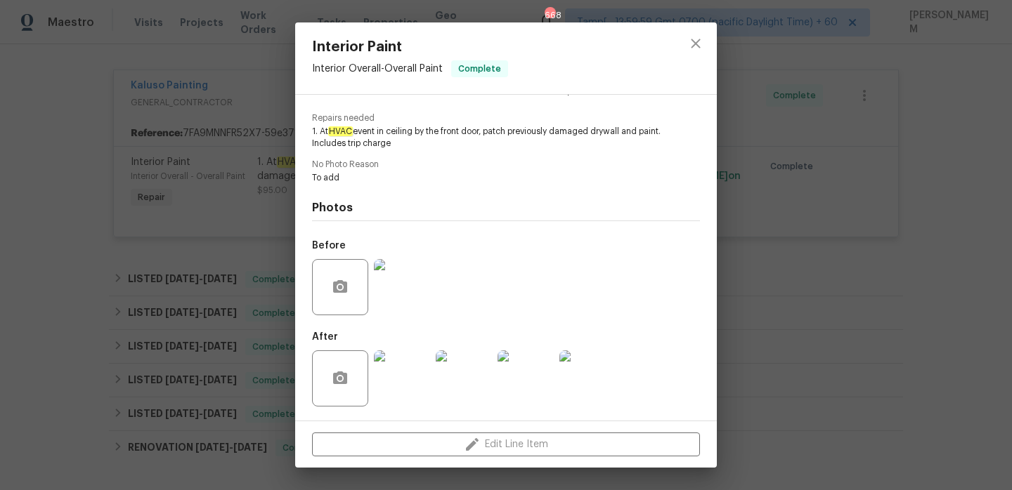
click at [228, 372] on div "Interior Paint Interior Overall - Overall Paint Complete Vendor Kaluso Painting…" at bounding box center [506, 245] width 1012 height 490
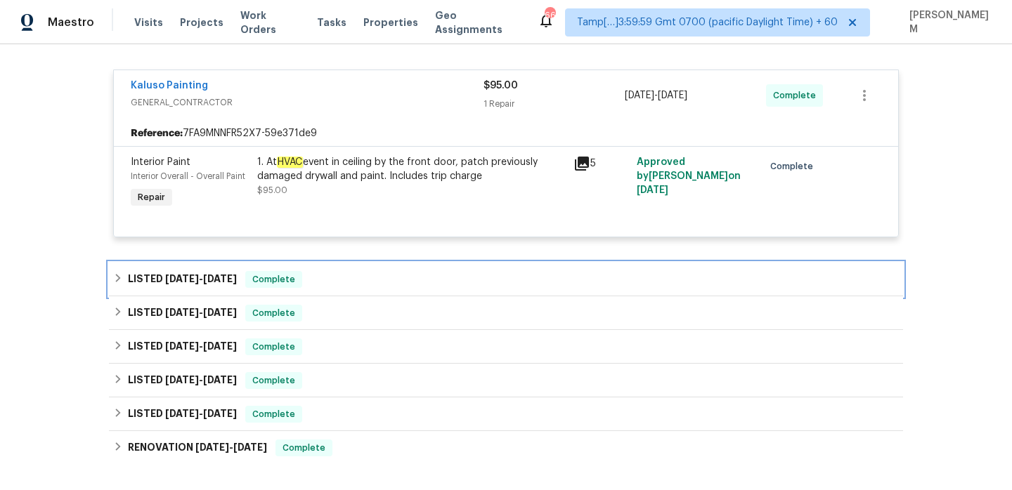
click at [295, 287] on span "Complete" at bounding box center [274, 280] width 54 height 14
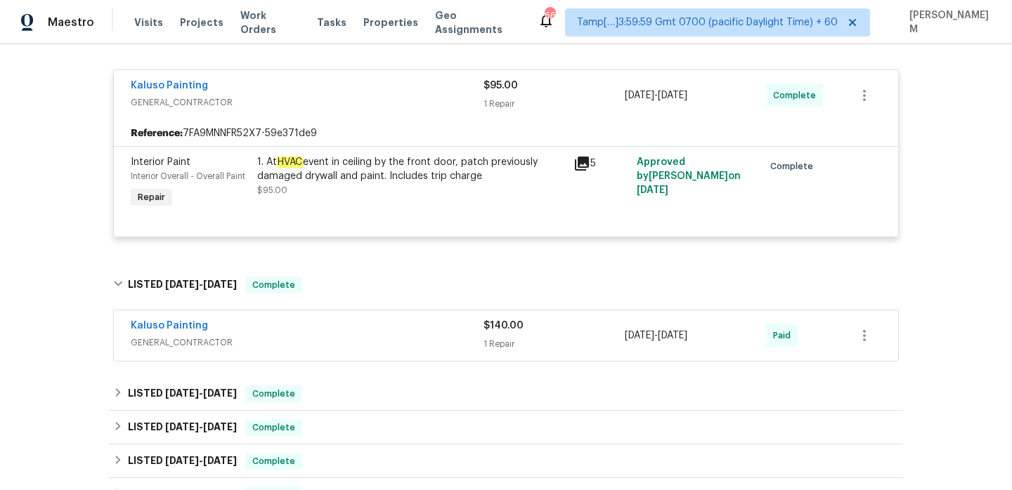
click at [367, 350] on span "GENERAL_CONTRACTOR" at bounding box center [307, 343] width 353 height 14
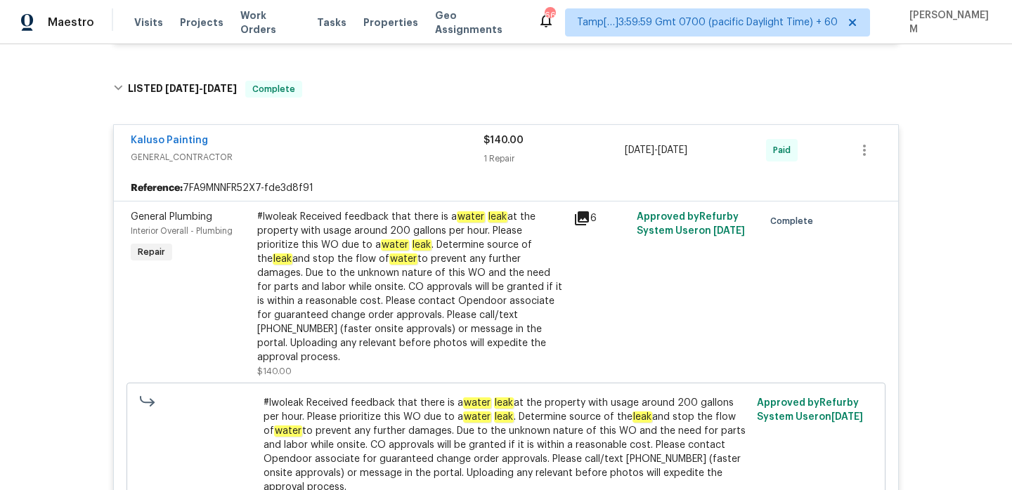
scroll to position [430, 0]
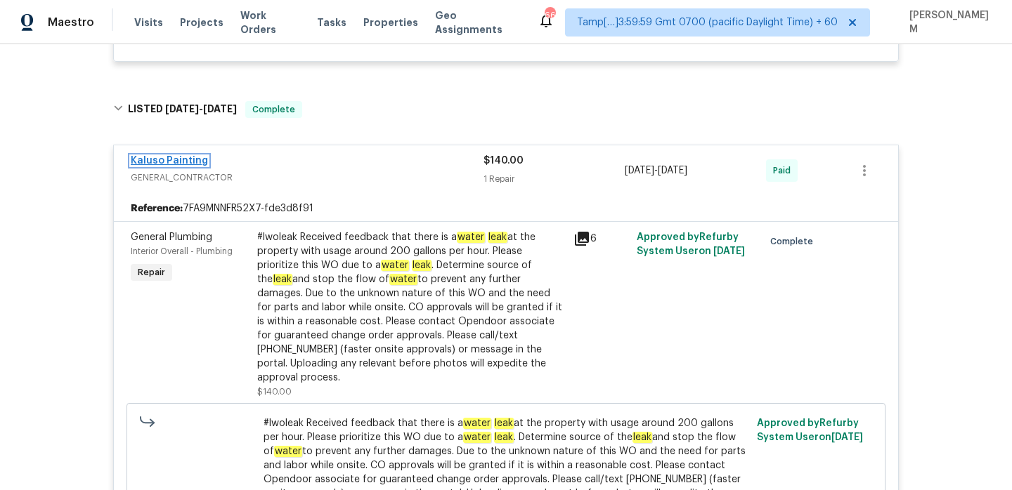
click at [198, 166] on link "Kaluso Painting" at bounding box center [169, 161] width 77 height 10
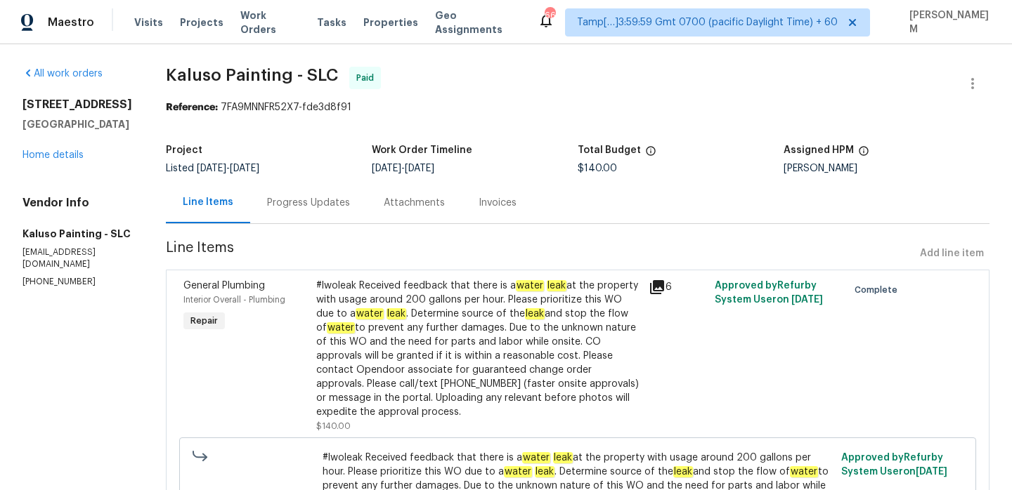
click at [327, 205] on div "Progress Updates" at bounding box center [308, 203] width 83 height 14
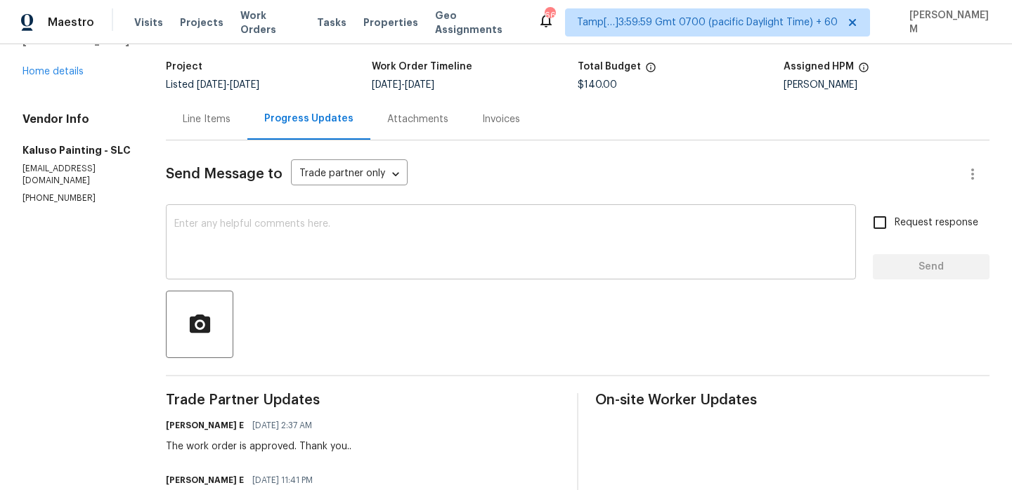
scroll to position [54, 0]
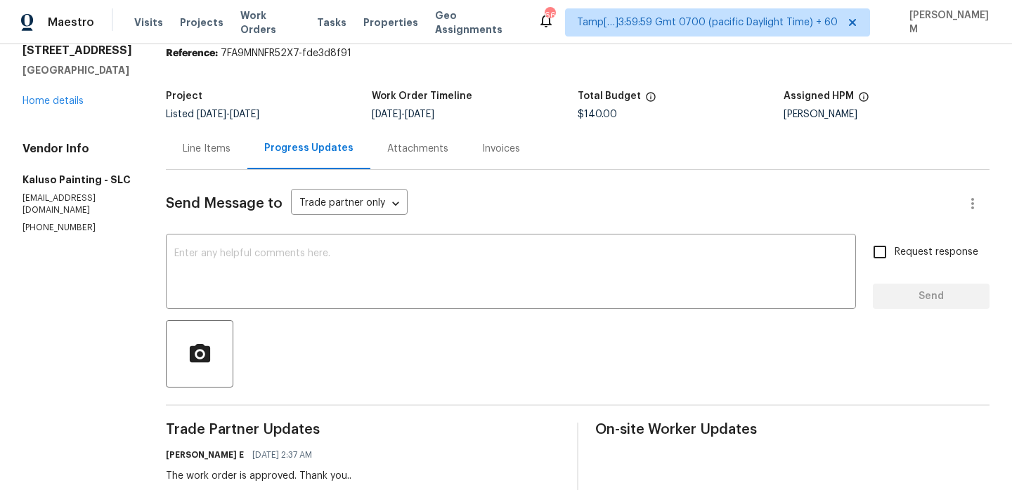
click at [228, 157] on div "Line Items" at bounding box center [206, 148] width 81 height 41
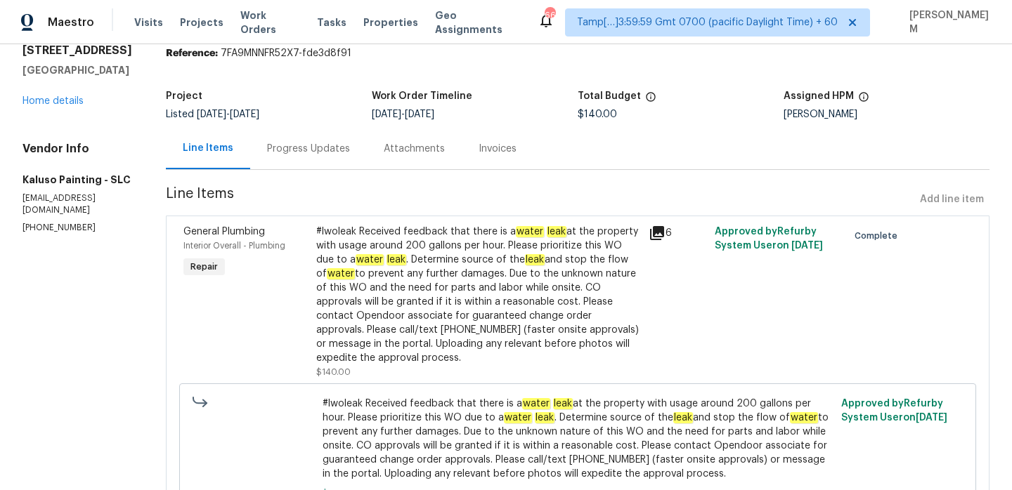
click at [474, 269] on div "#lwoleak Received feedback that there is a water leak at the property with usag…" at bounding box center [478, 295] width 324 height 140
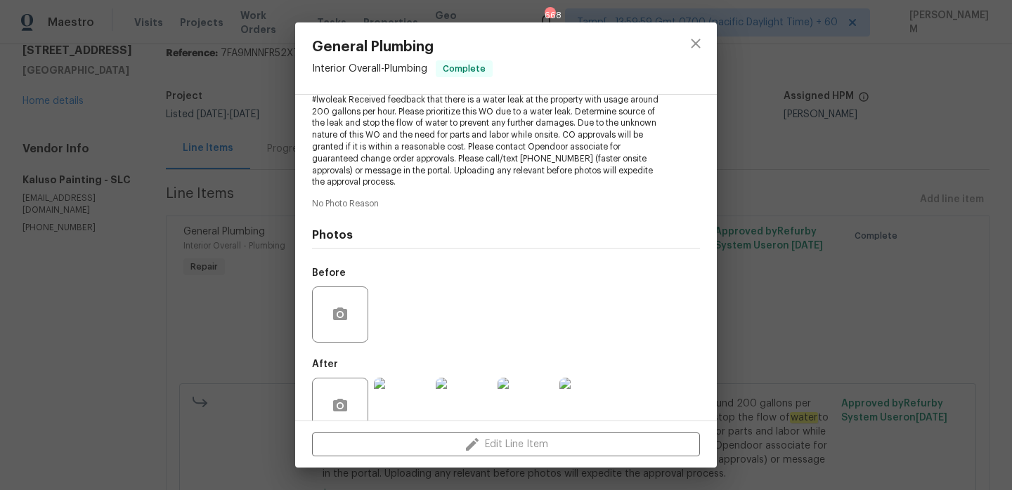
scroll to position [192, 0]
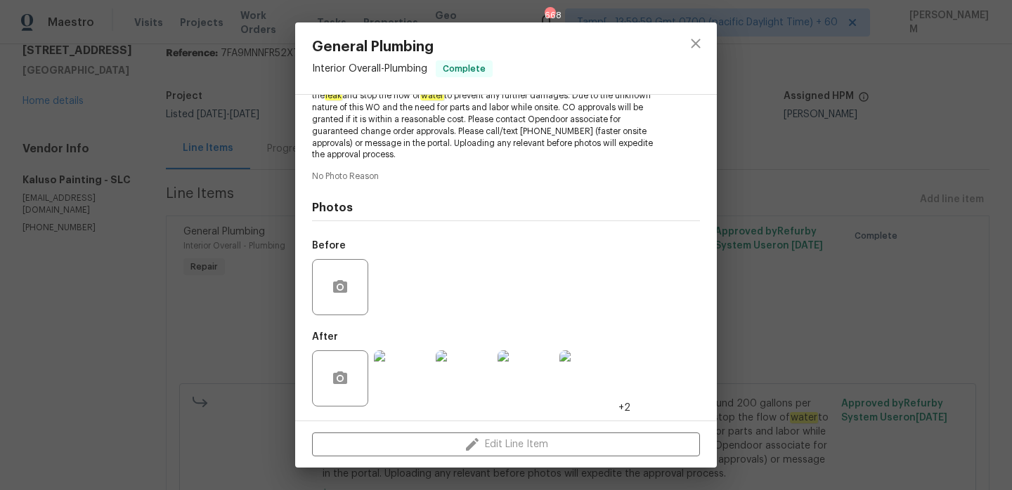
click at [396, 378] on img at bounding box center [402, 379] width 56 height 56
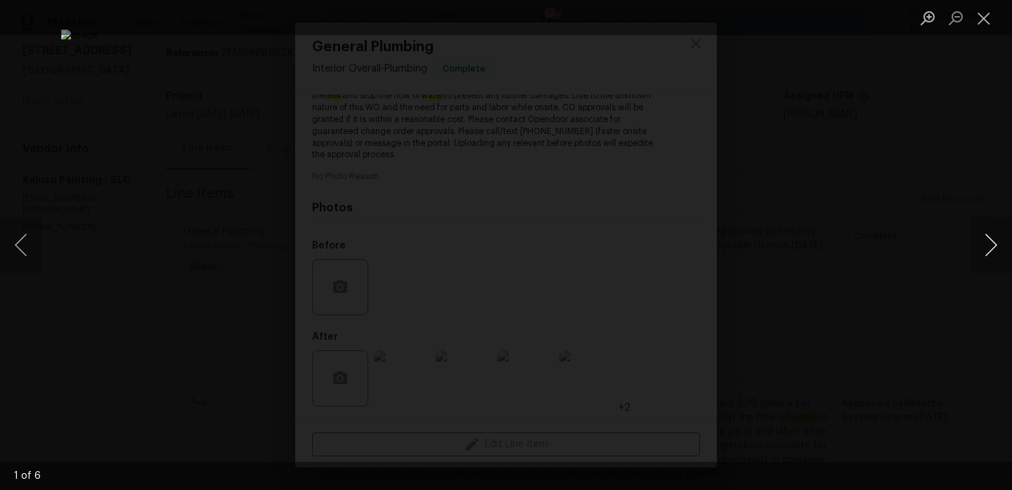
click at [1005, 239] on button "Next image" at bounding box center [990, 245] width 42 height 56
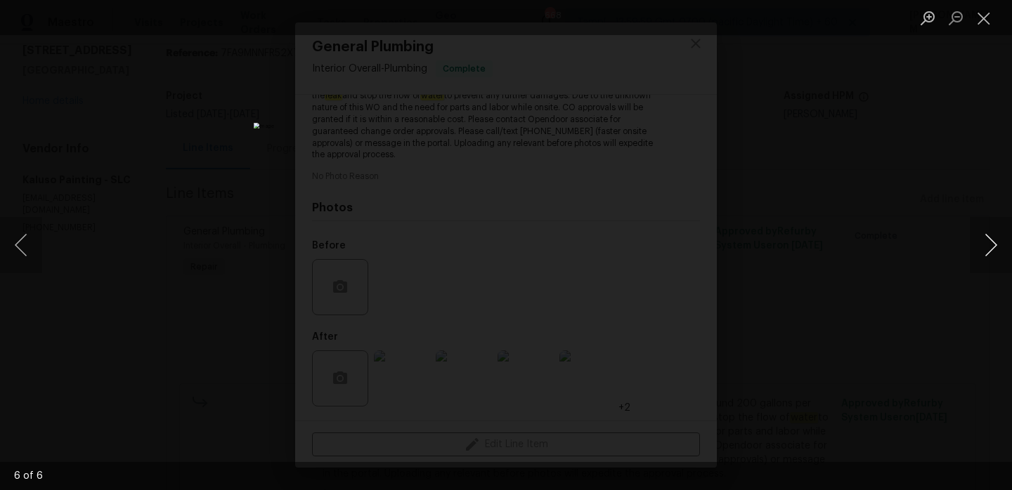
click at [1005, 239] on button "Next image" at bounding box center [990, 245] width 42 height 56
click at [979, 25] on button "Close lightbox" at bounding box center [983, 18] width 28 height 25
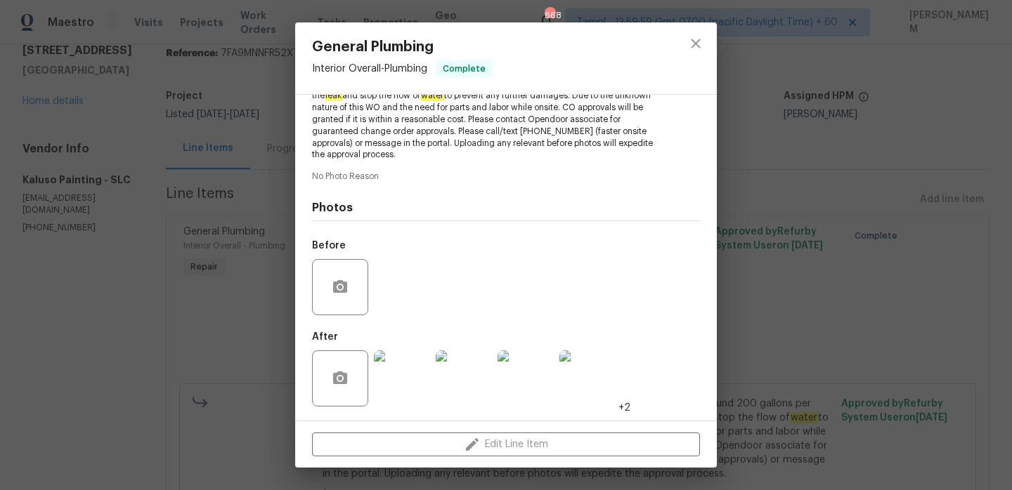
click at [199, 236] on div "General Plumbing Interior Overall - Plumbing Complete Vendor Kaluso Painting Ac…" at bounding box center [506, 245] width 1012 height 490
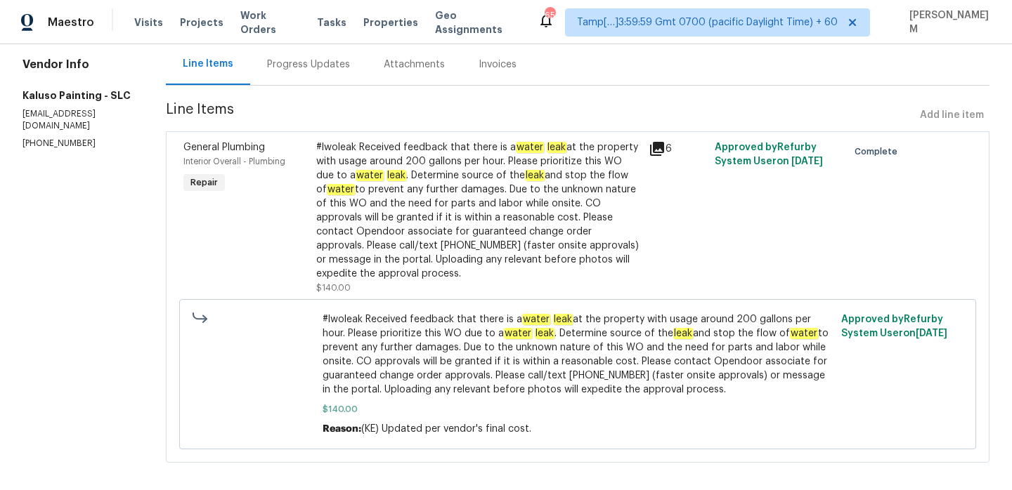
scroll to position [0, 0]
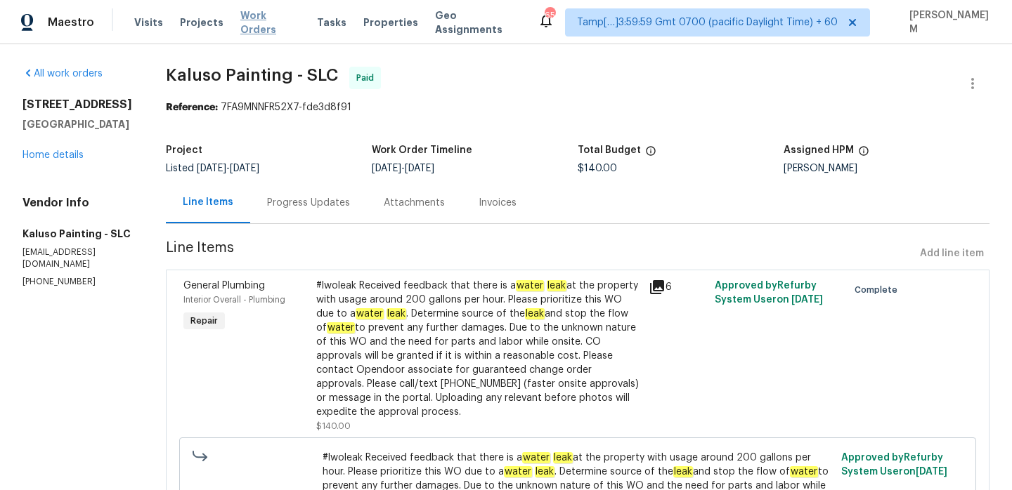
click at [247, 20] on span "Work Orders" at bounding box center [270, 22] width 60 height 28
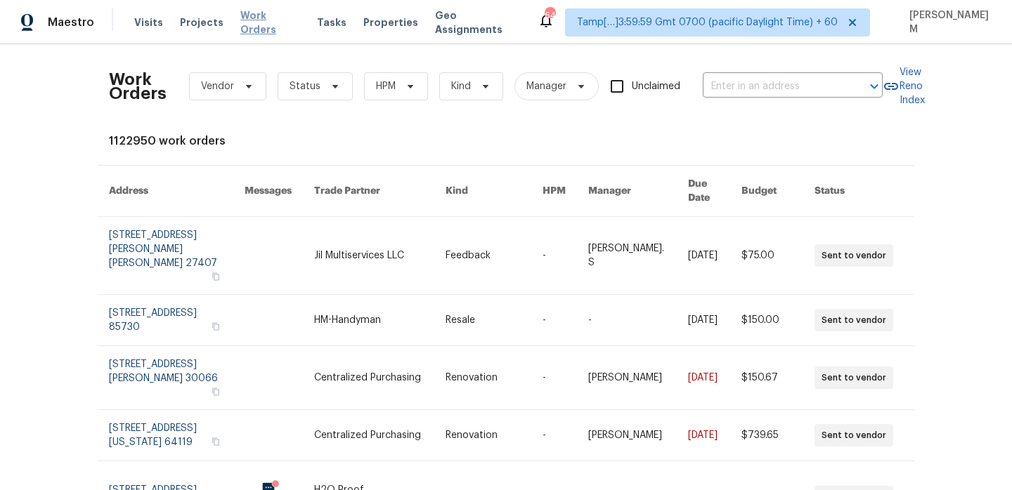
click at [256, 22] on span "Work Orders" at bounding box center [270, 22] width 60 height 28
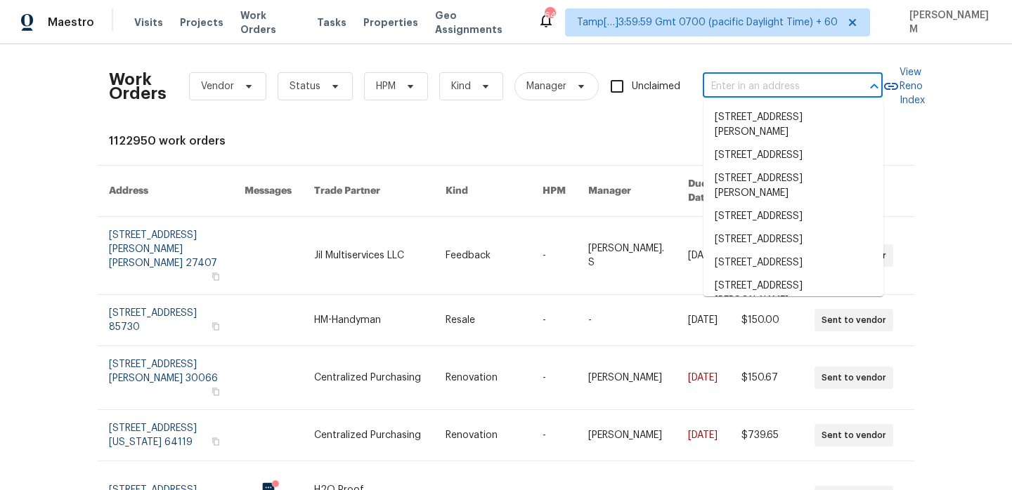
click at [750, 88] on input "text" at bounding box center [772, 87] width 140 height 22
paste input "[STREET_ADDRESS][PERSON_NAME]"
type input "[STREET_ADDRESS][PERSON_NAME]"
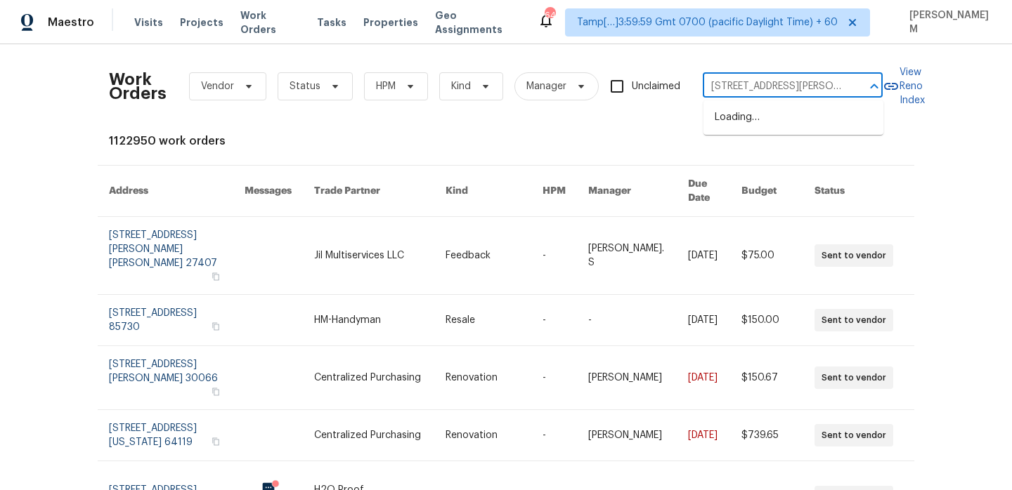
scroll to position [0, 81]
click at [764, 123] on li "[STREET_ADDRESS][PERSON_NAME]" at bounding box center [793, 125] width 180 height 38
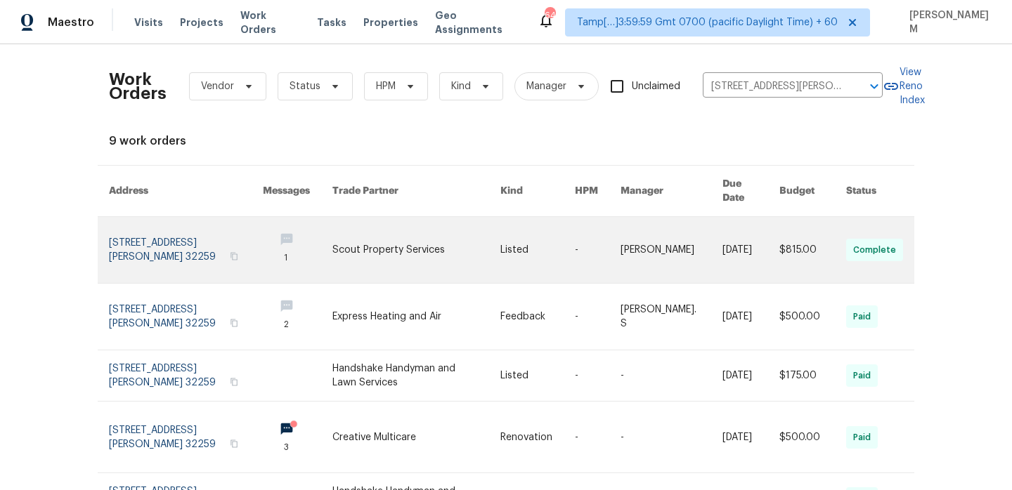
click at [613, 229] on link at bounding box center [598, 250] width 46 height 66
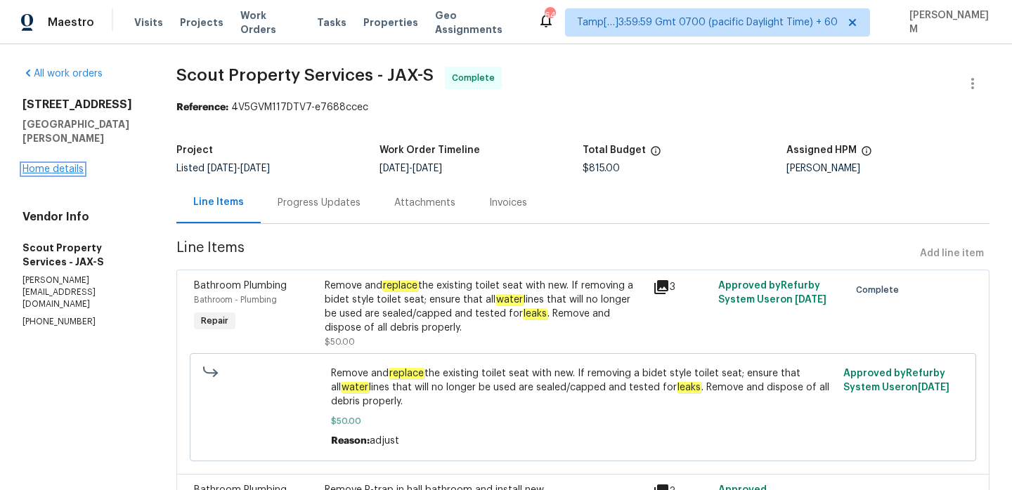
click at [67, 171] on link "Home details" at bounding box center [52, 169] width 61 height 10
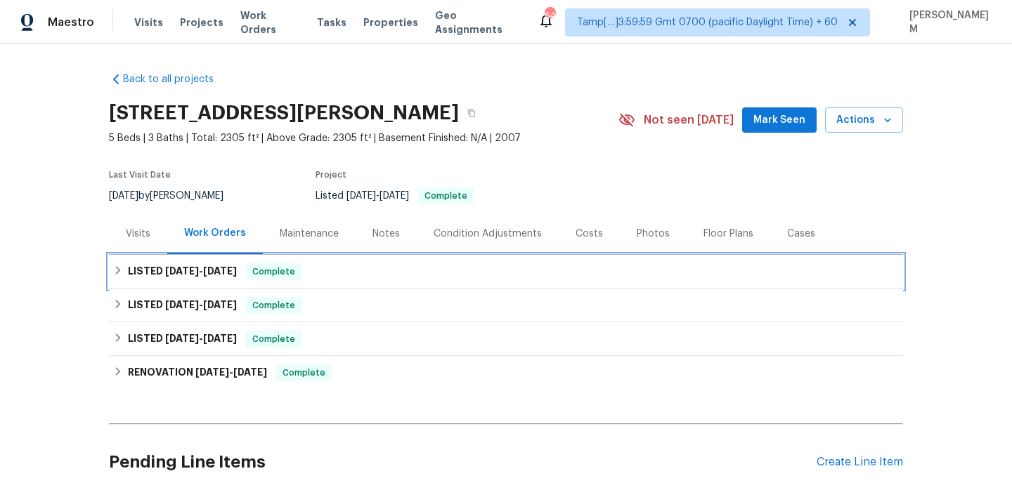
click at [299, 268] on span "Complete" at bounding box center [274, 272] width 54 height 14
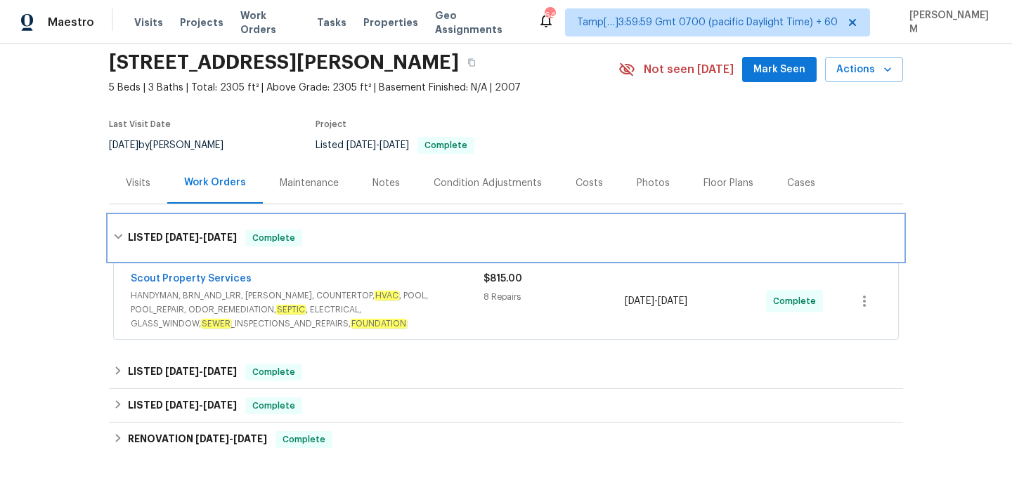
scroll to position [64, 0]
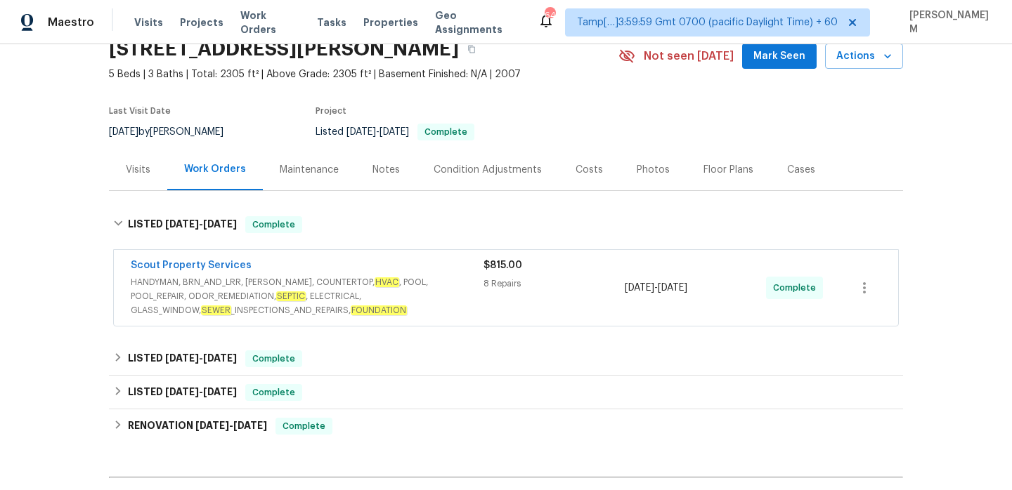
click at [374, 283] on em "HVAC" at bounding box center [386, 282] width 25 height 10
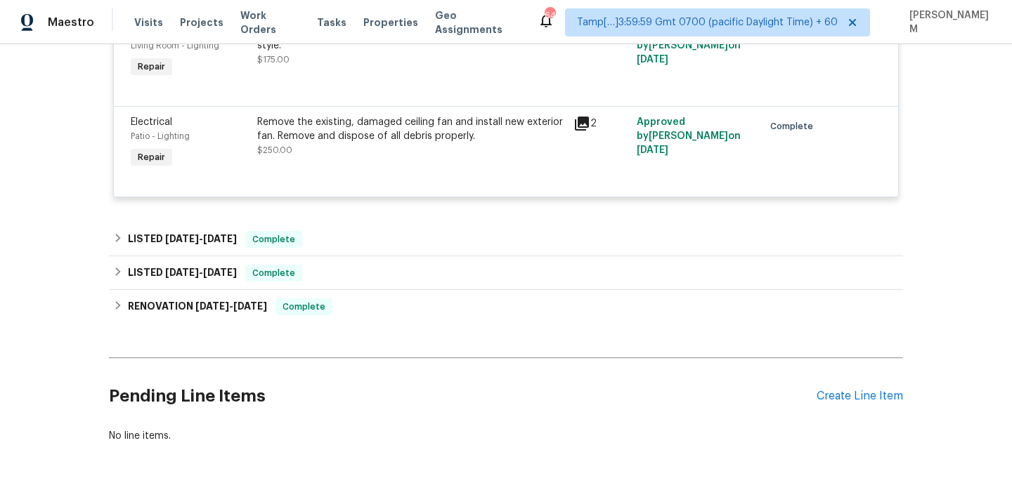
scroll to position [1148, 0]
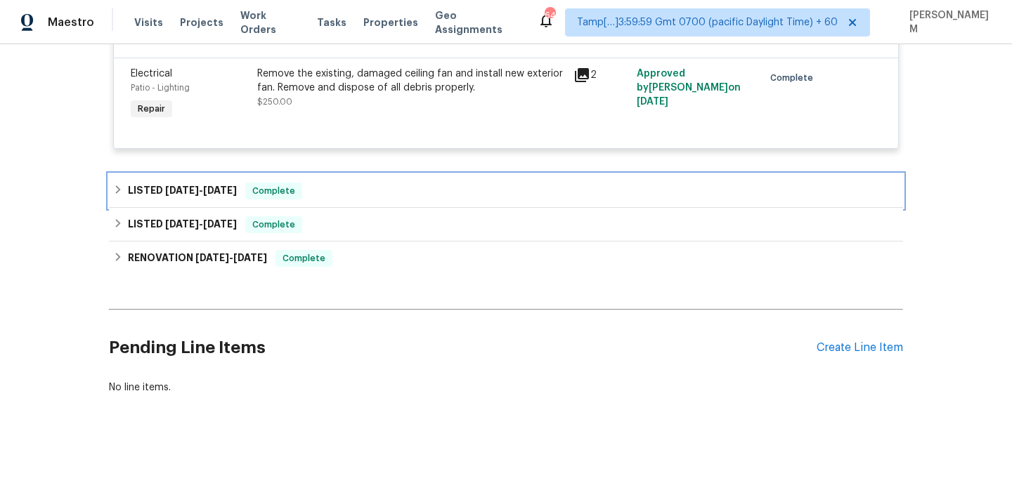
click at [339, 189] on div "LISTED [DATE] - [DATE] Complete" at bounding box center [505, 191] width 785 height 17
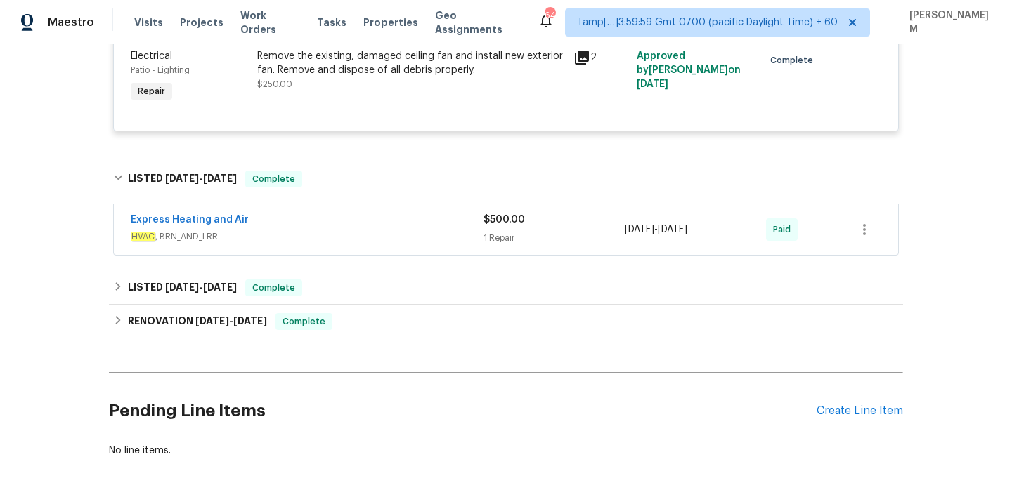
click at [365, 230] on div "Express Heating and Air" at bounding box center [307, 221] width 353 height 17
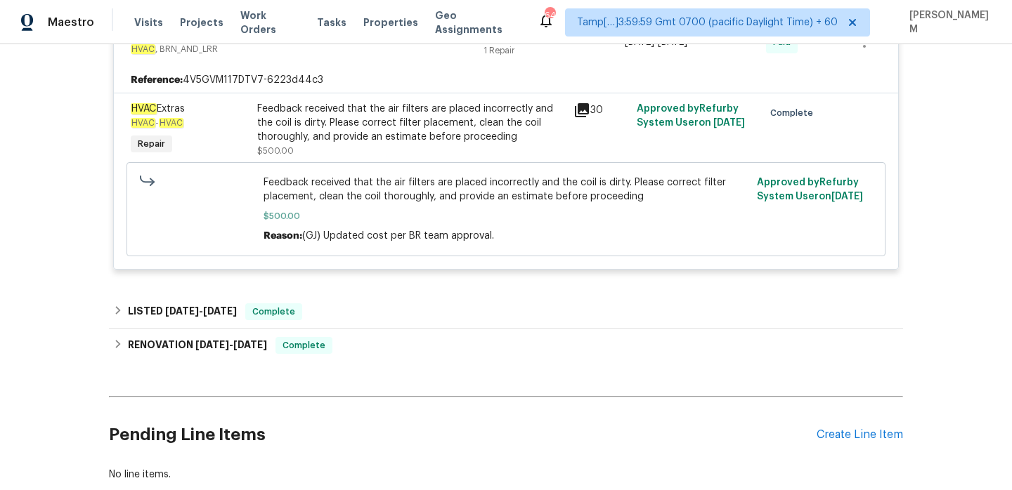
scroll to position [1451, 0]
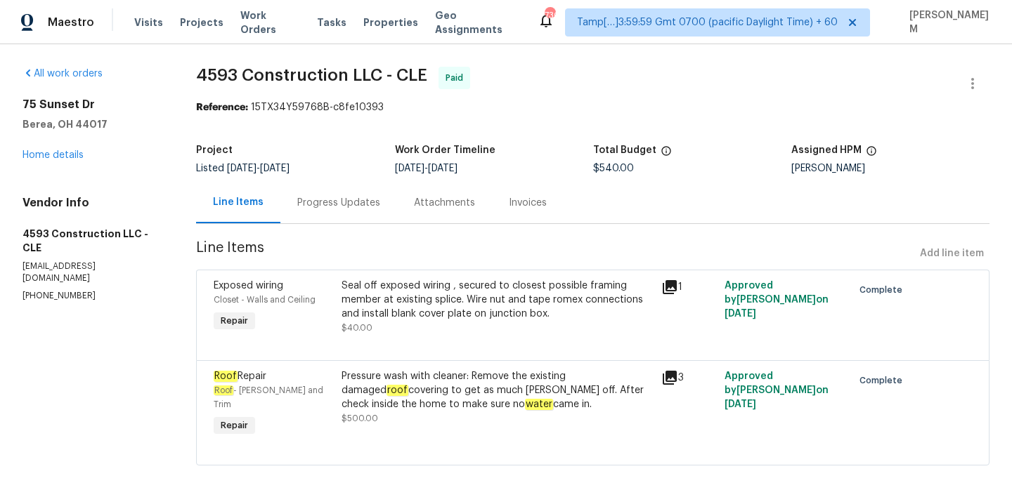
click at [336, 198] on div "Progress Updates" at bounding box center [338, 203] width 83 height 14
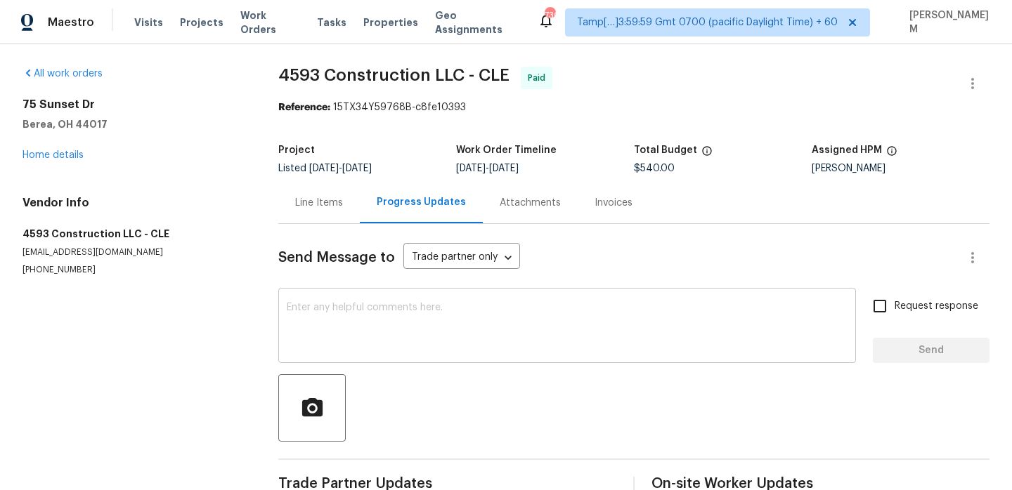
scroll to position [32, 0]
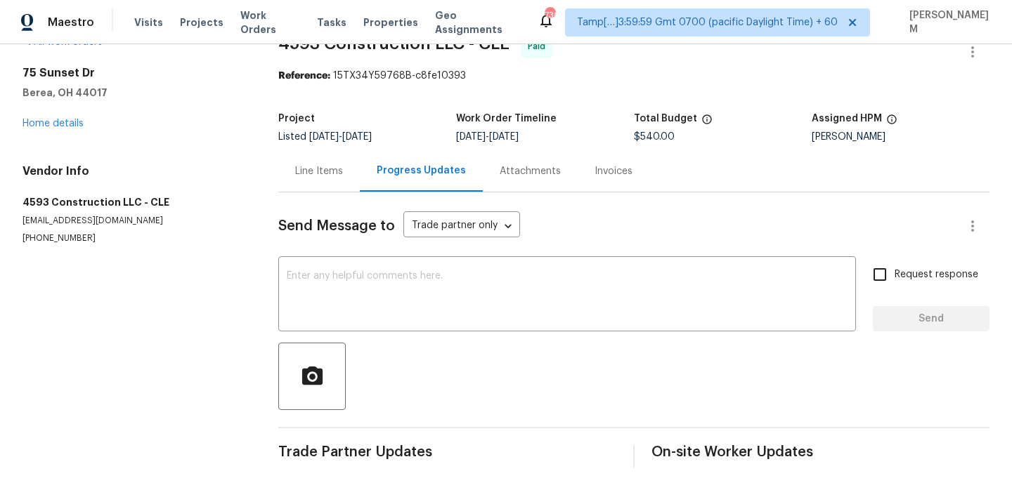
click at [609, 166] on div "Invoices" at bounding box center [613, 171] width 38 height 14
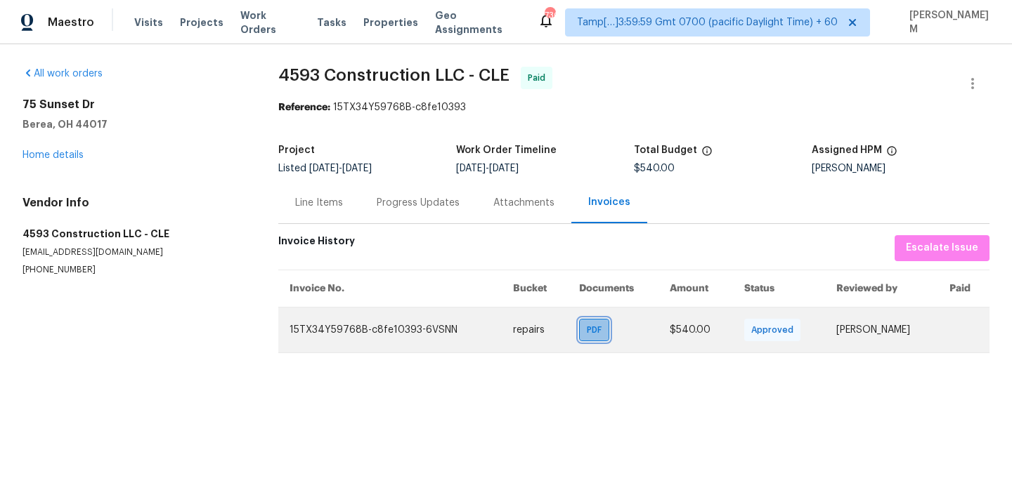
click at [589, 329] on span "PDF" at bounding box center [597, 330] width 20 height 14
